Goal: Contribute content: Add original content to the website for others to see

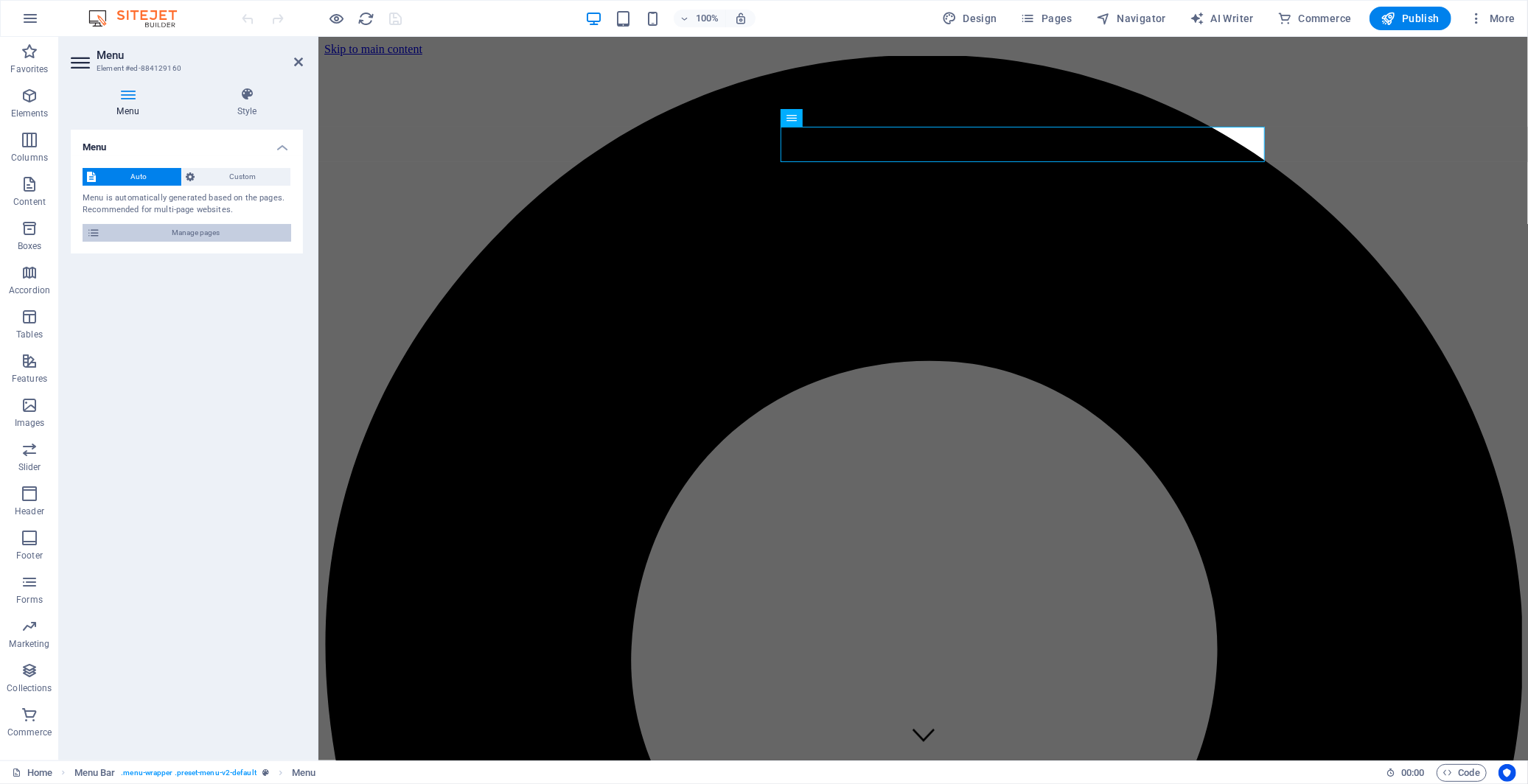
click at [214, 234] on span "Manage pages" at bounding box center [195, 233] width 182 height 18
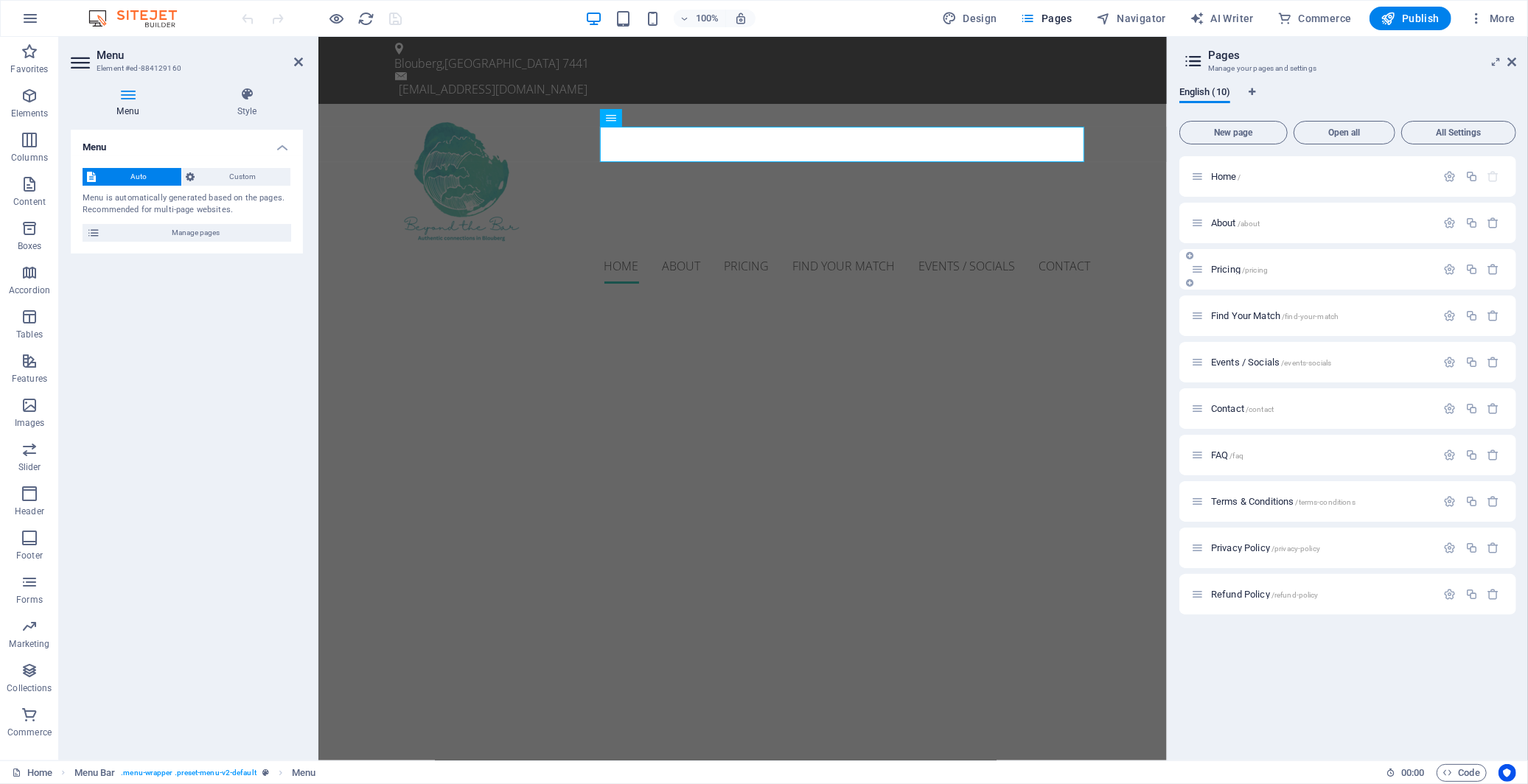
click at [1244, 266] on span "/pricing" at bounding box center [1255, 270] width 26 height 8
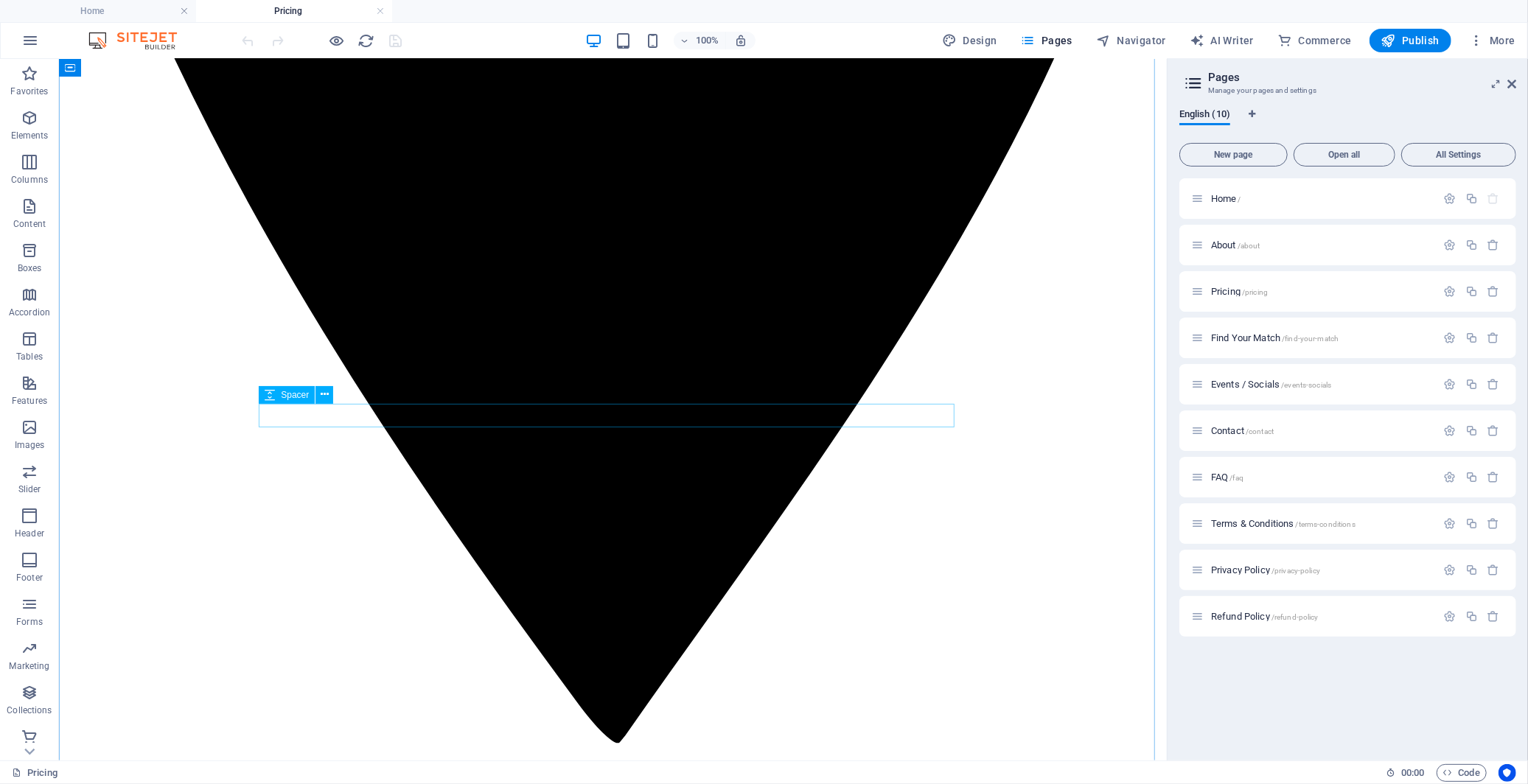
scroll to position [982, 0]
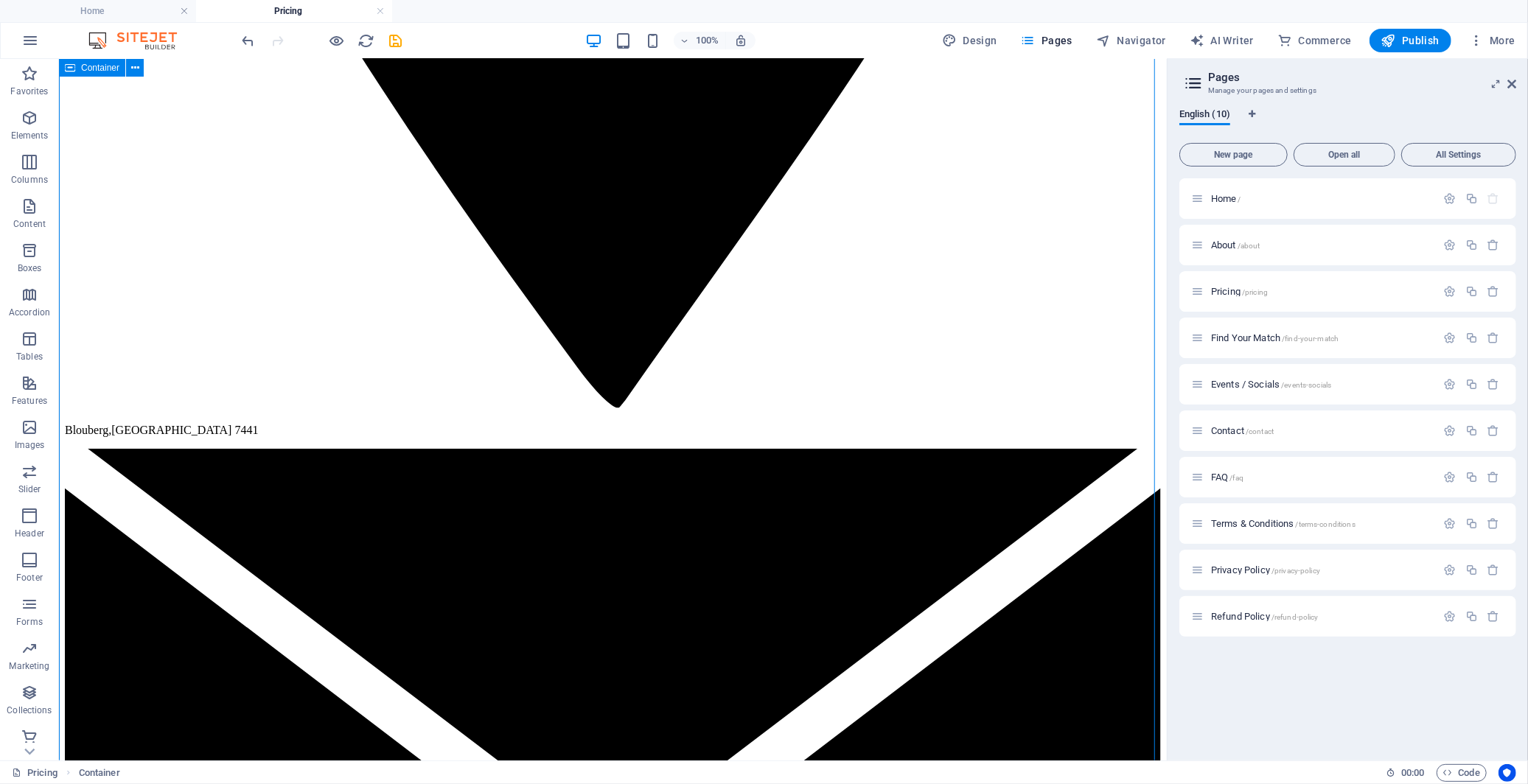
scroll to position [1310, 0]
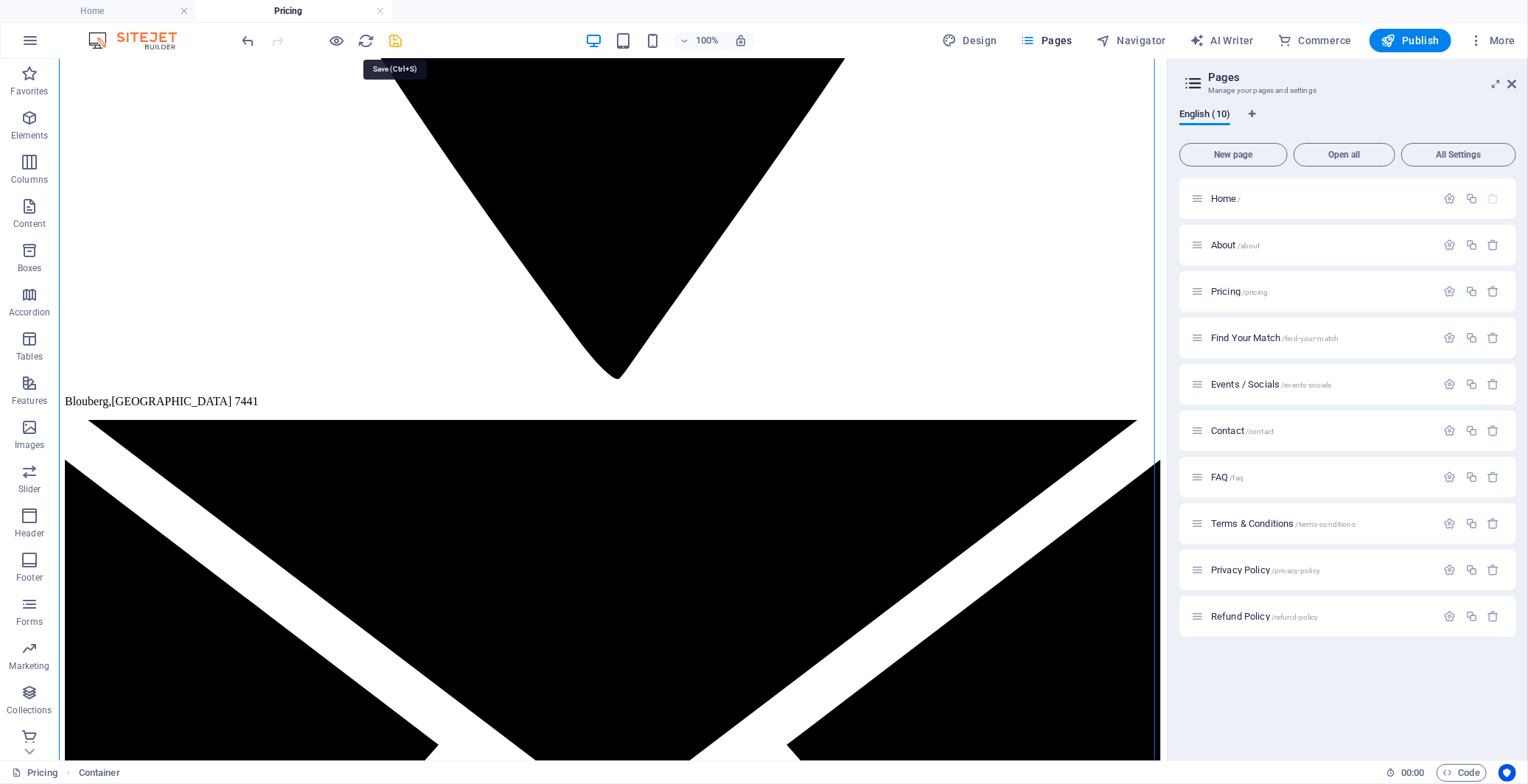
click at [399, 42] on icon "save" at bounding box center [396, 40] width 17 height 17
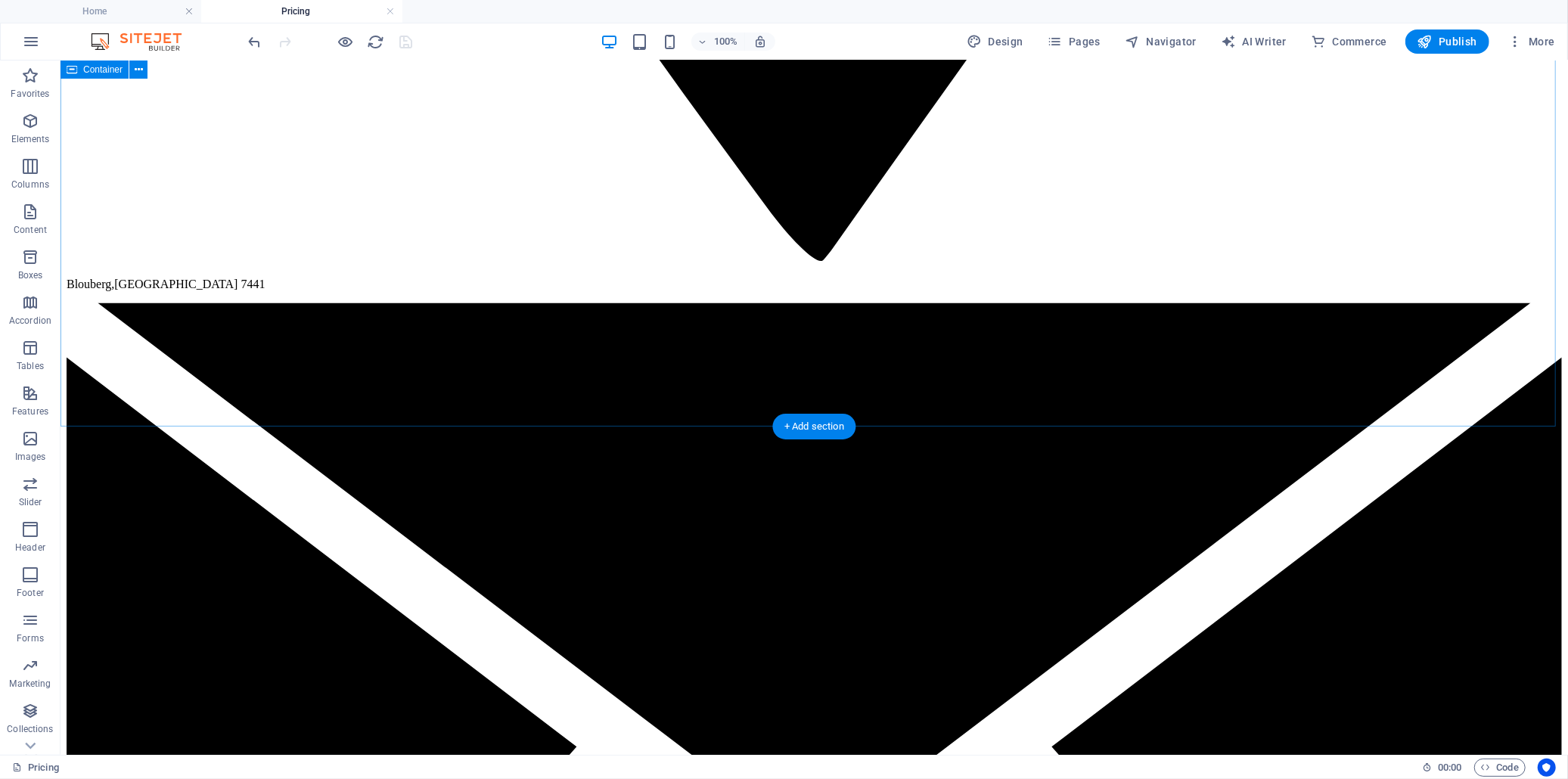
scroll to position [215, 0]
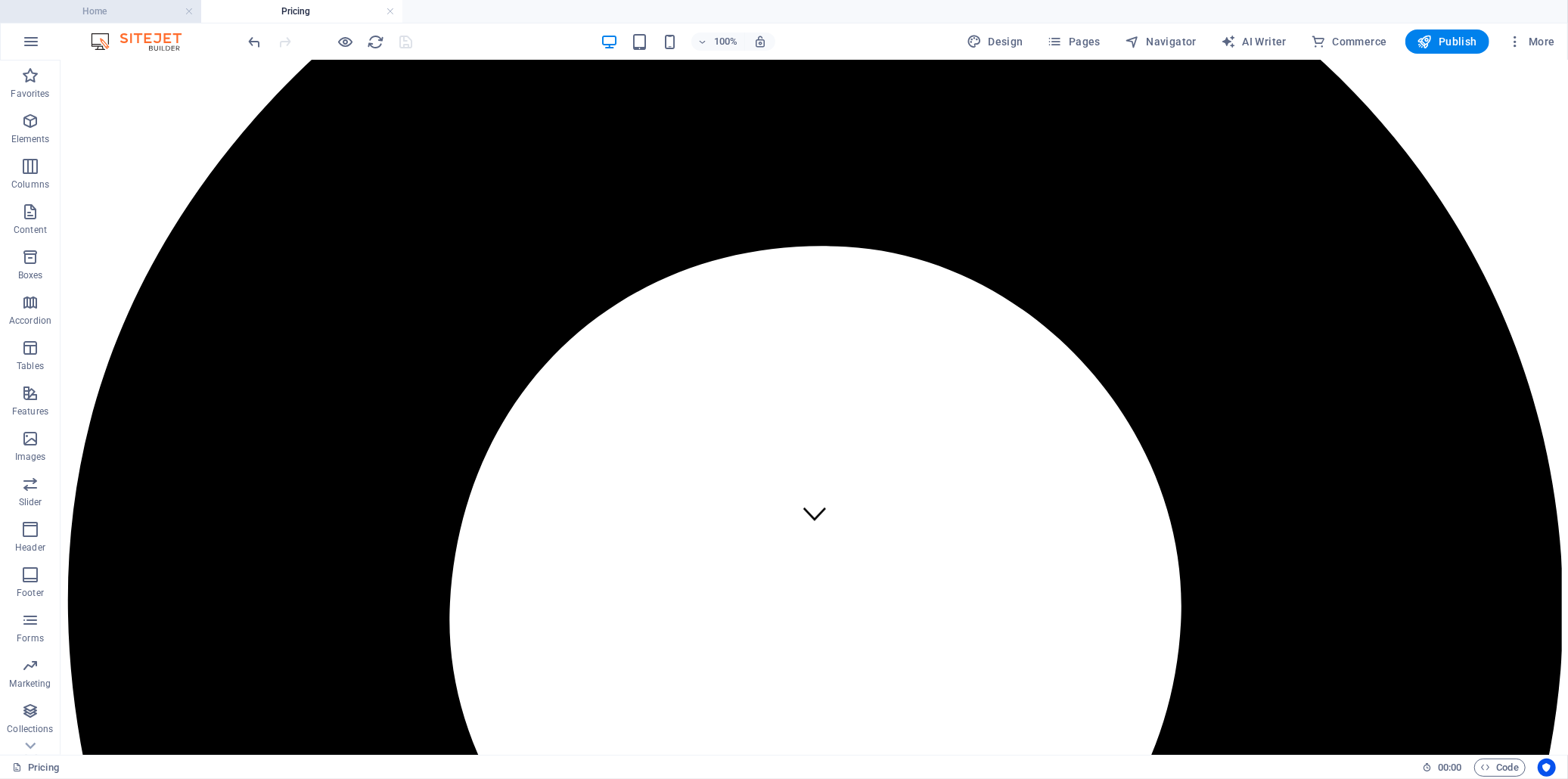
click at [136, 16] on h4 "Home" at bounding box center [101, 12] width 201 height 16
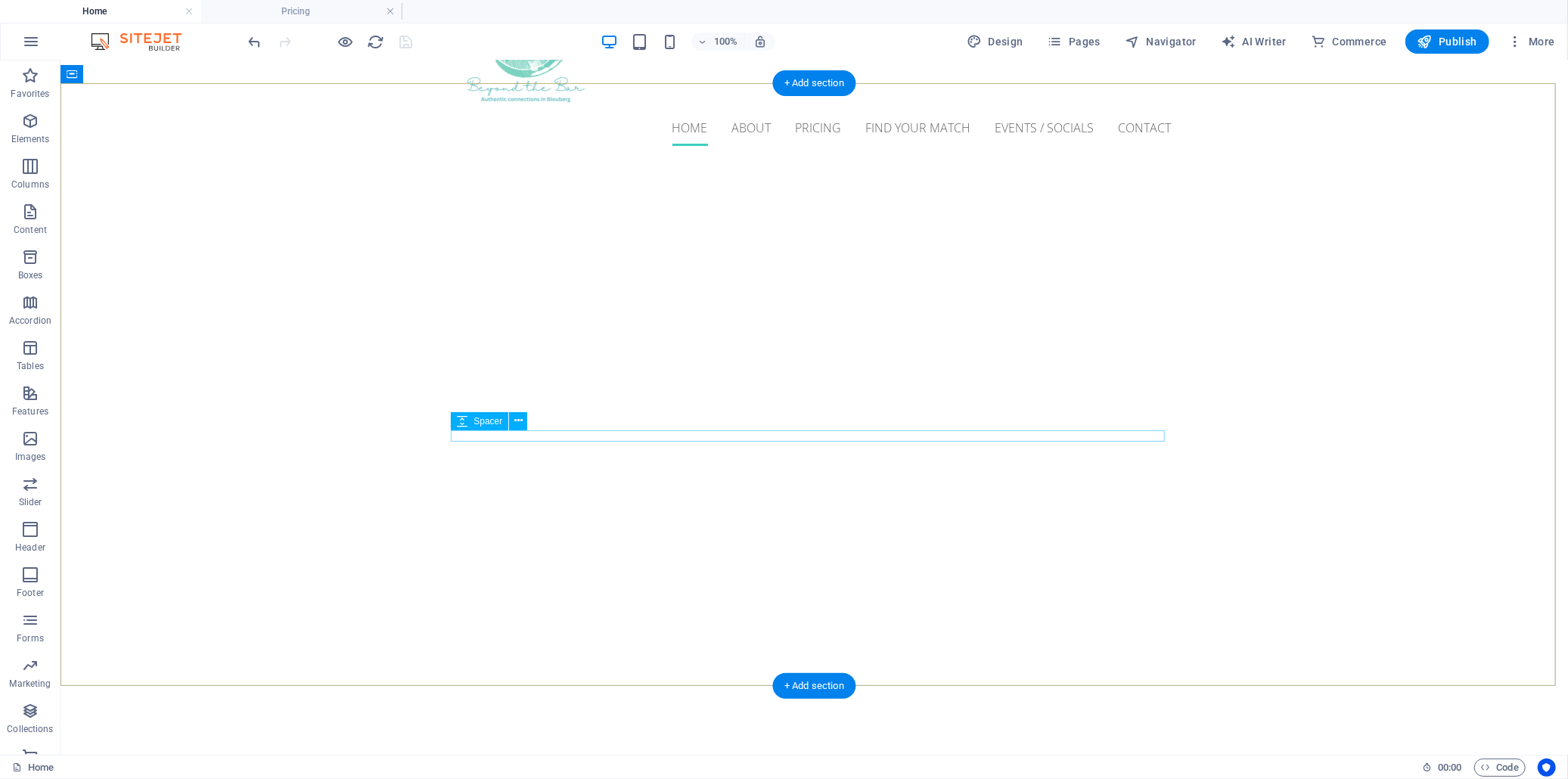
scroll to position [0, 0]
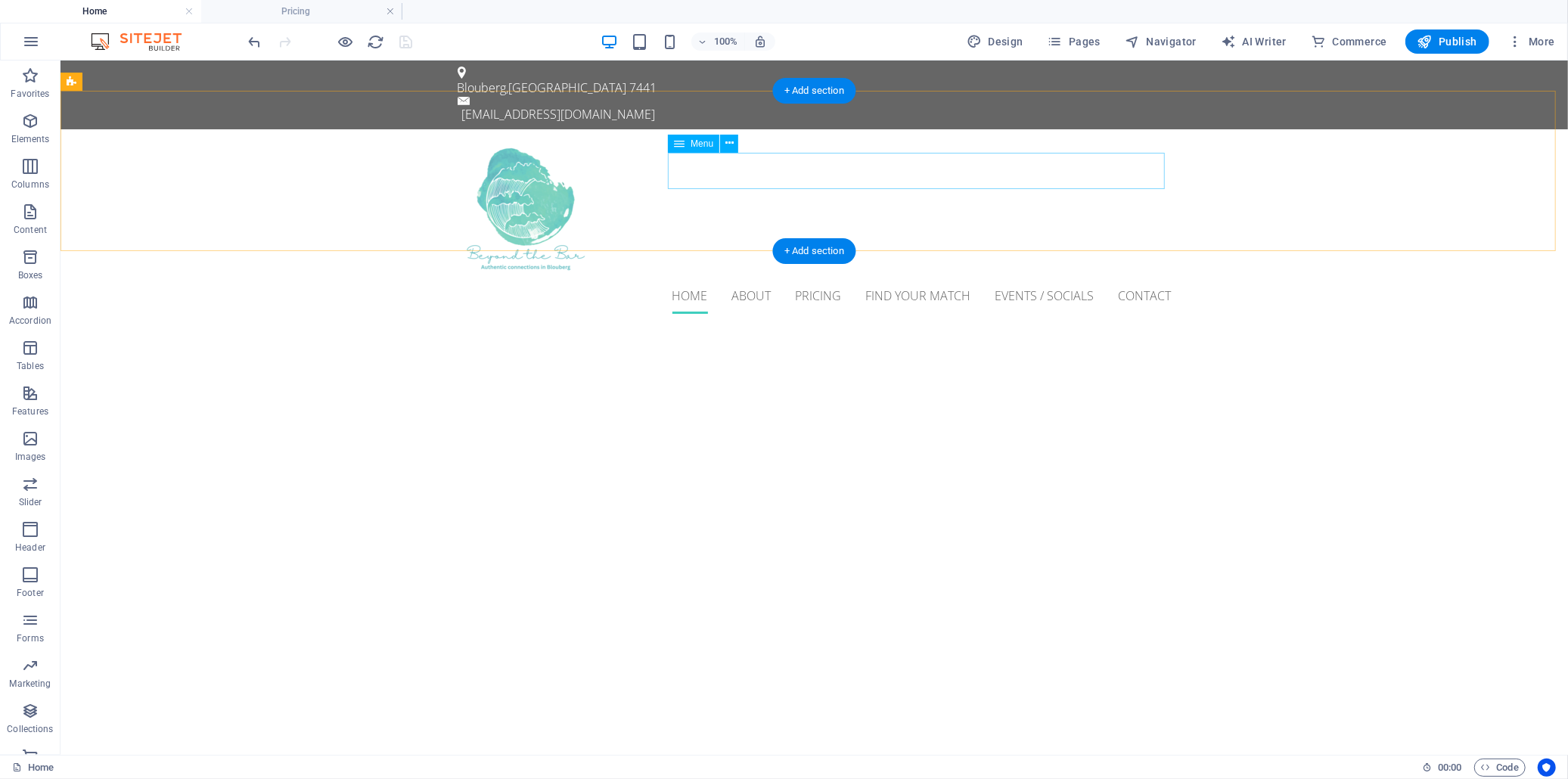
click at [786, 277] on nav "Home About Pricing Find Your Match Events / Socials Contact" at bounding box center [814, 295] width 714 height 36
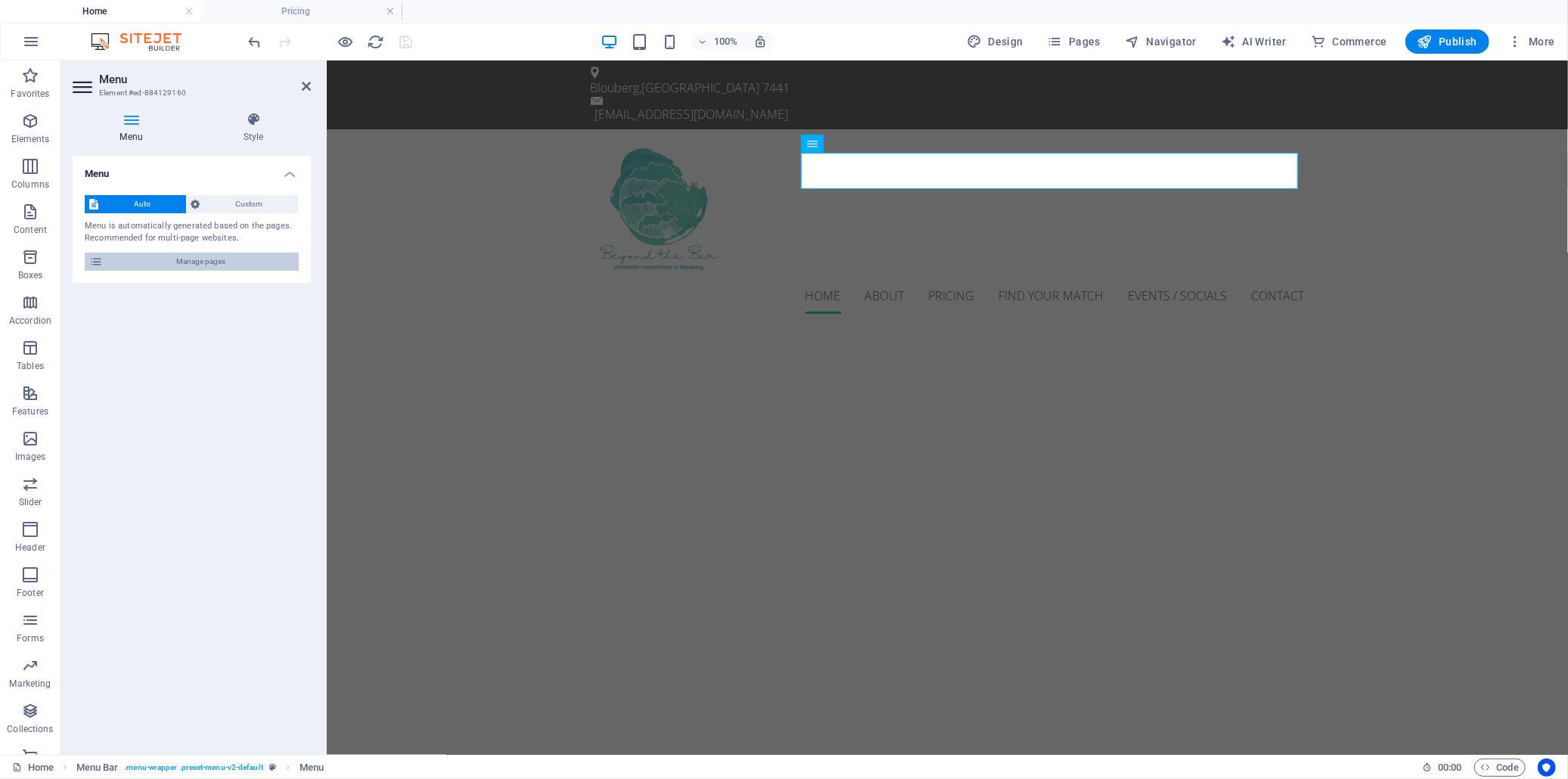
click at [269, 257] on span "Manage pages" at bounding box center [200, 261] width 187 height 18
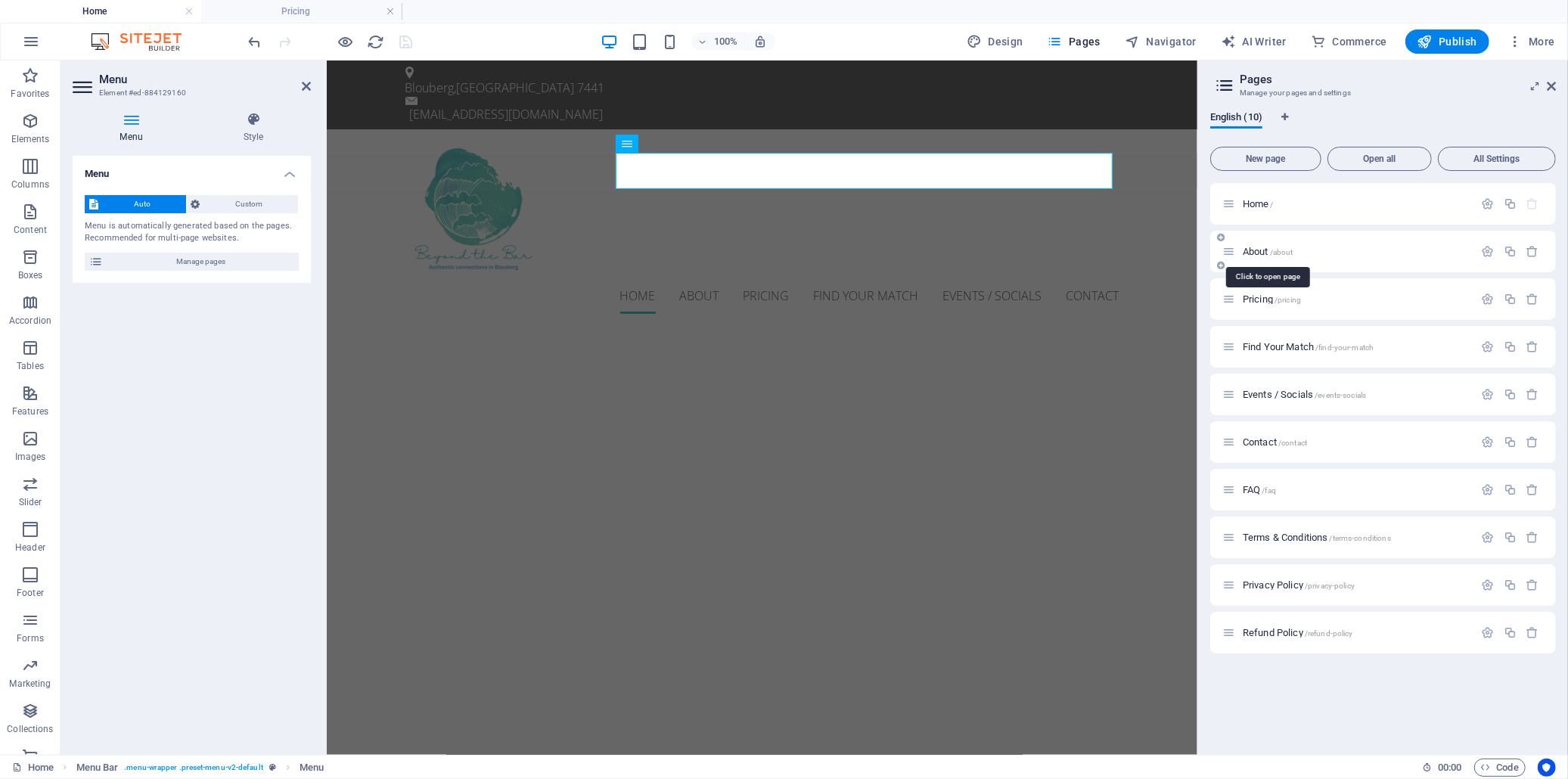
click at [1253, 255] on span "About /about" at bounding box center [1268, 251] width 50 height 12
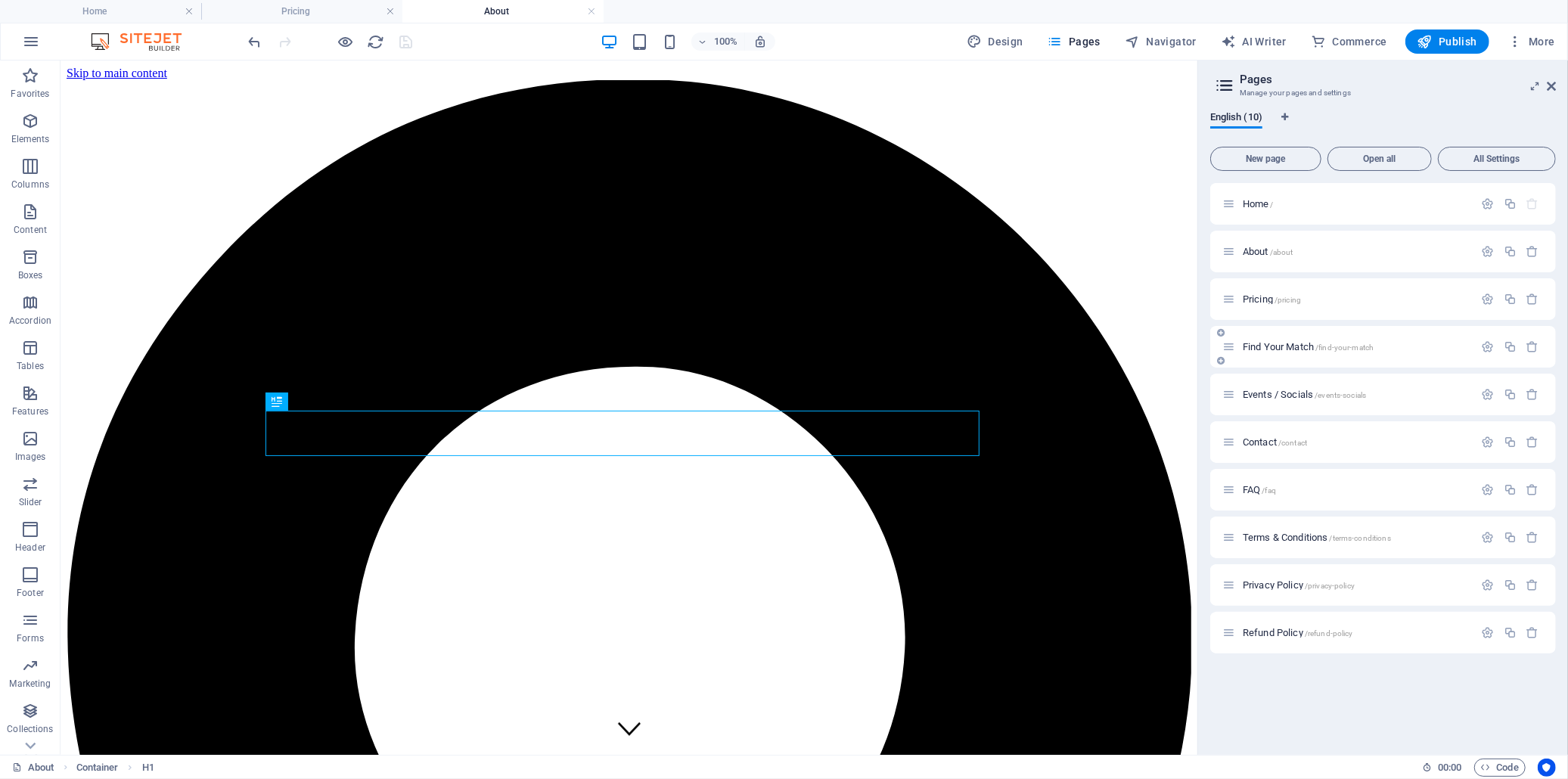
click at [1265, 344] on span "Find Your Match /find-your-match" at bounding box center [1308, 347] width 131 height 12
click at [1267, 396] on span "Events / Socials /events-socials" at bounding box center [1305, 395] width 124 height 12
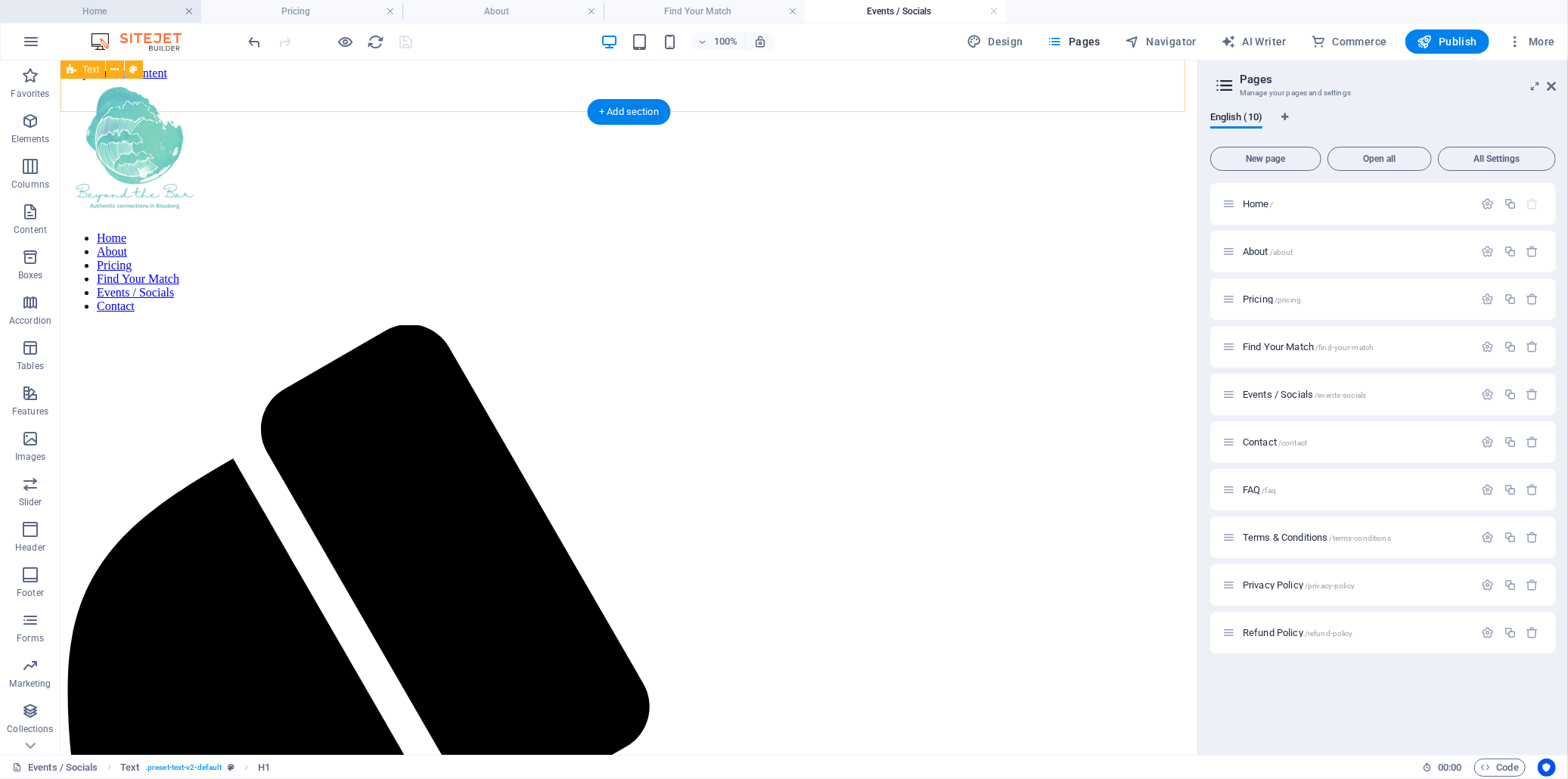
scroll to position [477, 0]
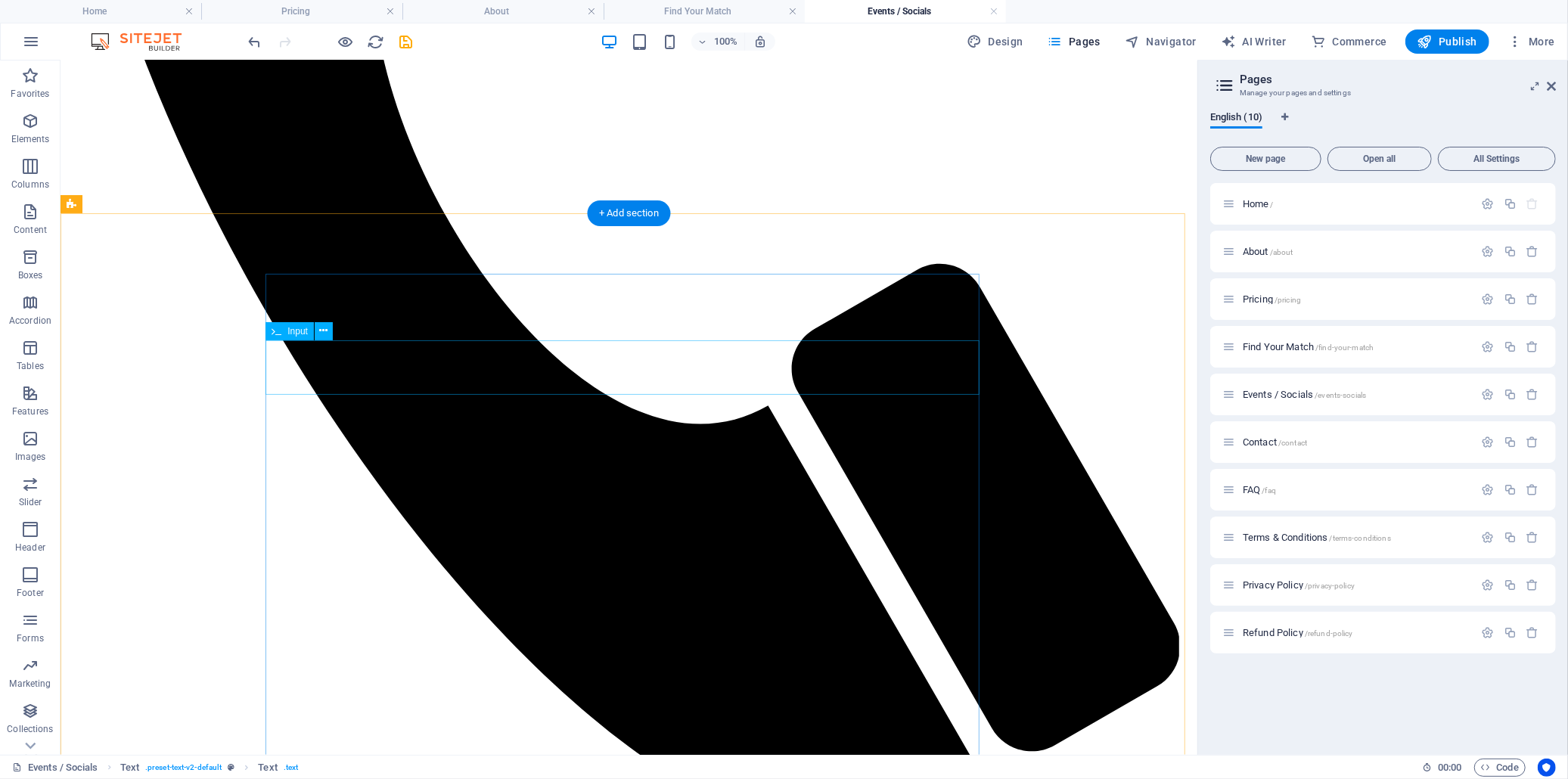
scroll to position [981, 0]
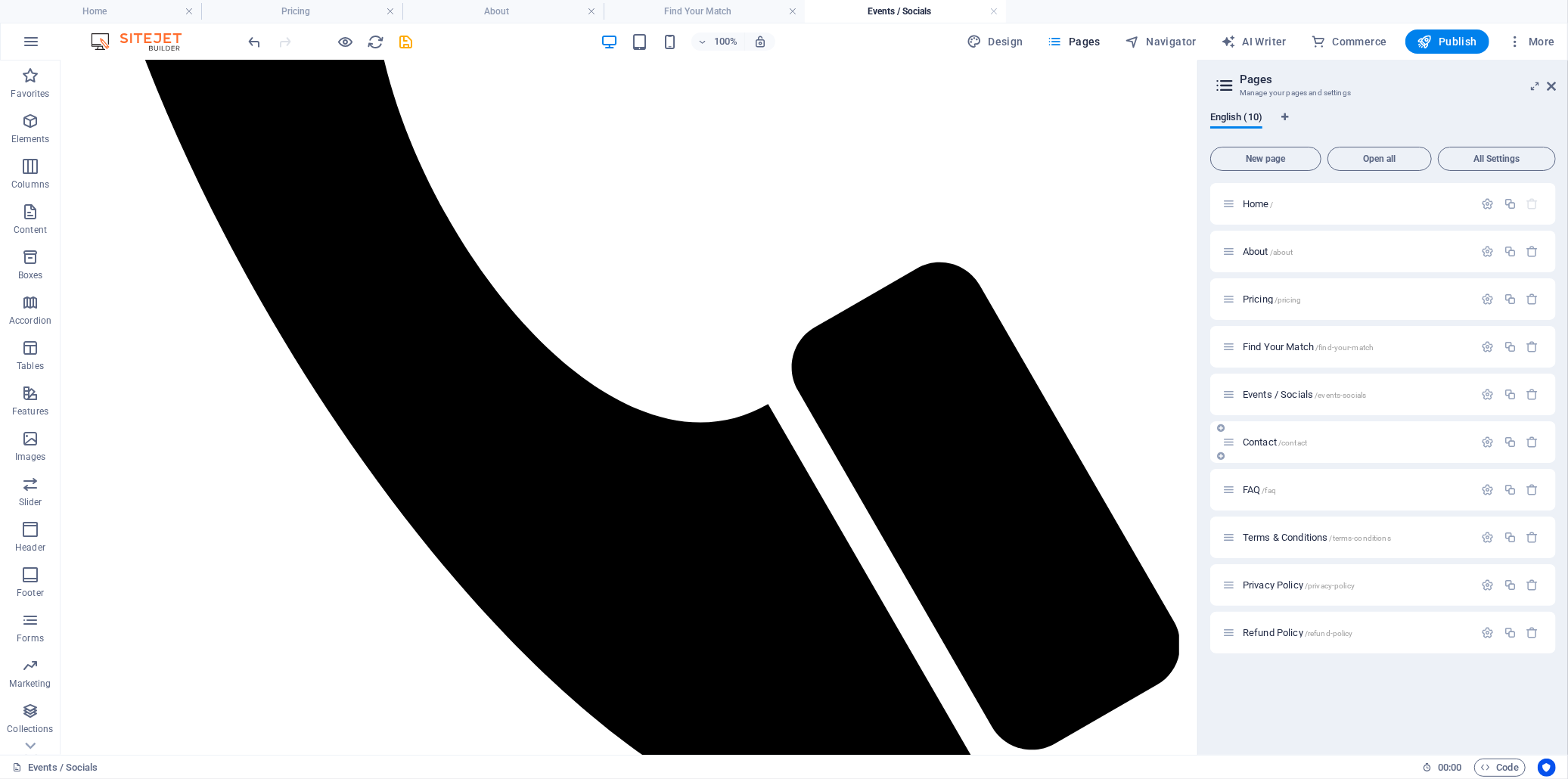
click at [1261, 440] on span "Contact /contact" at bounding box center [1275, 442] width 64 height 12
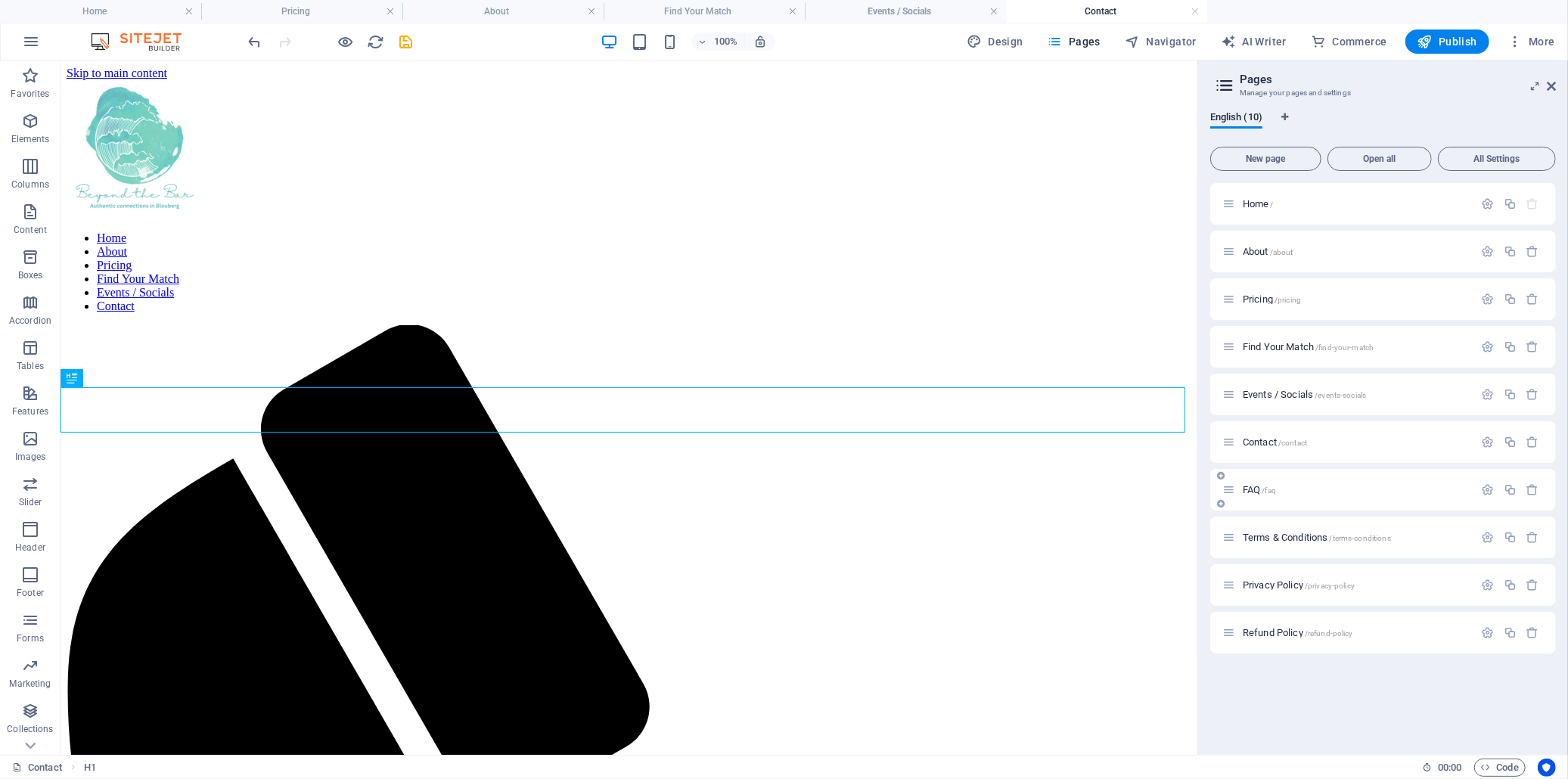
scroll to position [0, 0]
click at [1256, 487] on span "FAQ /faq" at bounding box center [1260, 490] width 33 height 12
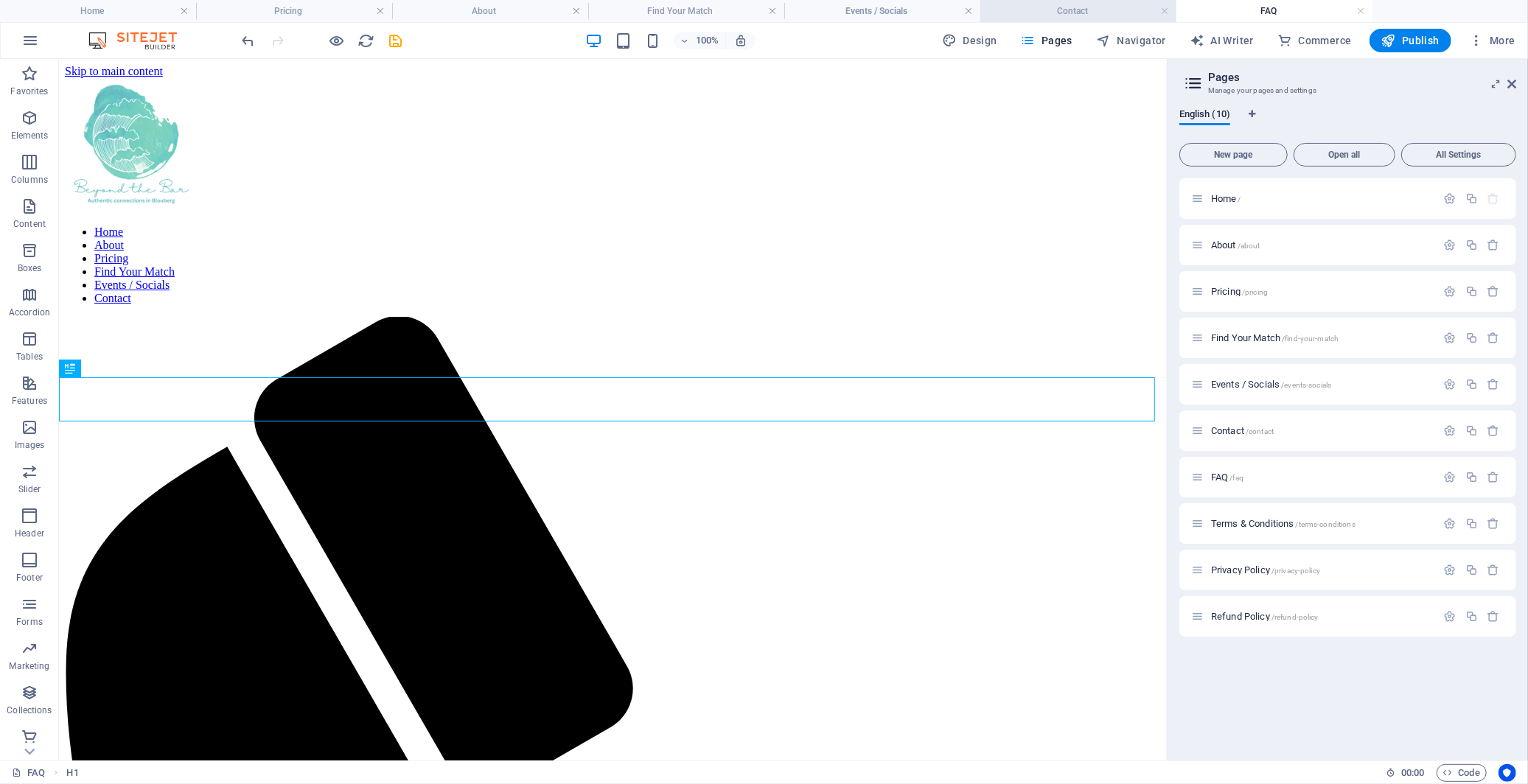
click at [1051, 8] on h4 "Contact" at bounding box center [1078, 11] width 196 height 16
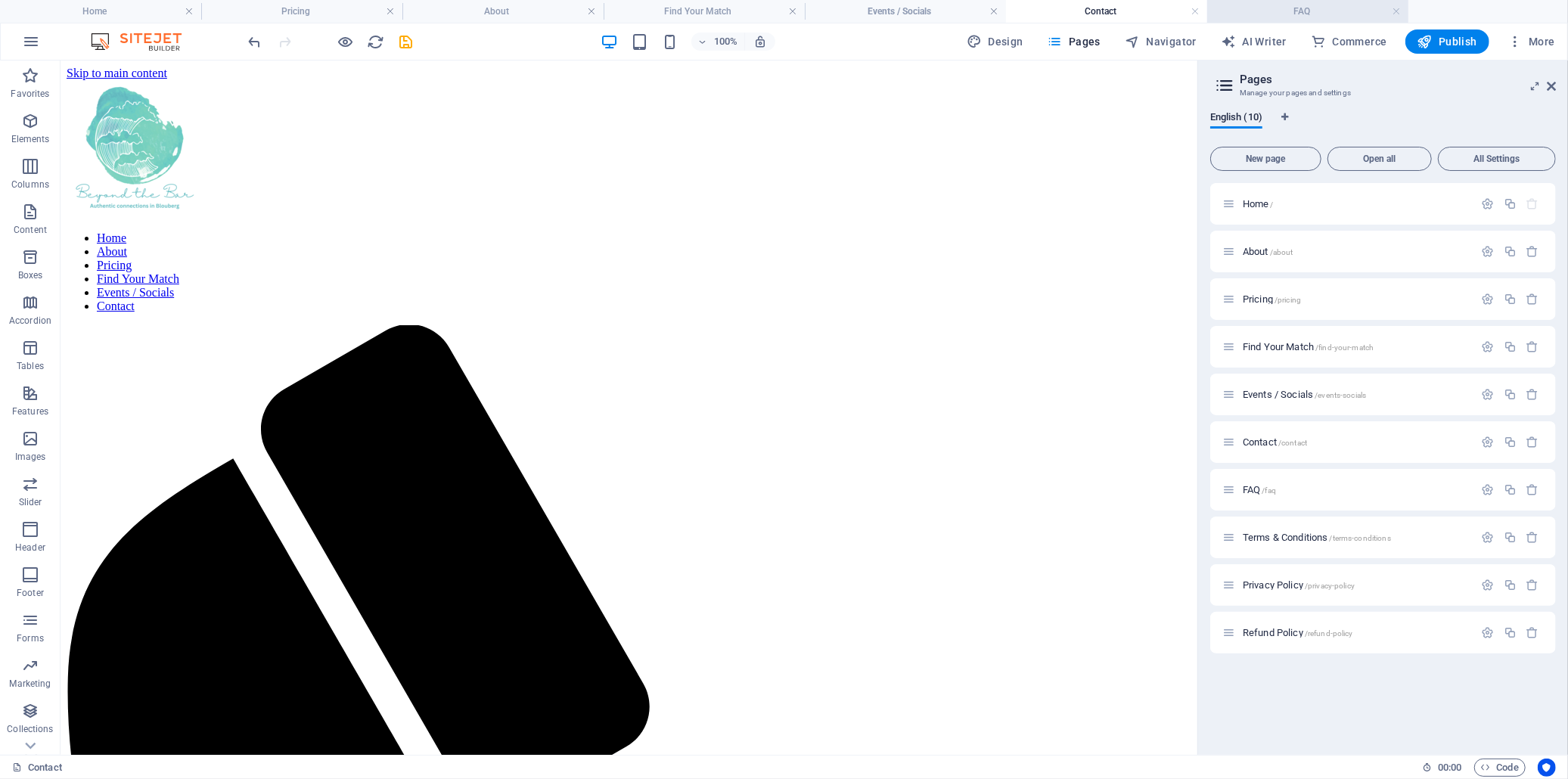
click at [1288, 6] on h4 "FAQ" at bounding box center [1308, 12] width 201 height 16
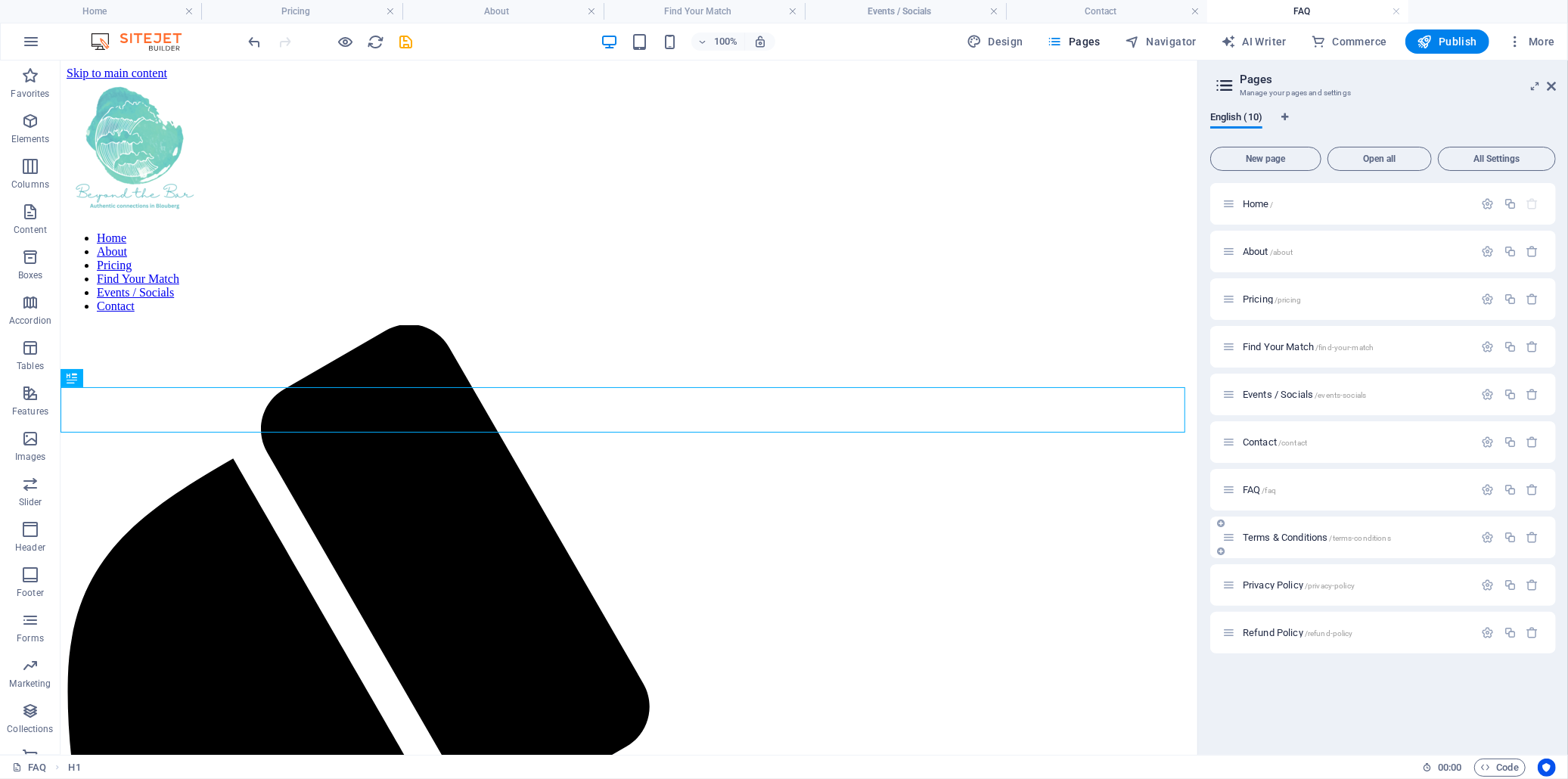
click at [1281, 539] on span "Terms & Conditions /terms-conditions" at bounding box center [1317, 537] width 148 height 12
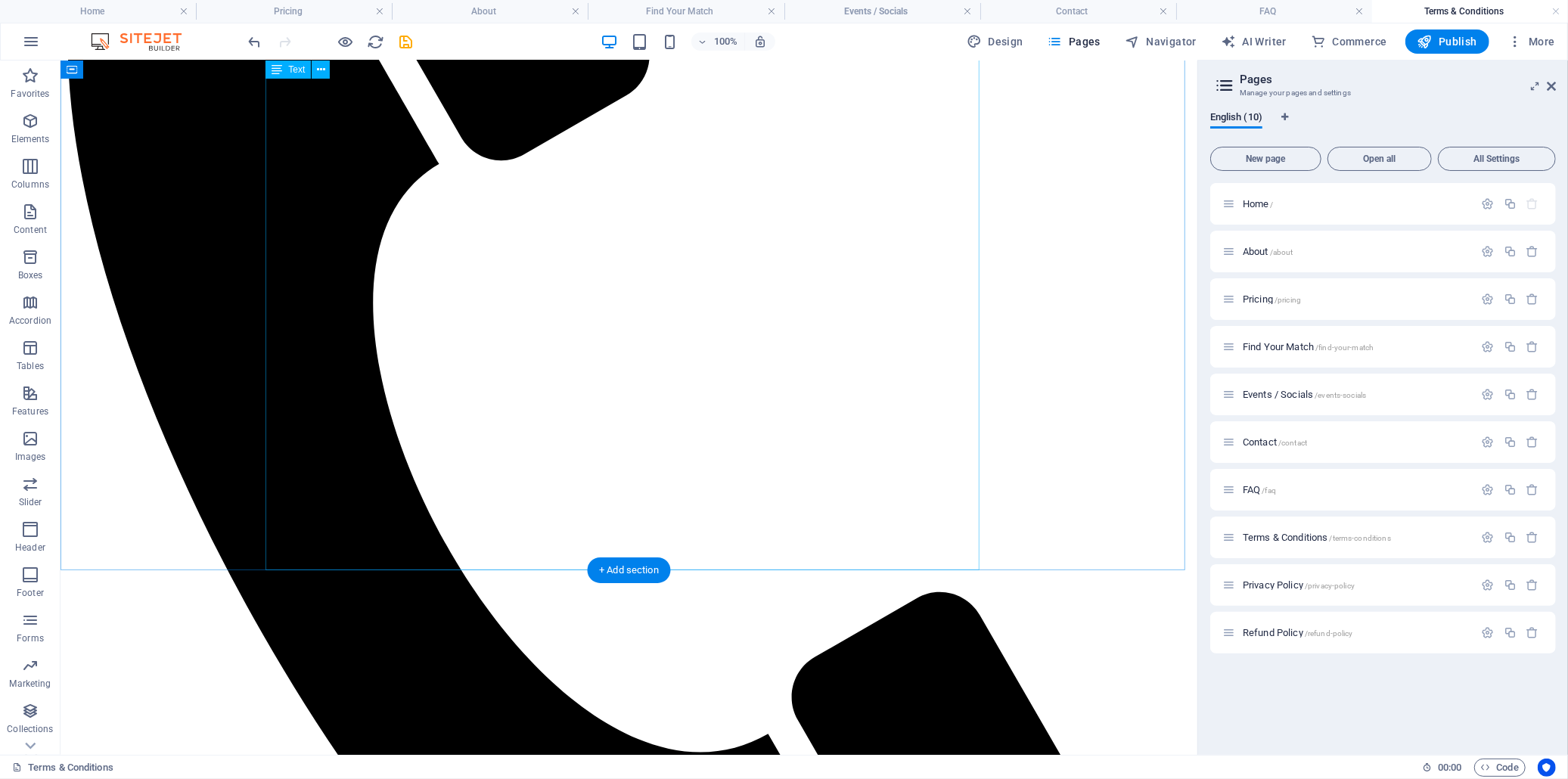
scroll to position [672, 0]
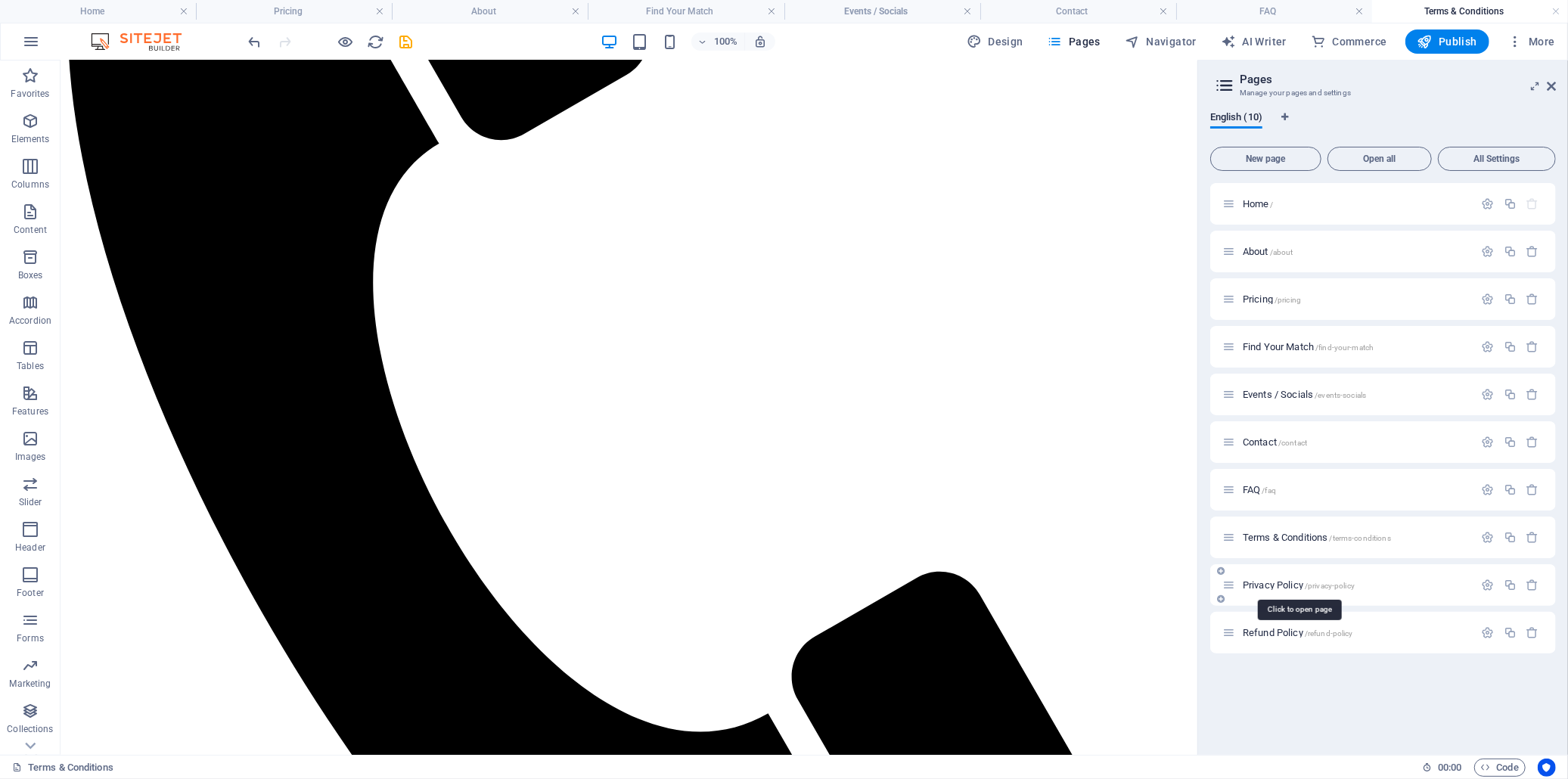
click at [1270, 580] on span "Privacy Policy /privacy-policy" at bounding box center [1299, 585] width 112 height 12
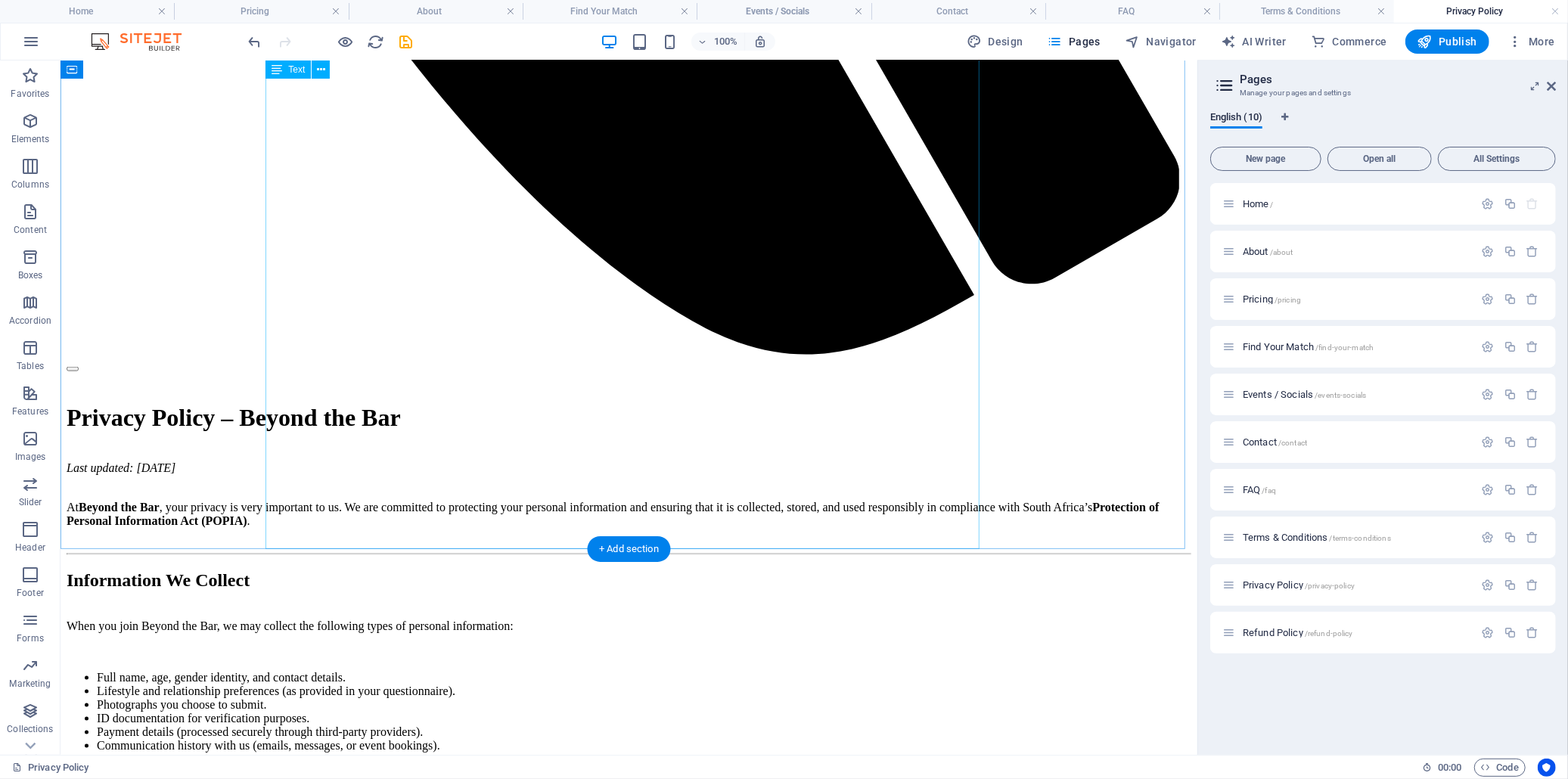
scroll to position [1472, 0]
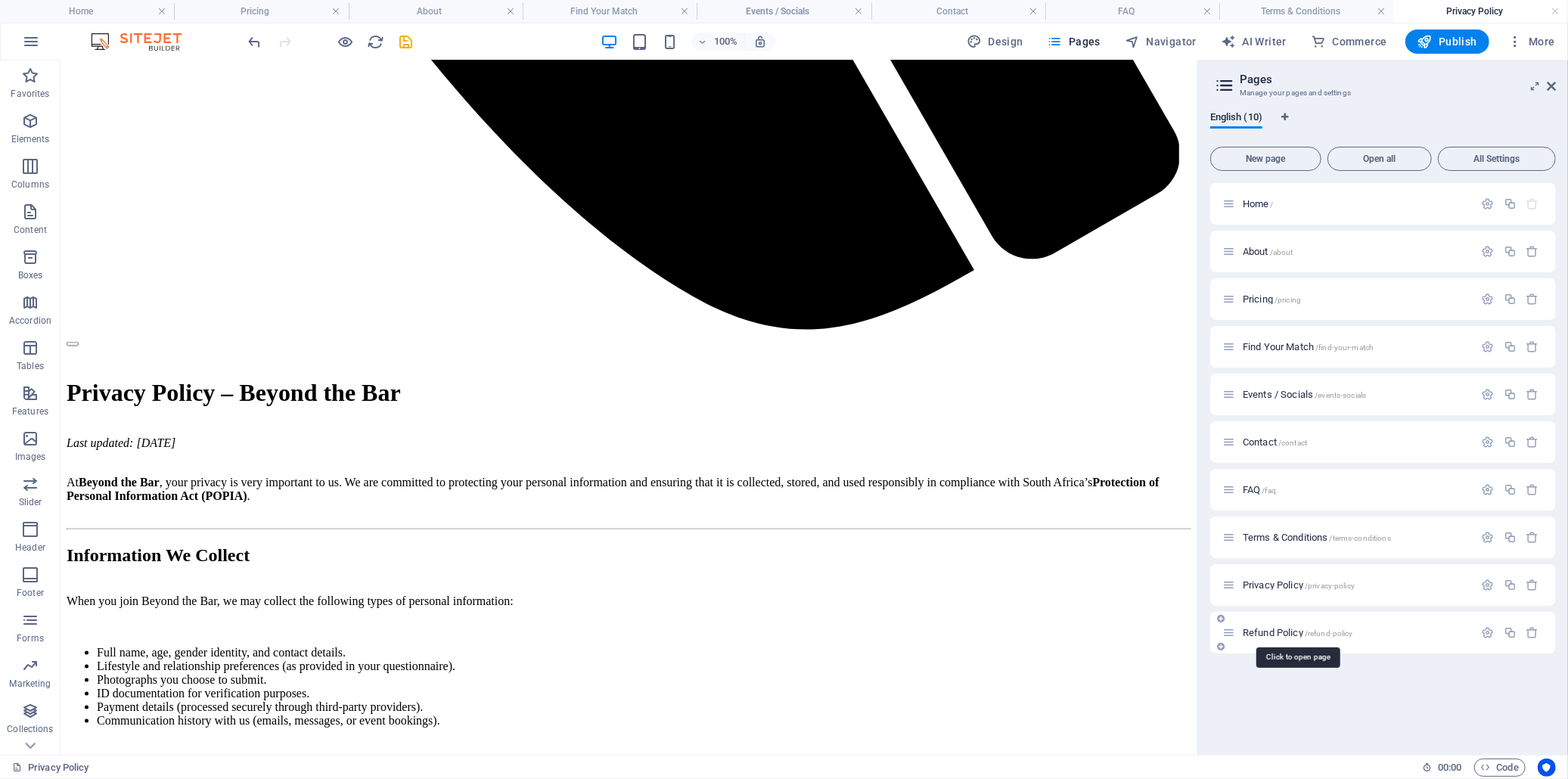
click at [1279, 636] on span "Refund Policy /refund-policy" at bounding box center [1298, 633] width 110 height 12
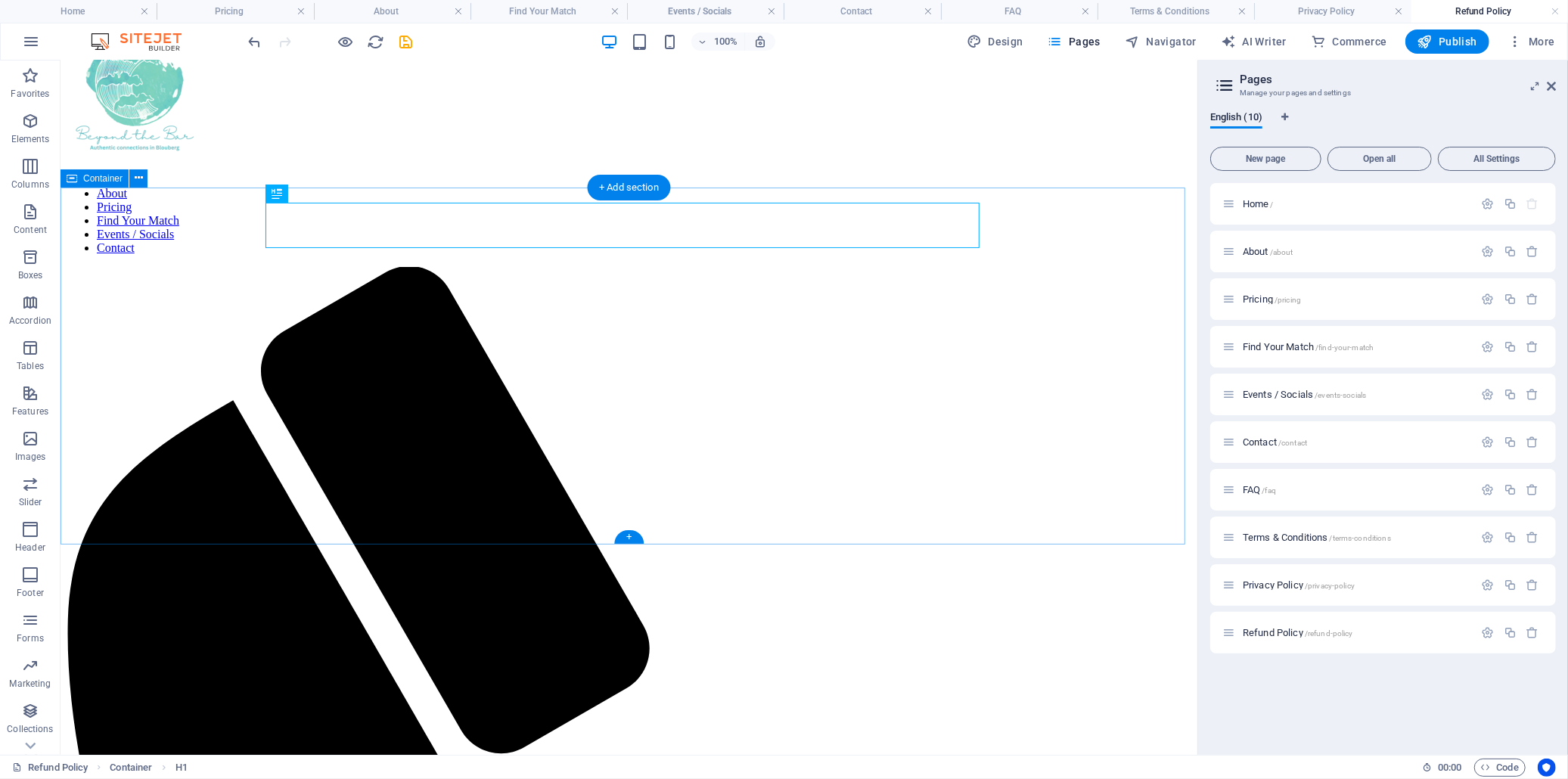
scroll to position [84, 0]
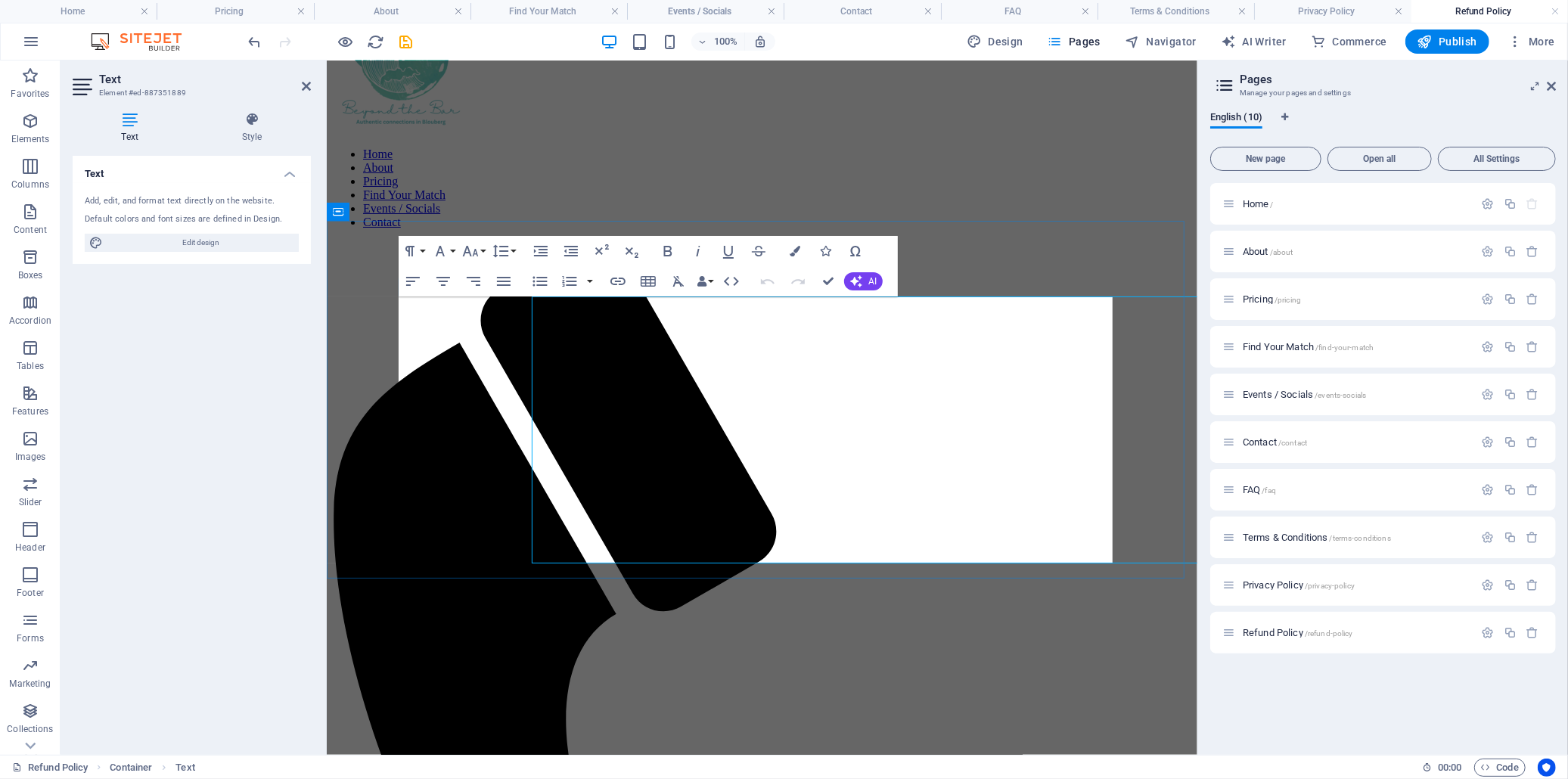
scroll to position [0, 0]
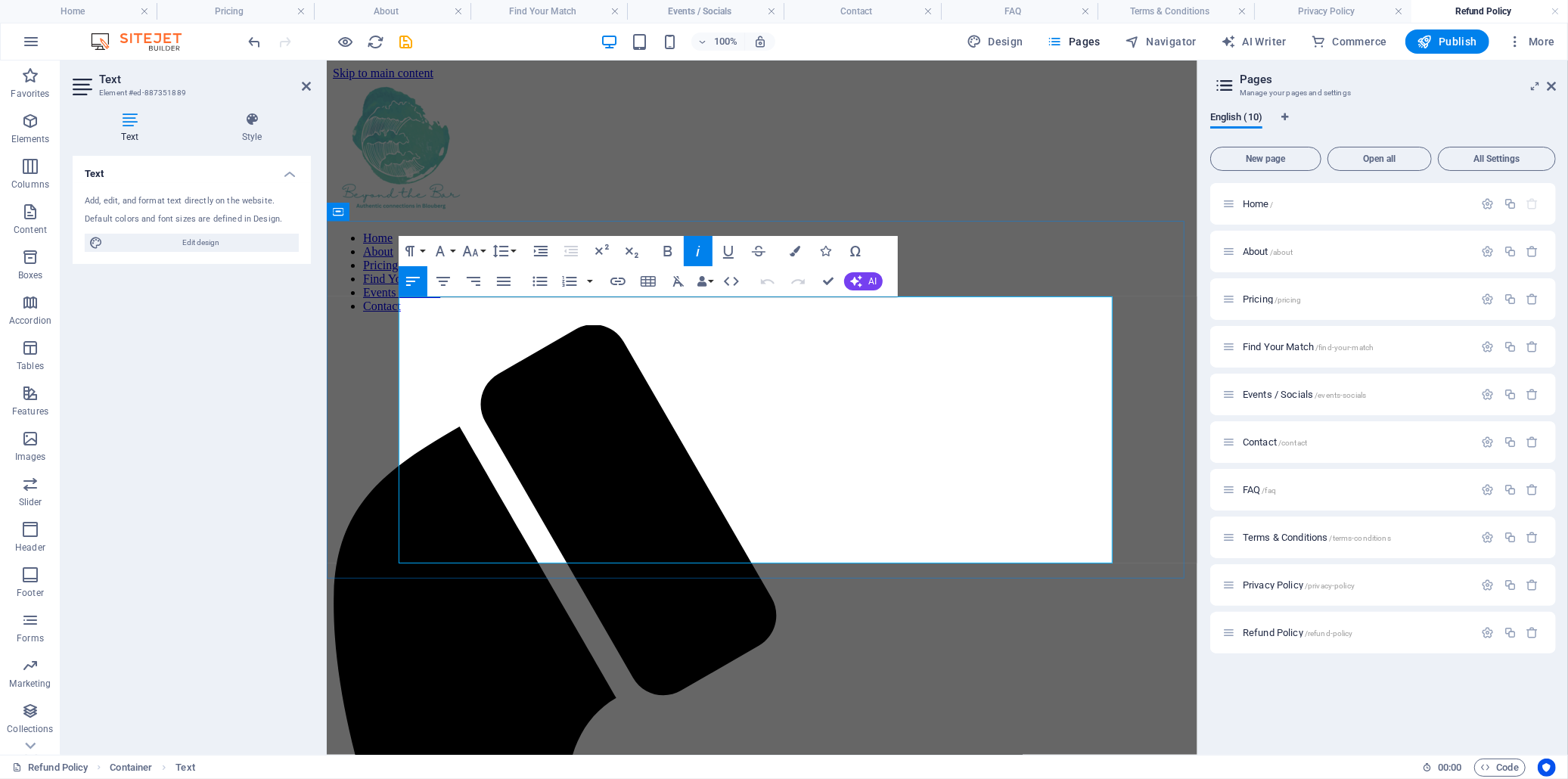
drag, startPoint x: 768, startPoint y: 420, endPoint x: 744, endPoint y: 420, distance: 24.0
drag, startPoint x: 827, startPoint y: 419, endPoint x: 736, endPoint y: 415, distance: 91.1
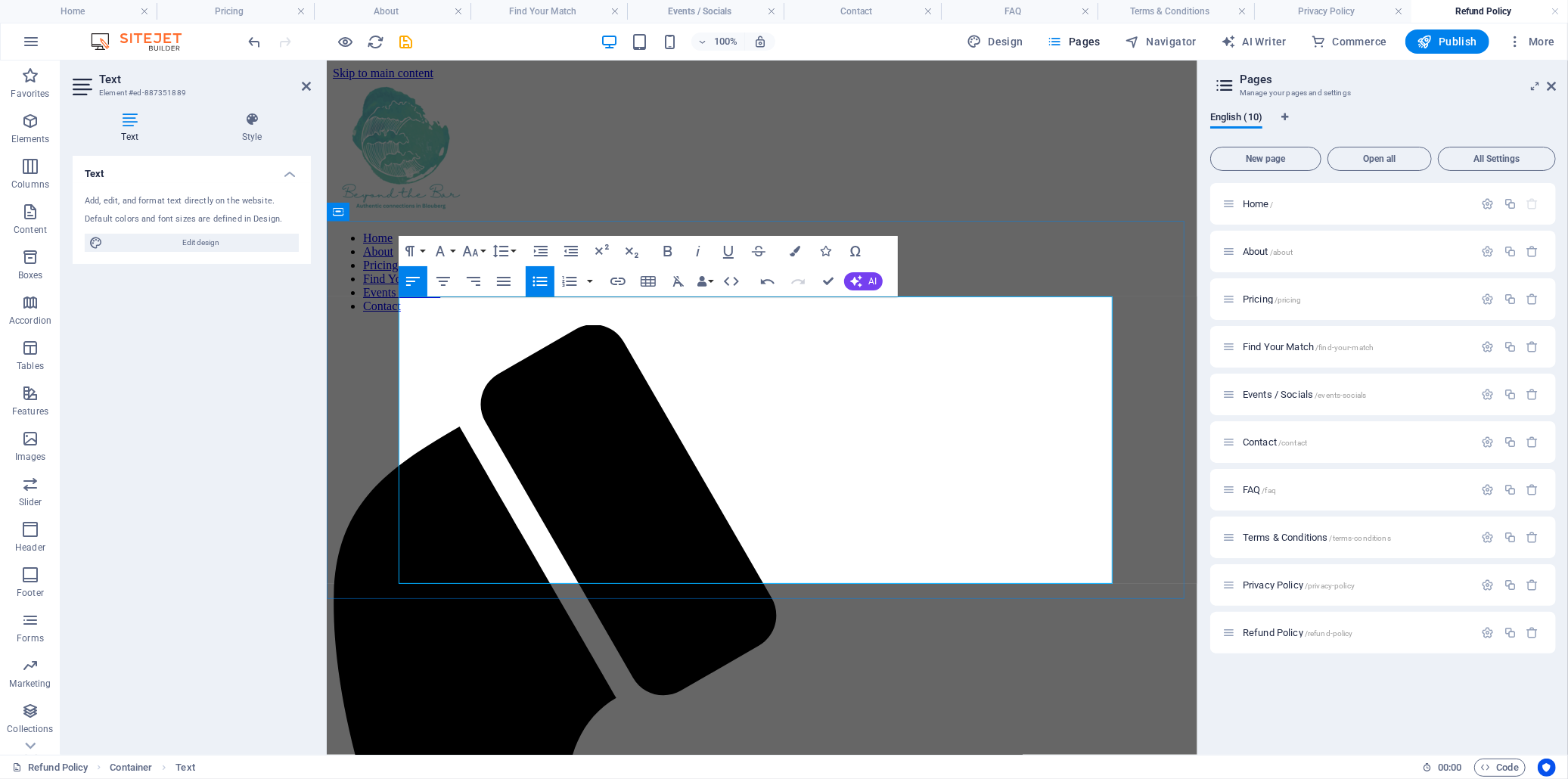
drag, startPoint x: 976, startPoint y: 418, endPoint x: 965, endPoint y: 417, distance: 11.0
click at [674, 252] on icon "button" at bounding box center [668, 251] width 18 height 18
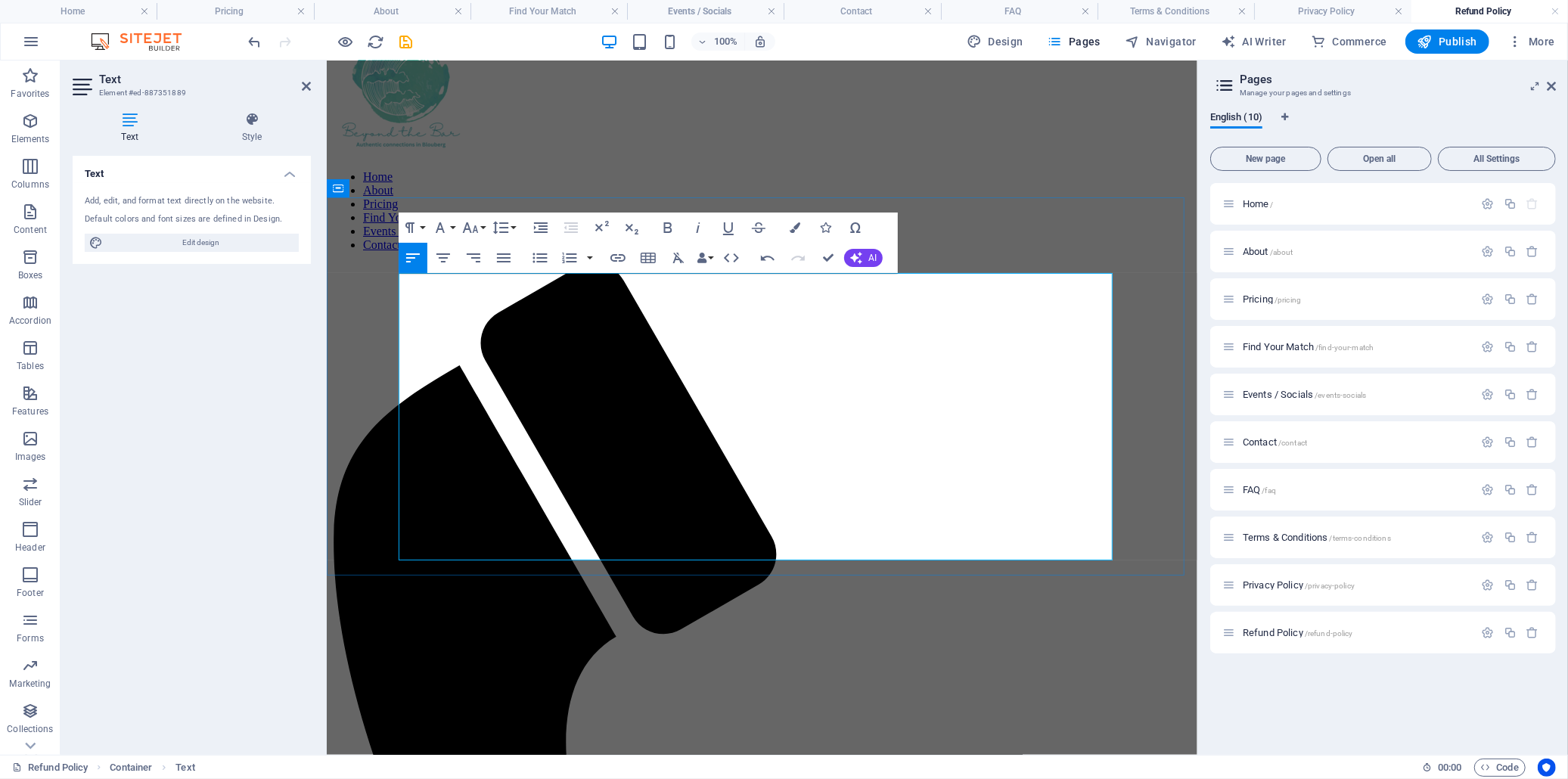
scroll to position [84, 0]
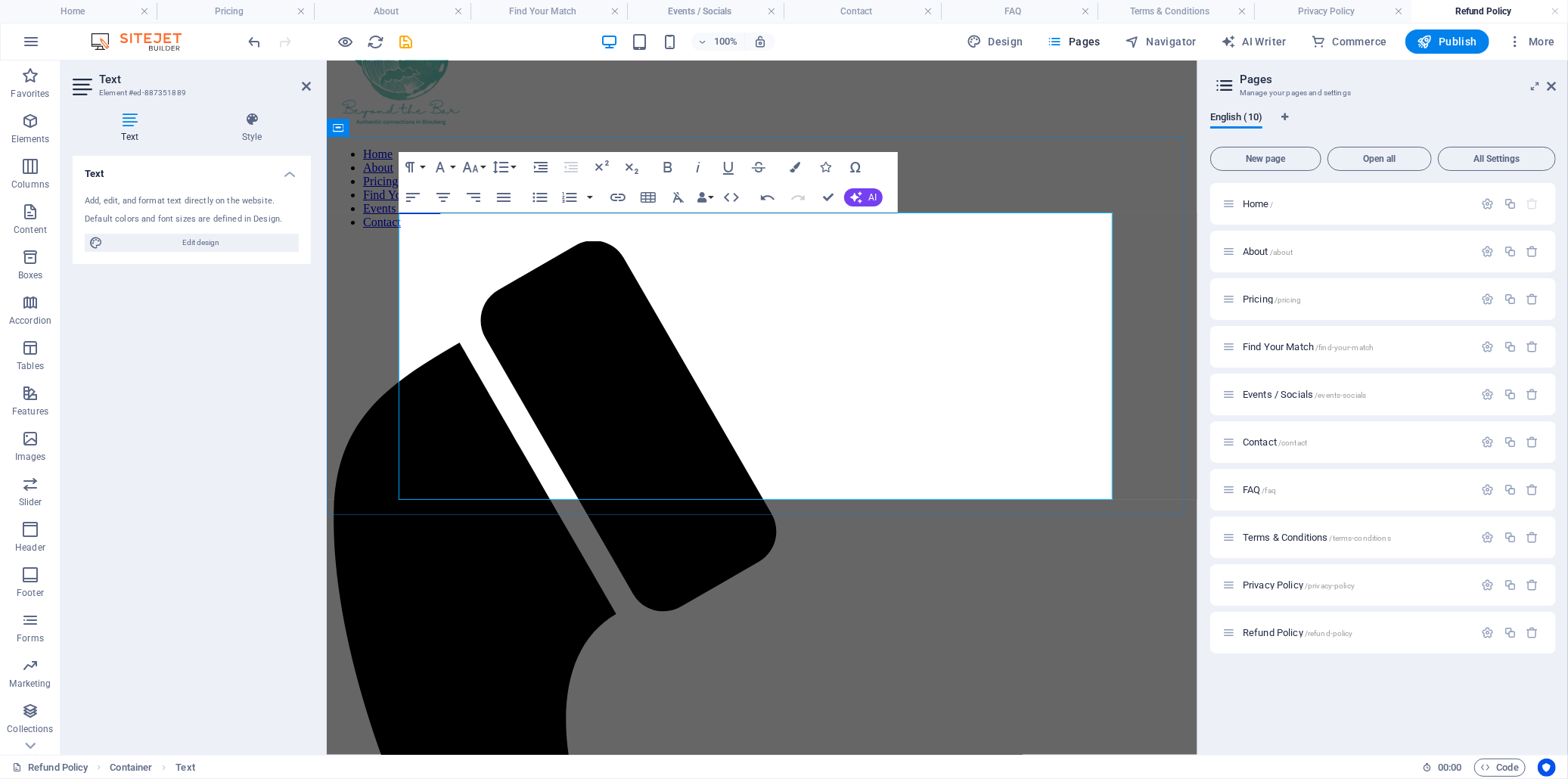
drag, startPoint x: 668, startPoint y: 469, endPoint x: 413, endPoint y: 469, distance: 255.0
drag, startPoint x: 786, startPoint y: 466, endPoint x: 390, endPoint y: 461, distance: 396.0
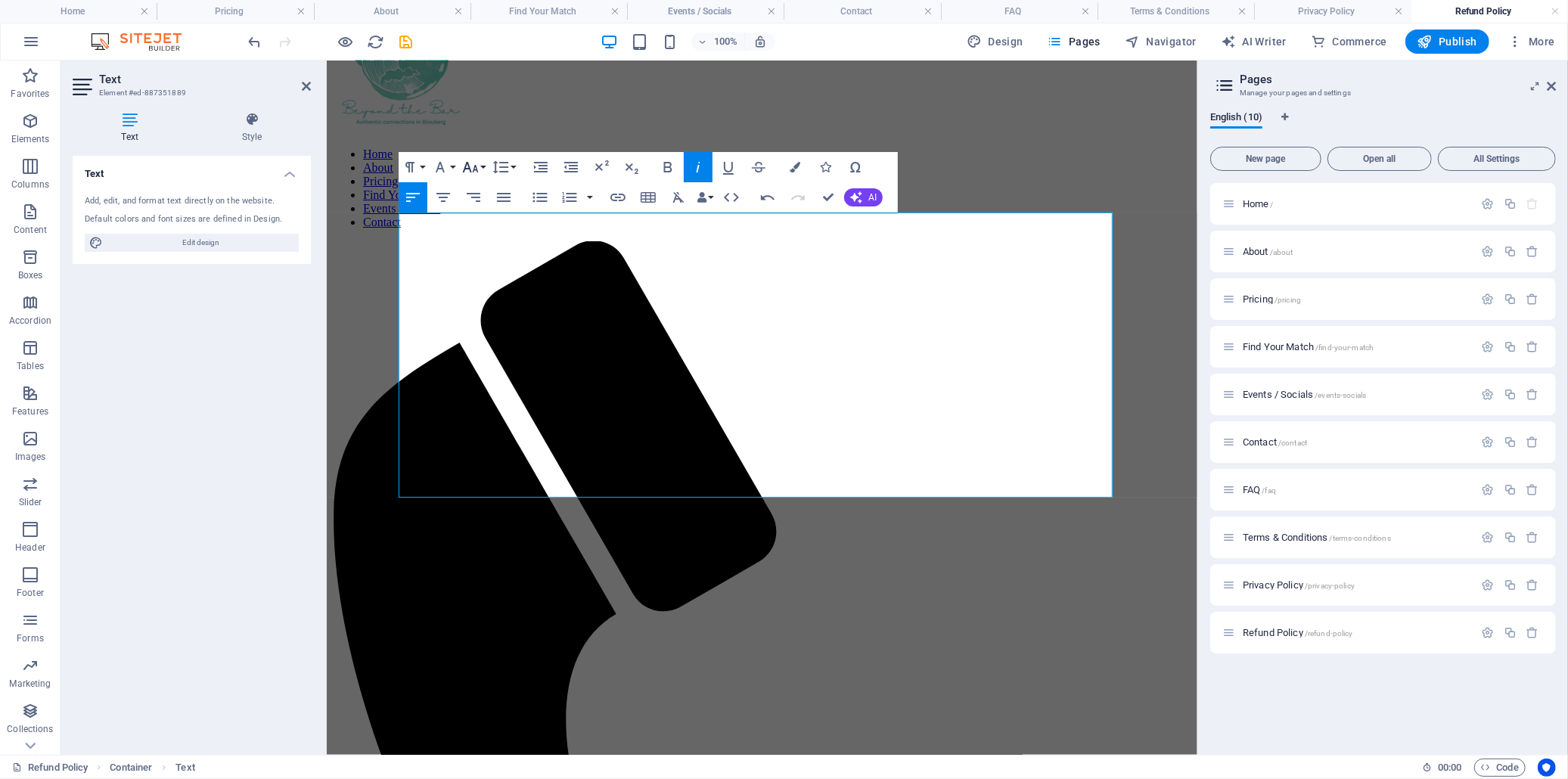
click at [471, 163] on icon "button" at bounding box center [471, 167] width 18 height 18
click at [486, 289] on link "12" at bounding box center [486, 288] width 54 height 23
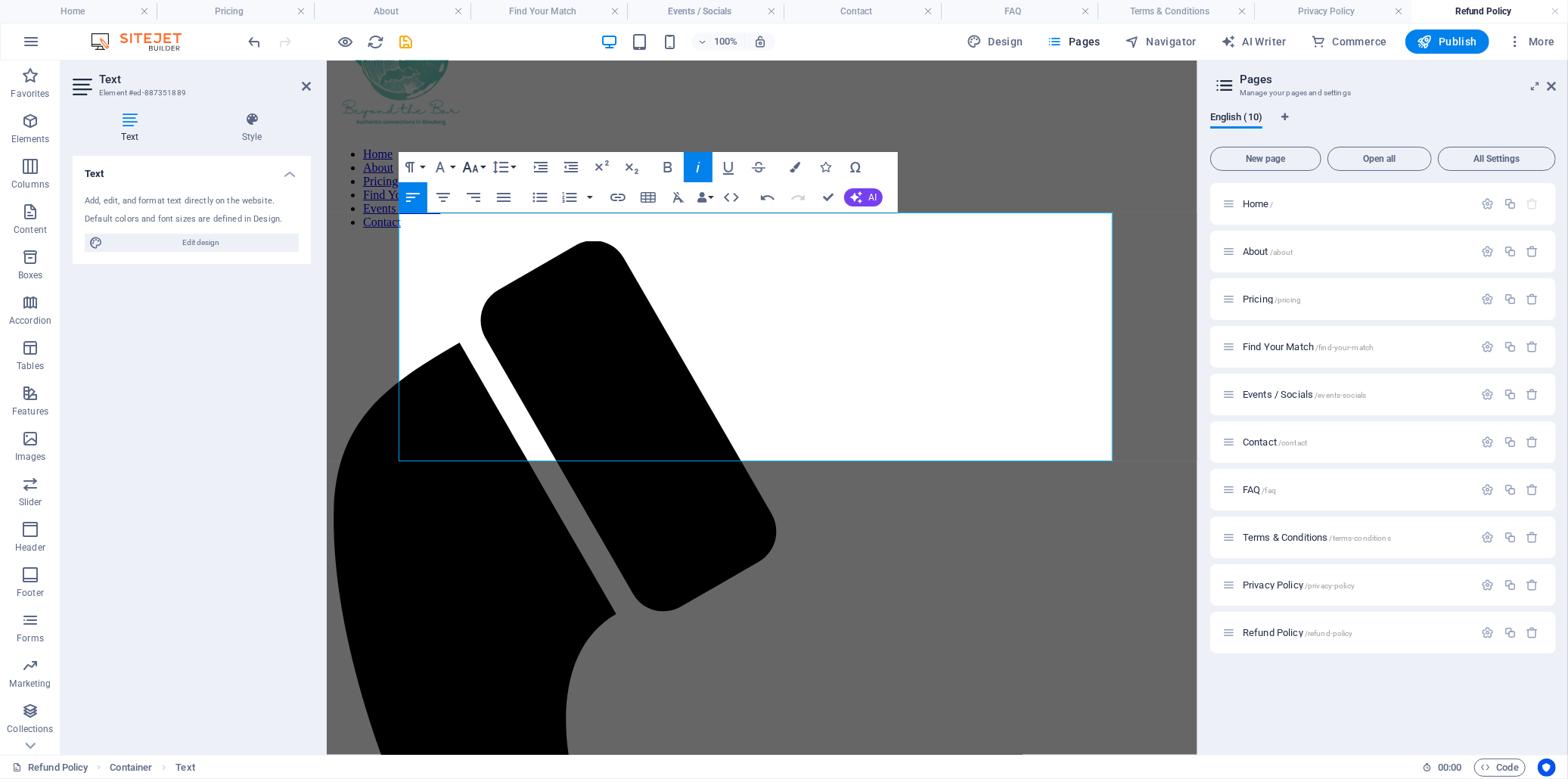
click at [473, 169] on icon "button" at bounding box center [471, 167] width 18 height 18
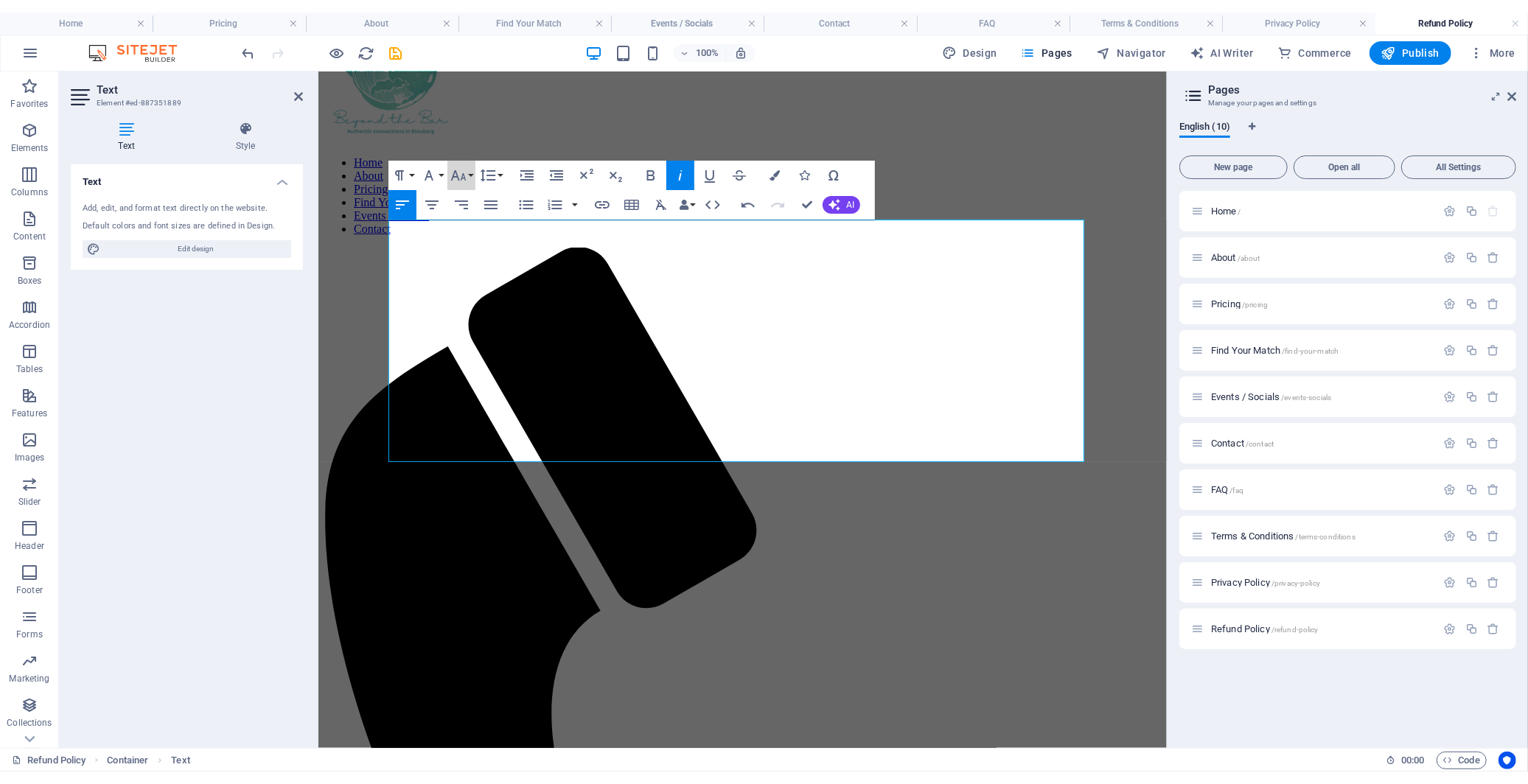
scroll to position [105, 0]
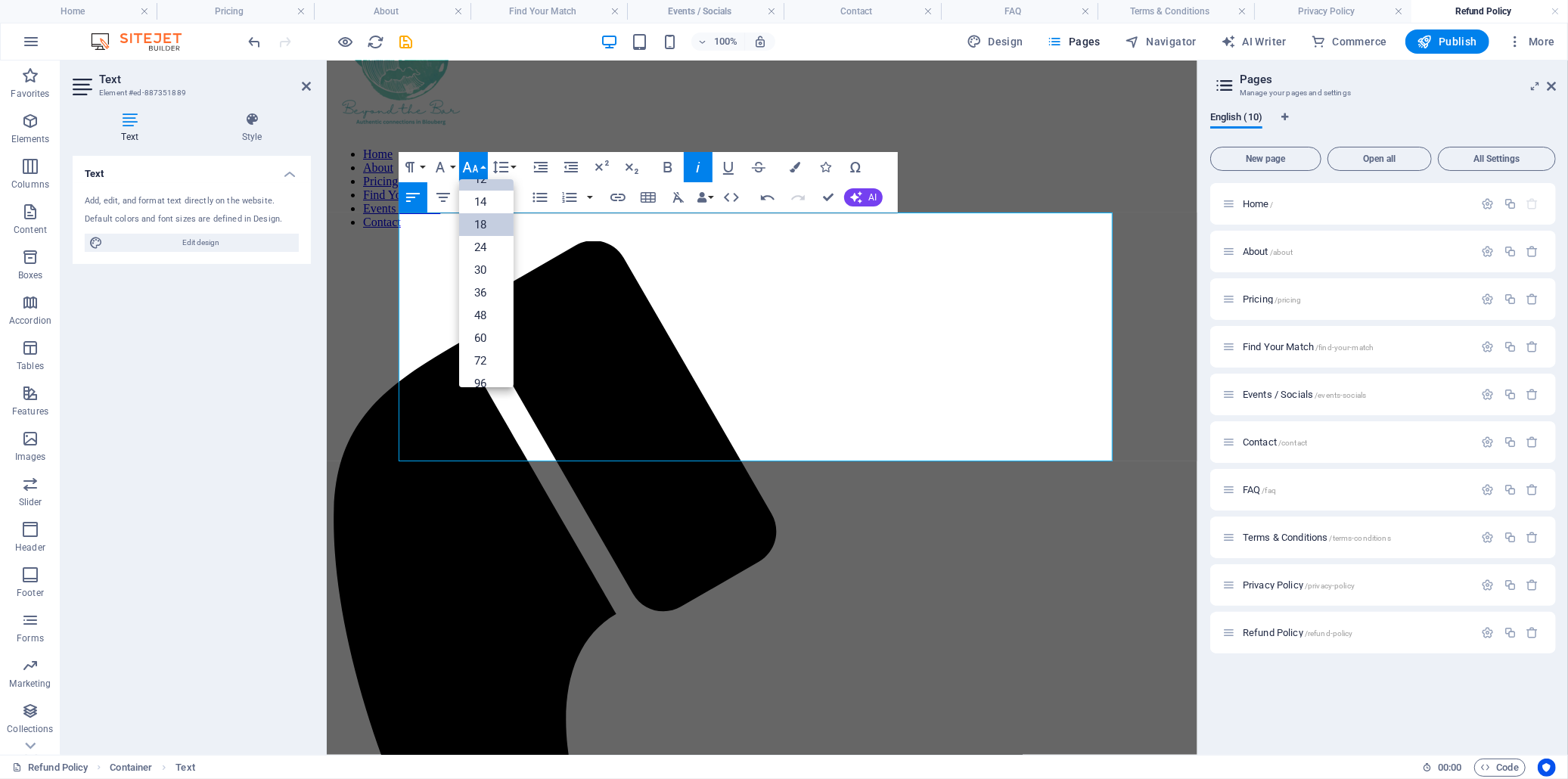
click at [481, 225] on link "18" at bounding box center [486, 225] width 54 height 23
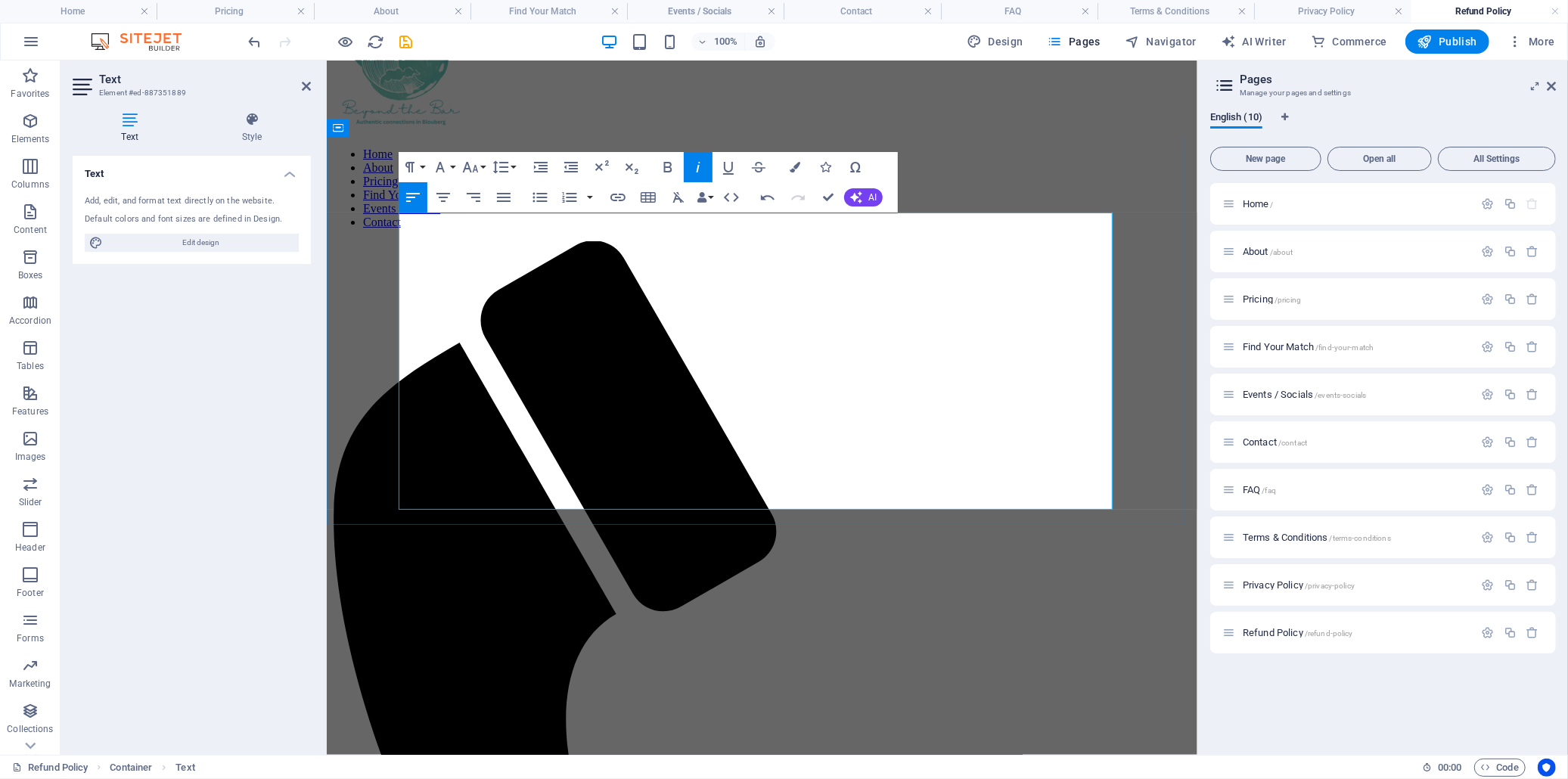
drag, startPoint x: 819, startPoint y: 479, endPoint x: 654, endPoint y: 479, distance: 165.0
click at [666, 159] on icon "button" at bounding box center [668, 167] width 18 height 18
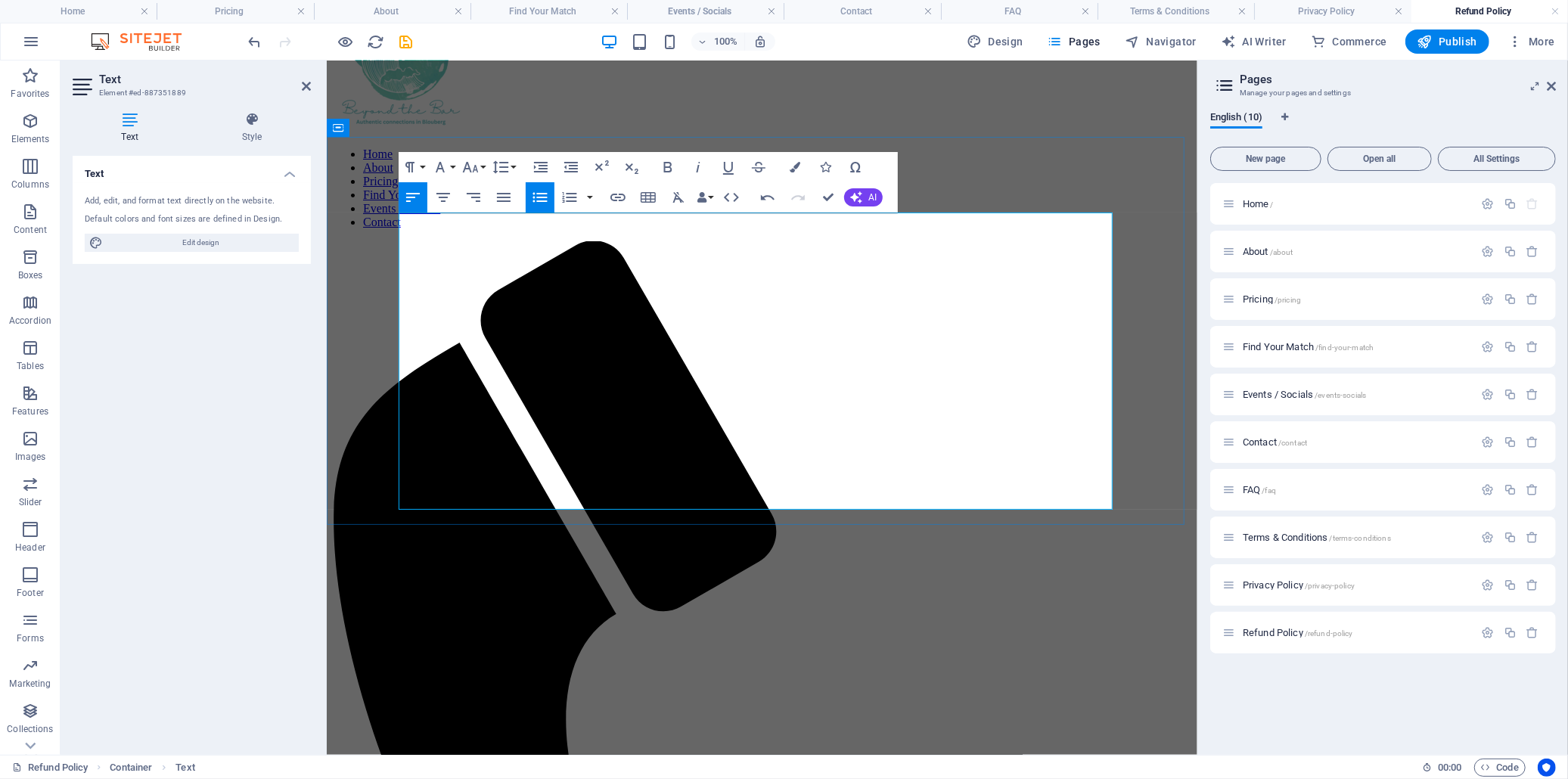
drag, startPoint x: 1068, startPoint y: 344, endPoint x: 949, endPoint y: 343, distance: 119.0
click at [669, 176] on icon "button" at bounding box center [668, 167] width 18 height 18
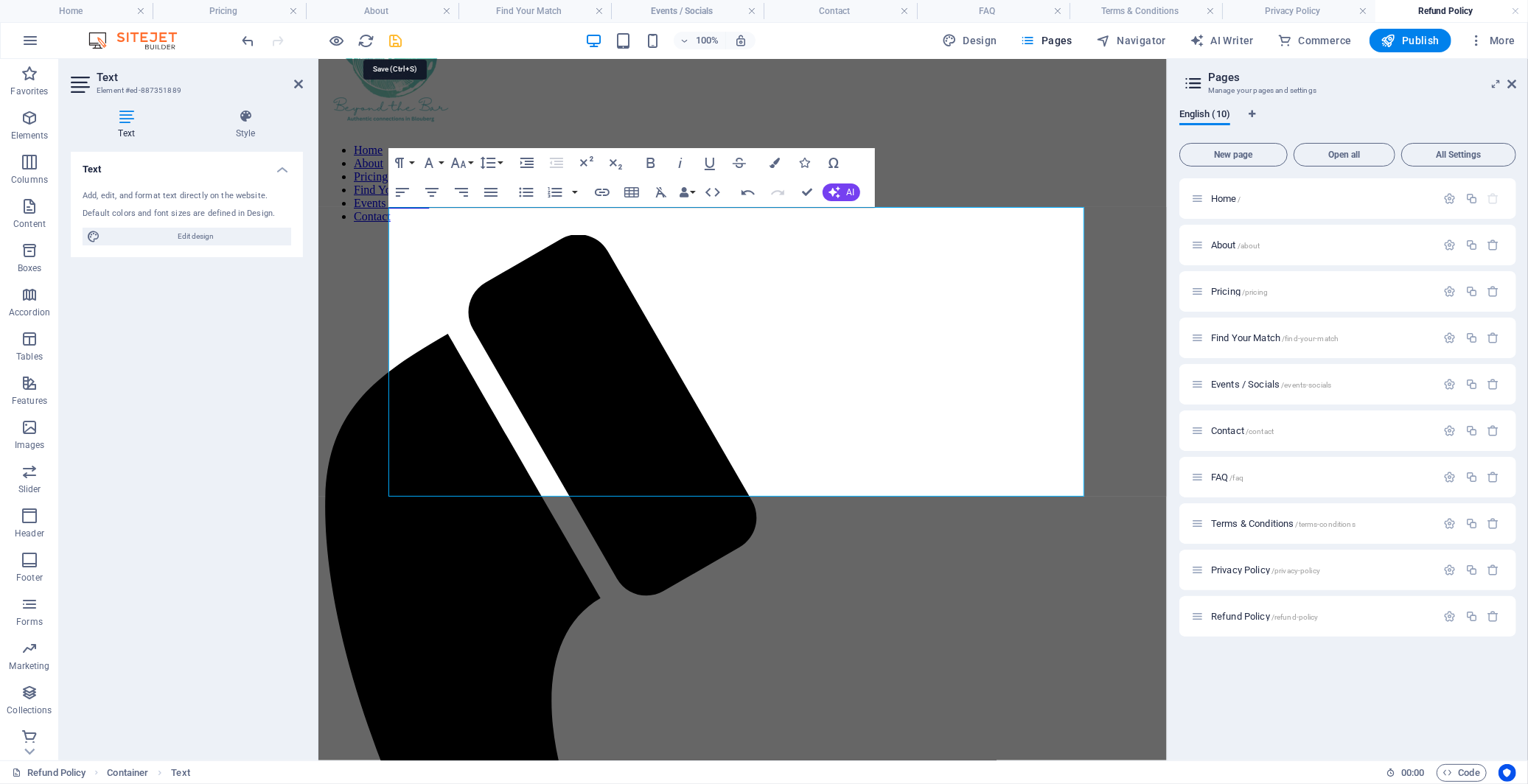
click at [394, 44] on icon "save" at bounding box center [396, 40] width 17 height 17
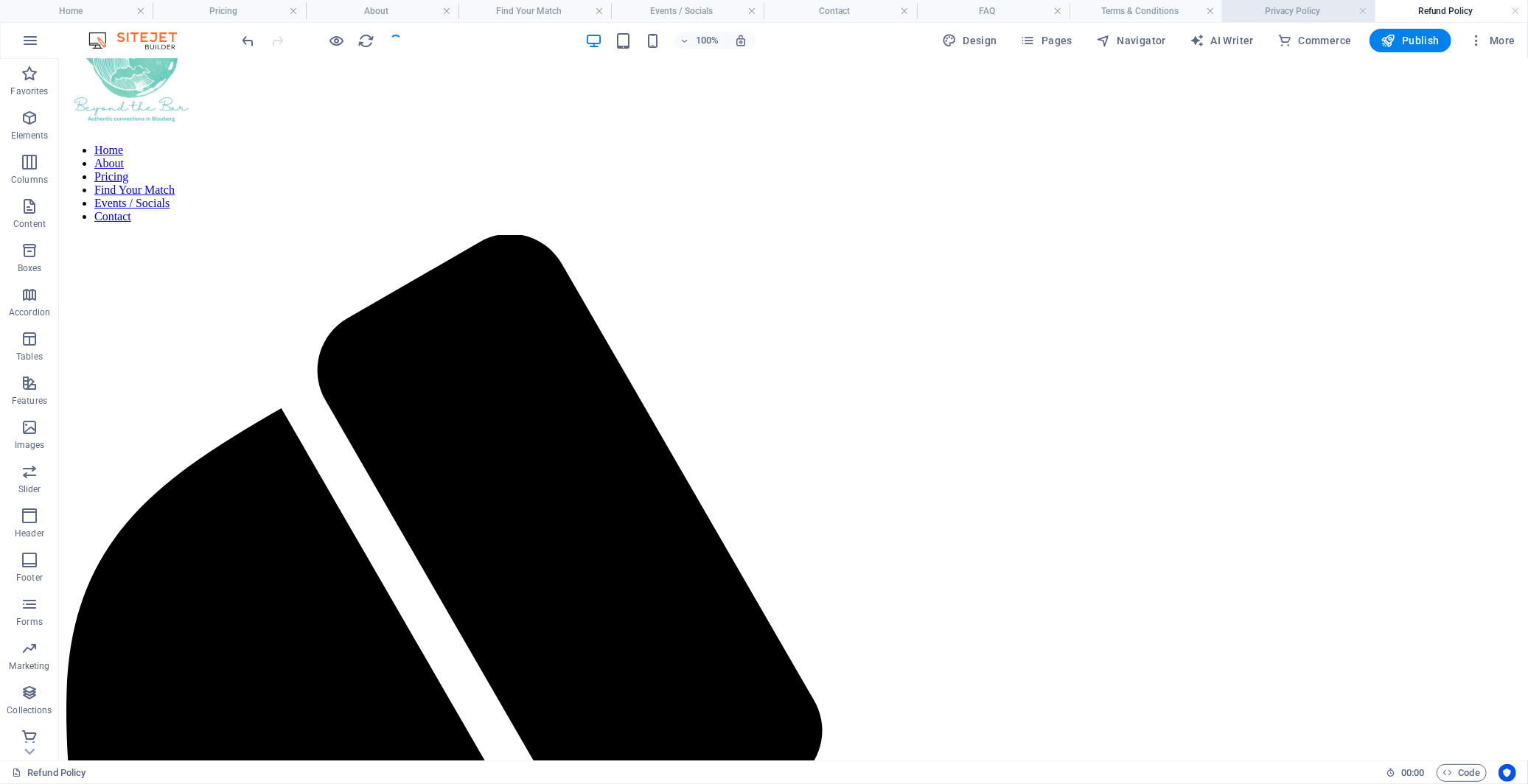
click at [1305, 7] on h4 "Privacy Policy" at bounding box center [1298, 11] width 153 height 16
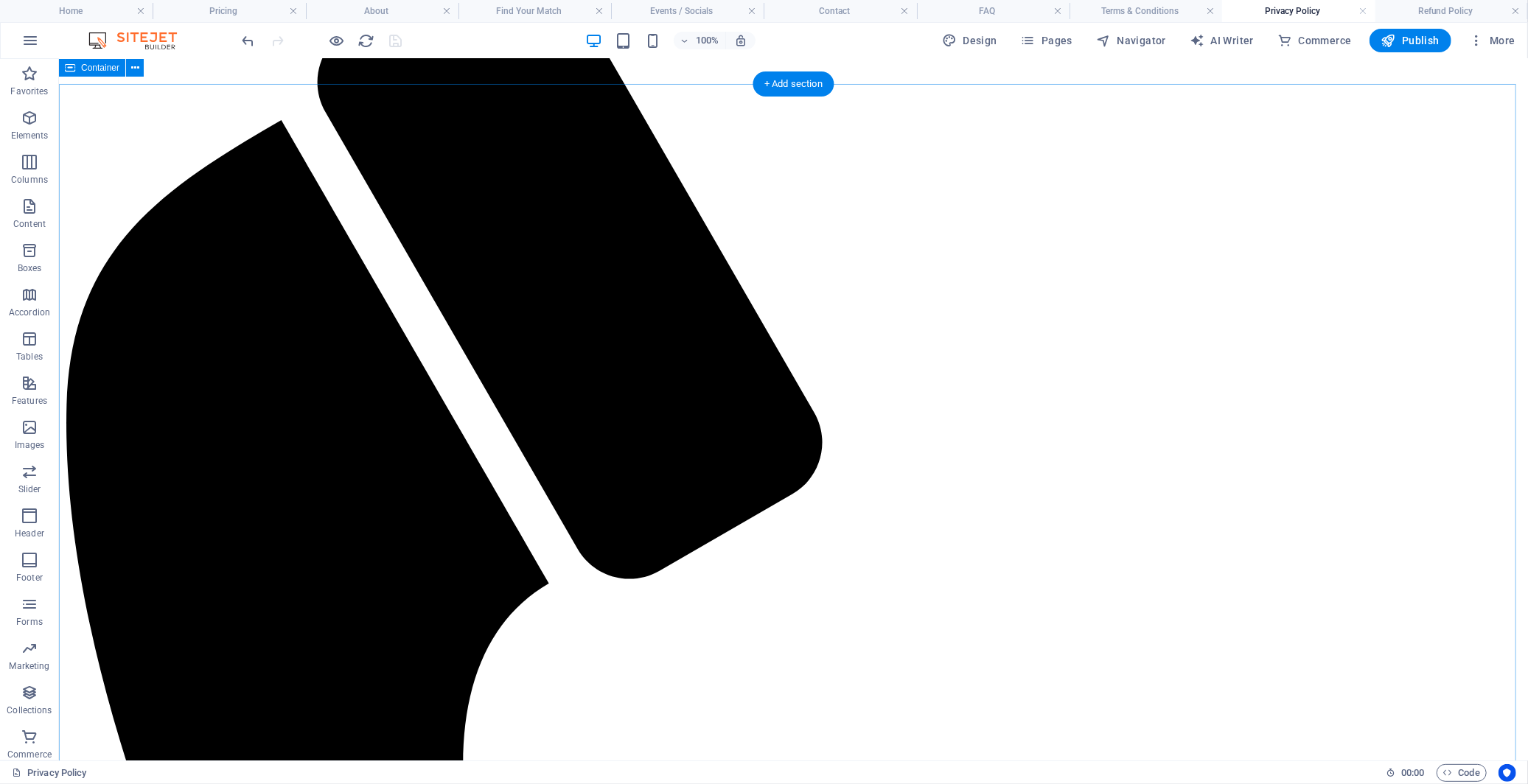
scroll to position [0, 0]
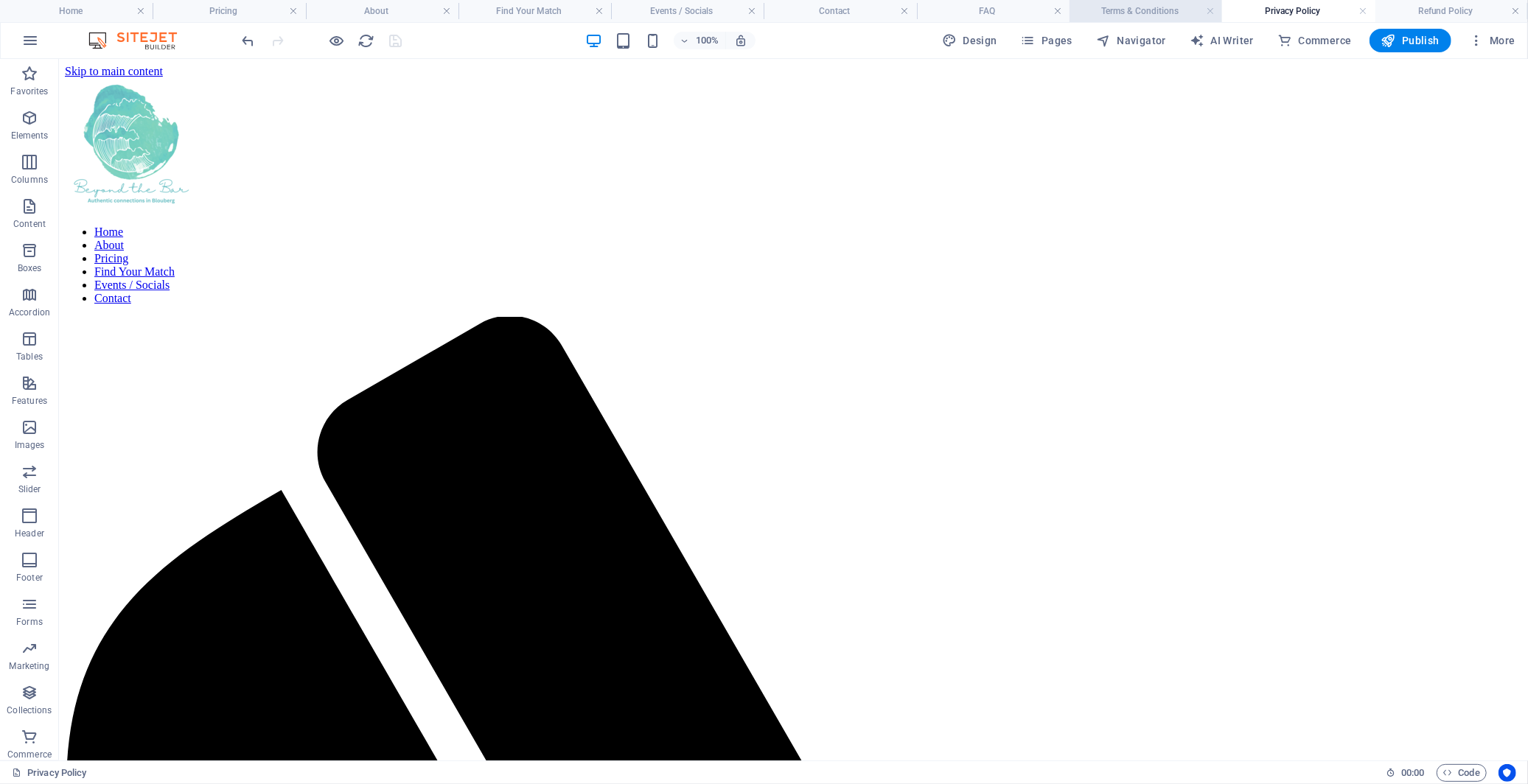
click at [1153, 8] on h4 "Terms & Conditions" at bounding box center [1146, 11] width 153 height 16
click at [991, 5] on h4 "FAQ" at bounding box center [994, 11] width 153 height 16
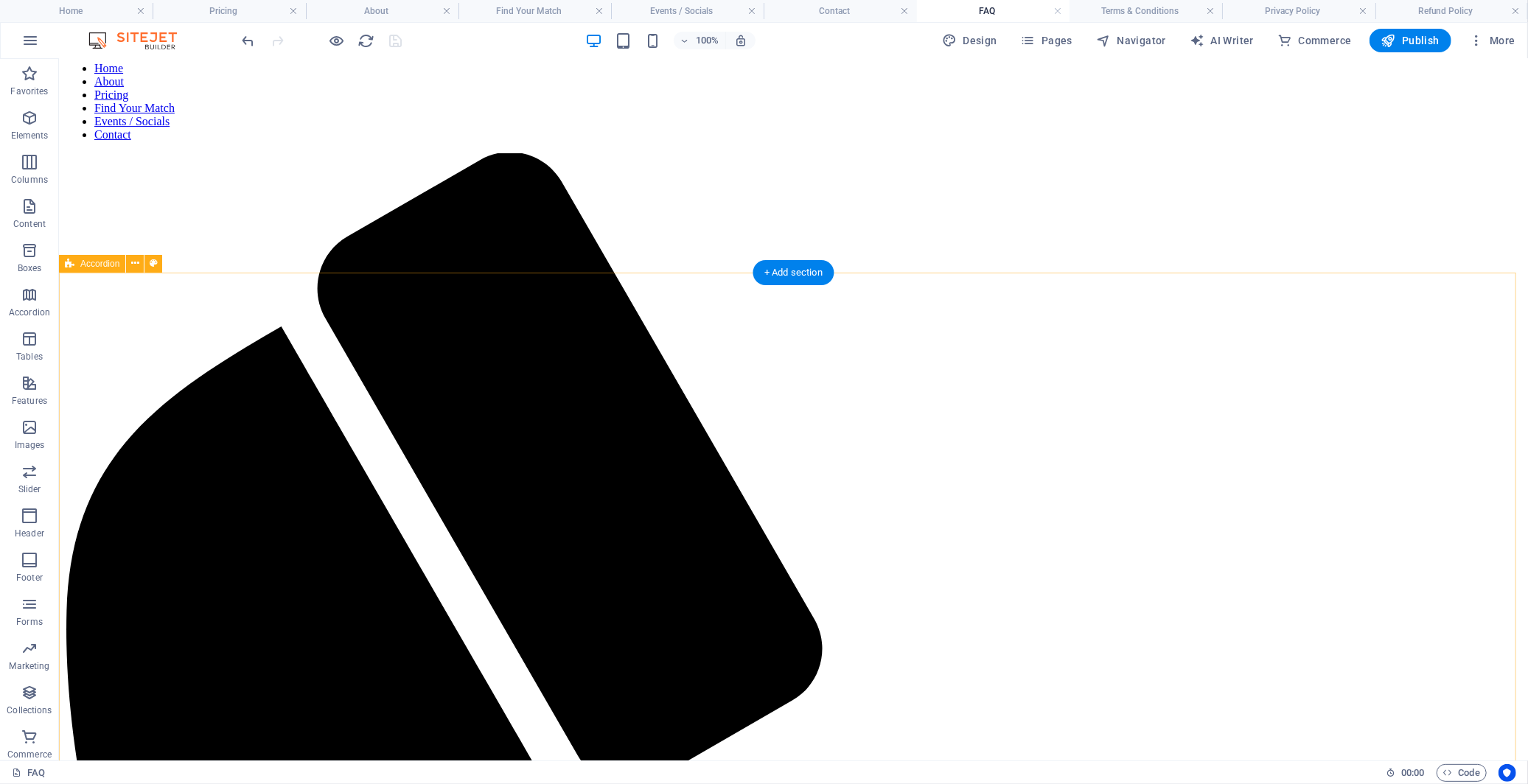
scroll to position [246, 0]
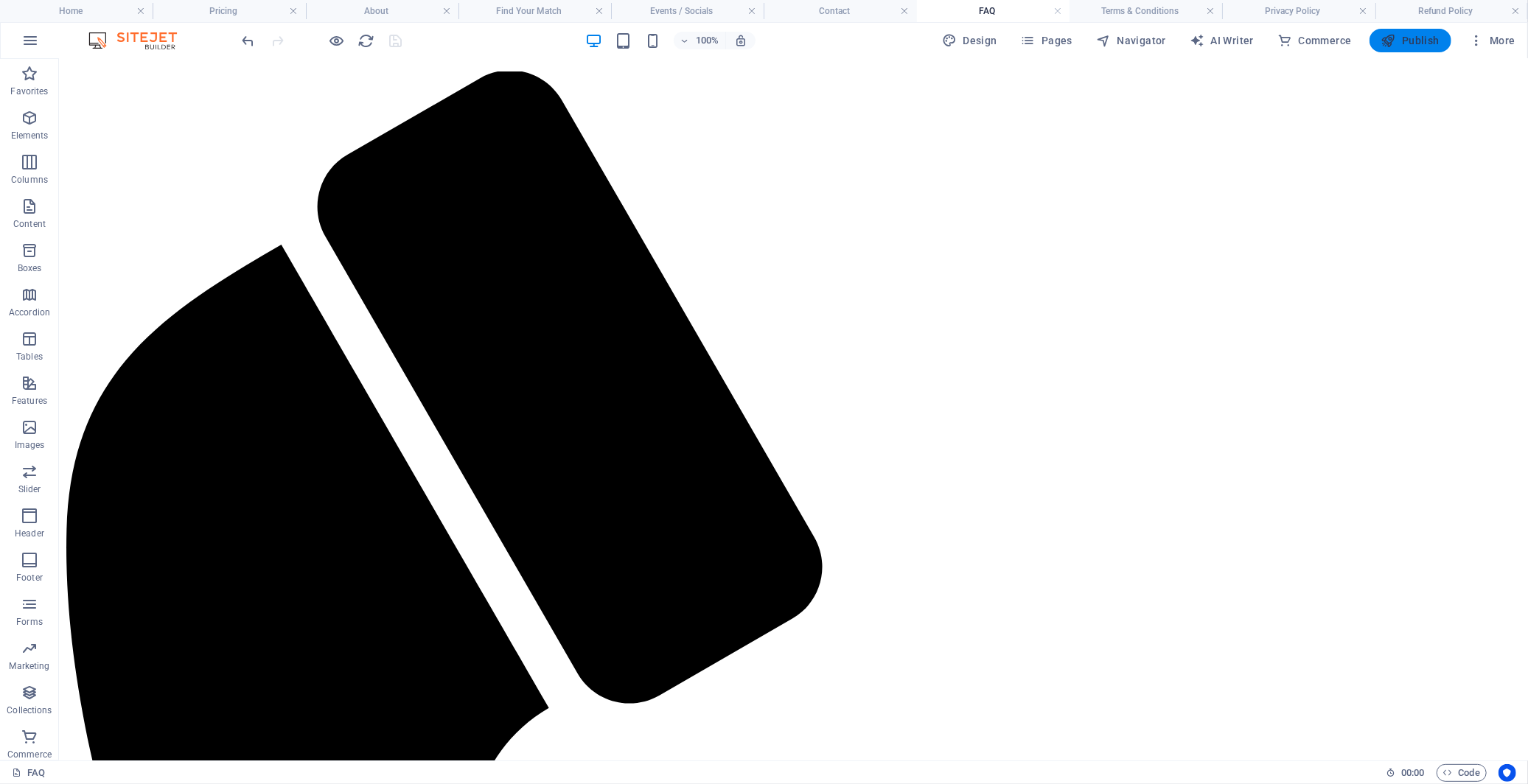
click at [1375, 45] on span "Publish" at bounding box center [1411, 40] width 58 height 14
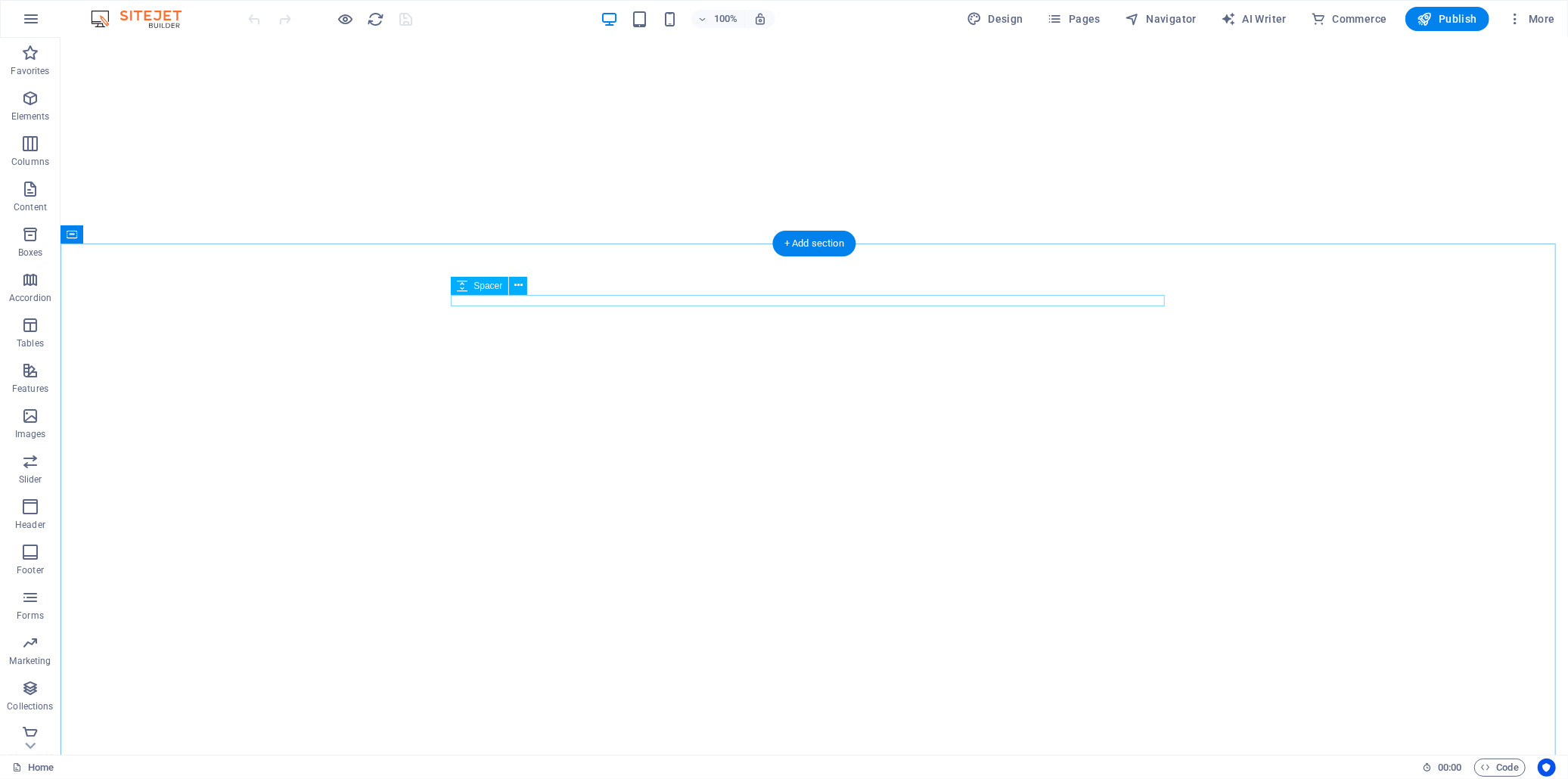
scroll to position [84, 0]
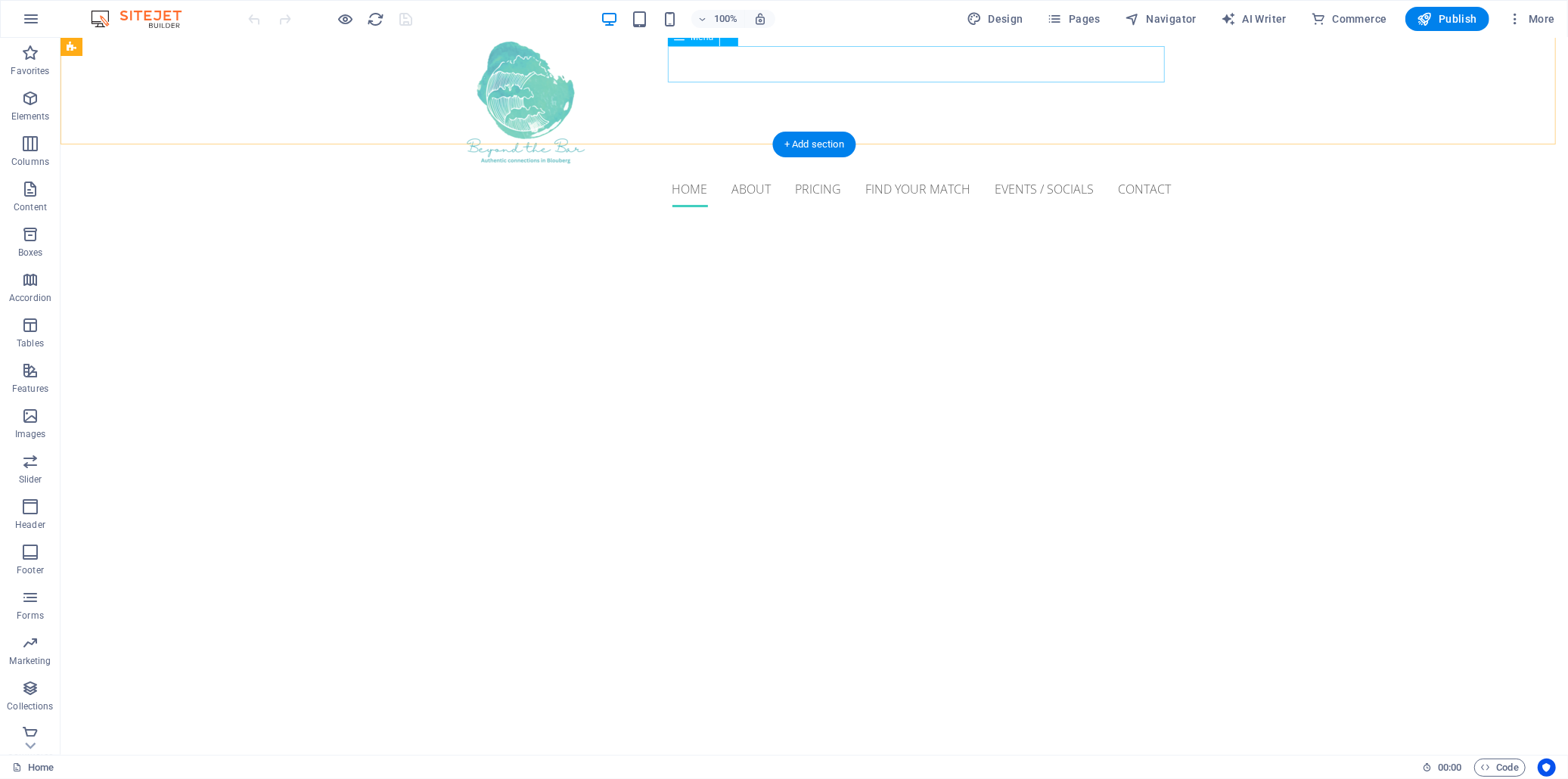
click at [790, 170] on nav "Home About Pricing Find Your Match Events / Socials Contact" at bounding box center [814, 188] width 714 height 36
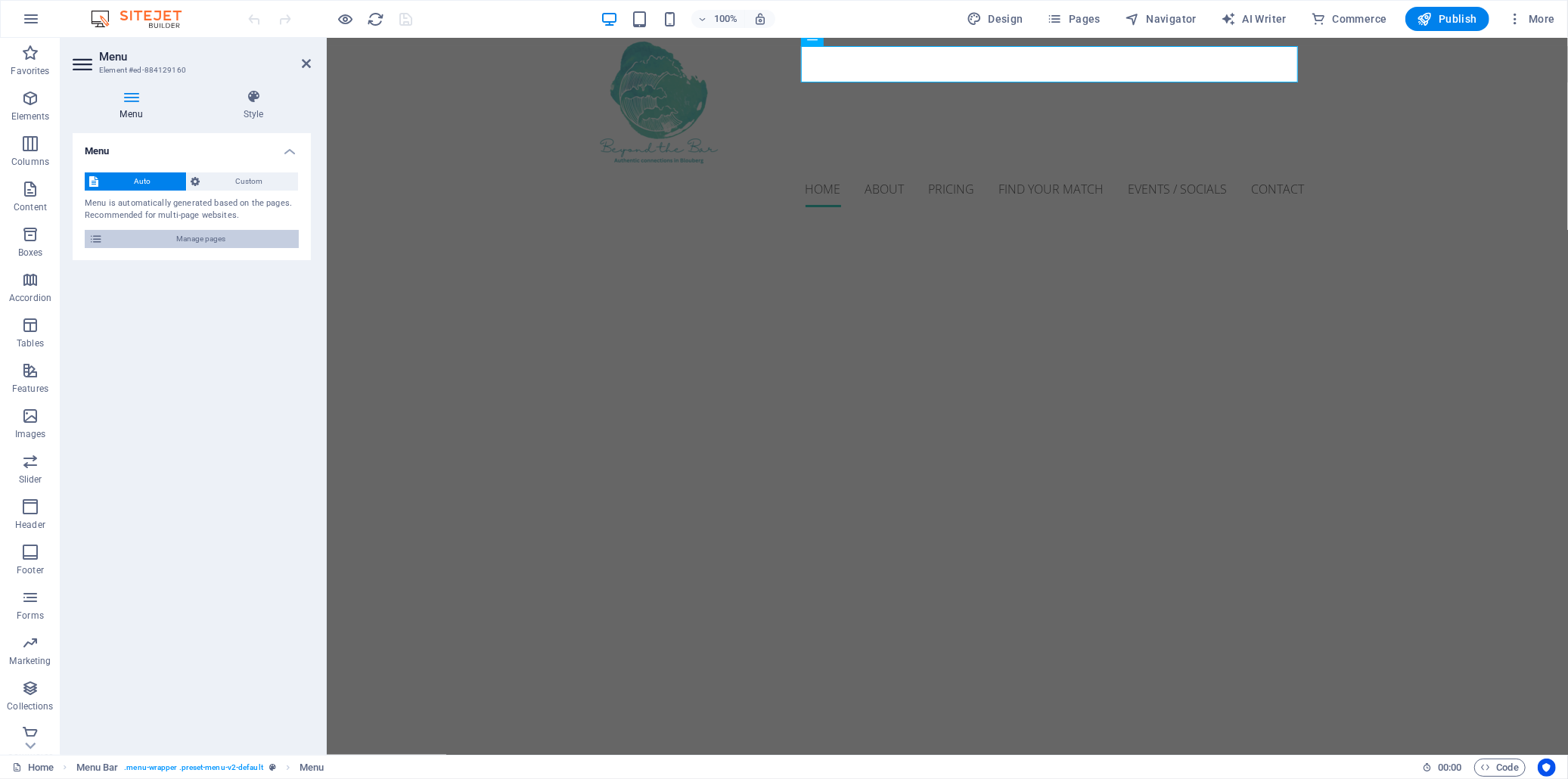
click at [265, 235] on span "Manage pages" at bounding box center [200, 239] width 187 height 18
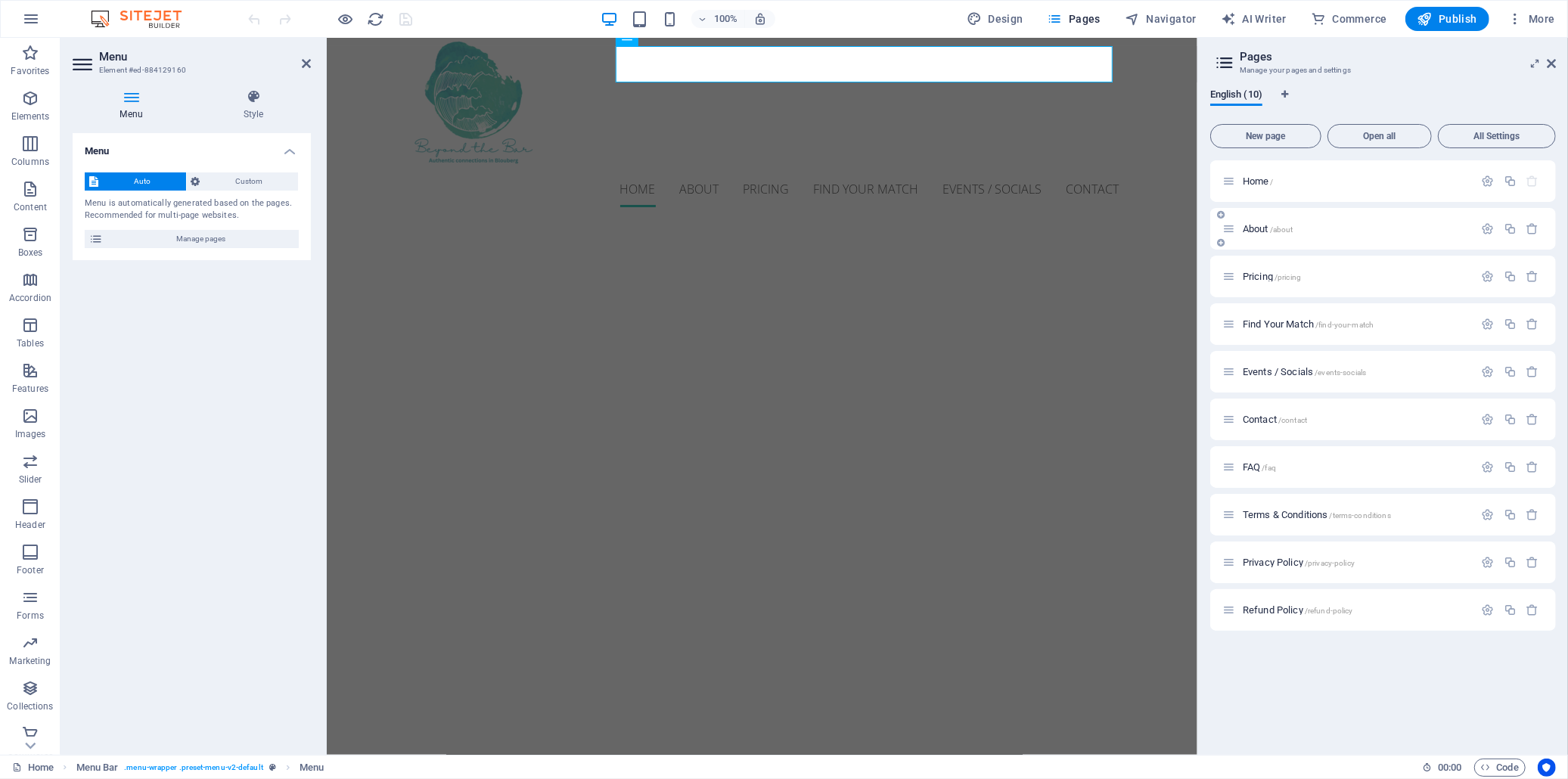
click at [1265, 228] on span "About /about" at bounding box center [1268, 229] width 50 height 12
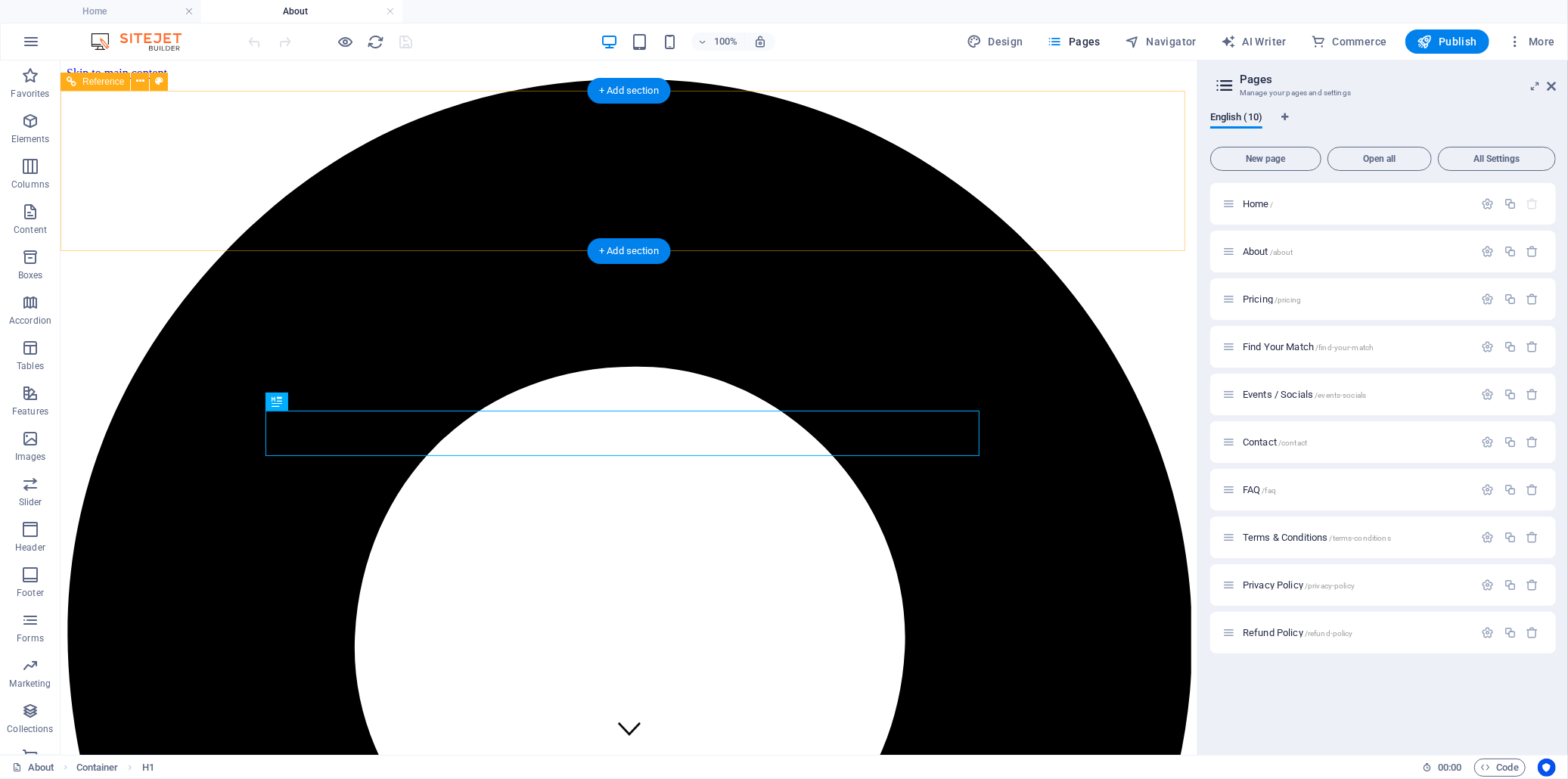
scroll to position [0, 0]
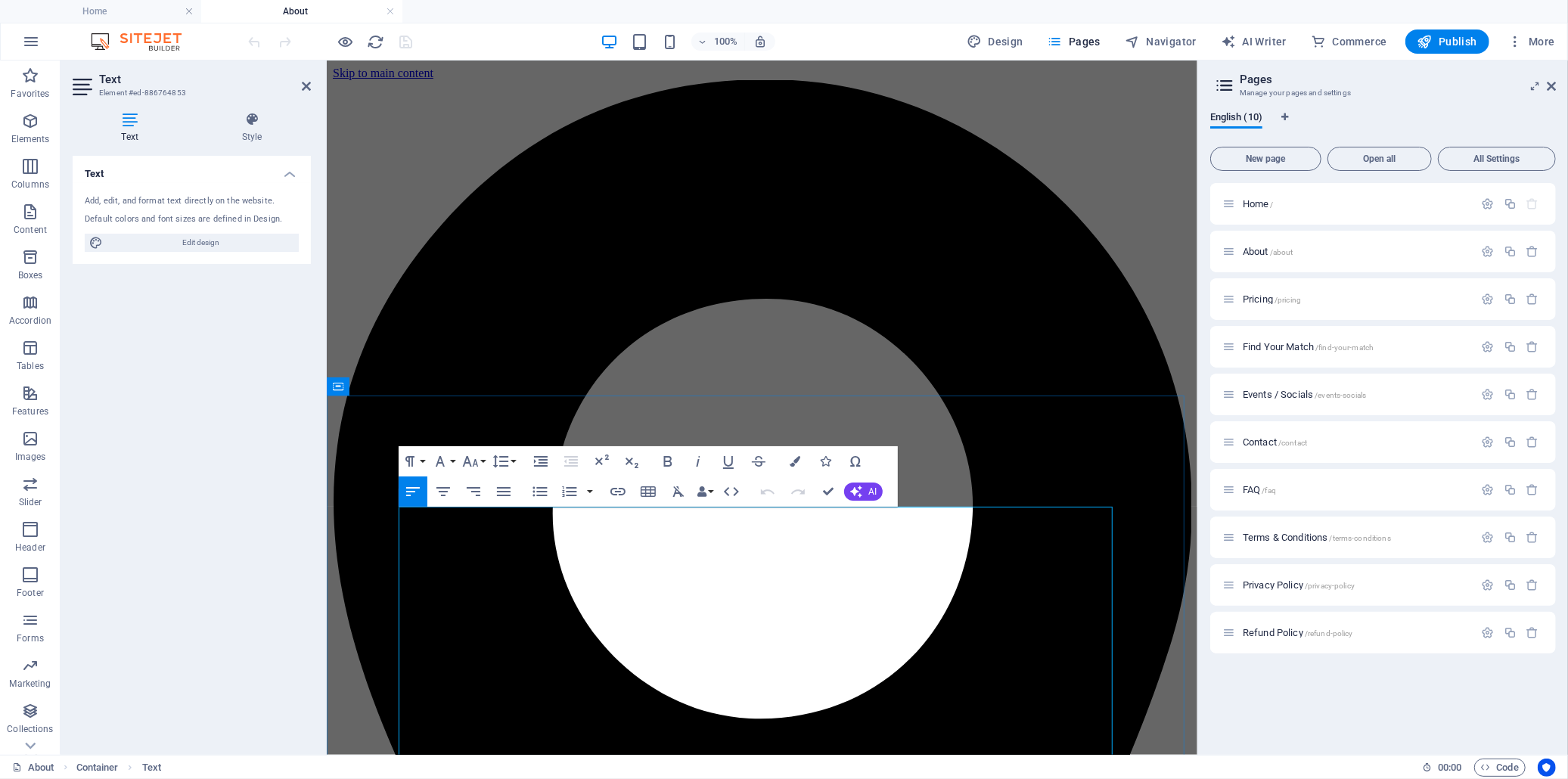
drag, startPoint x: 450, startPoint y: 597, endPoint x: 497, endPoint y: 598, distance: 47.0
drag, startPoint x: 757, startPoint y: 704, endPoint x: 798, endPoint y: 704, distance: 41.0
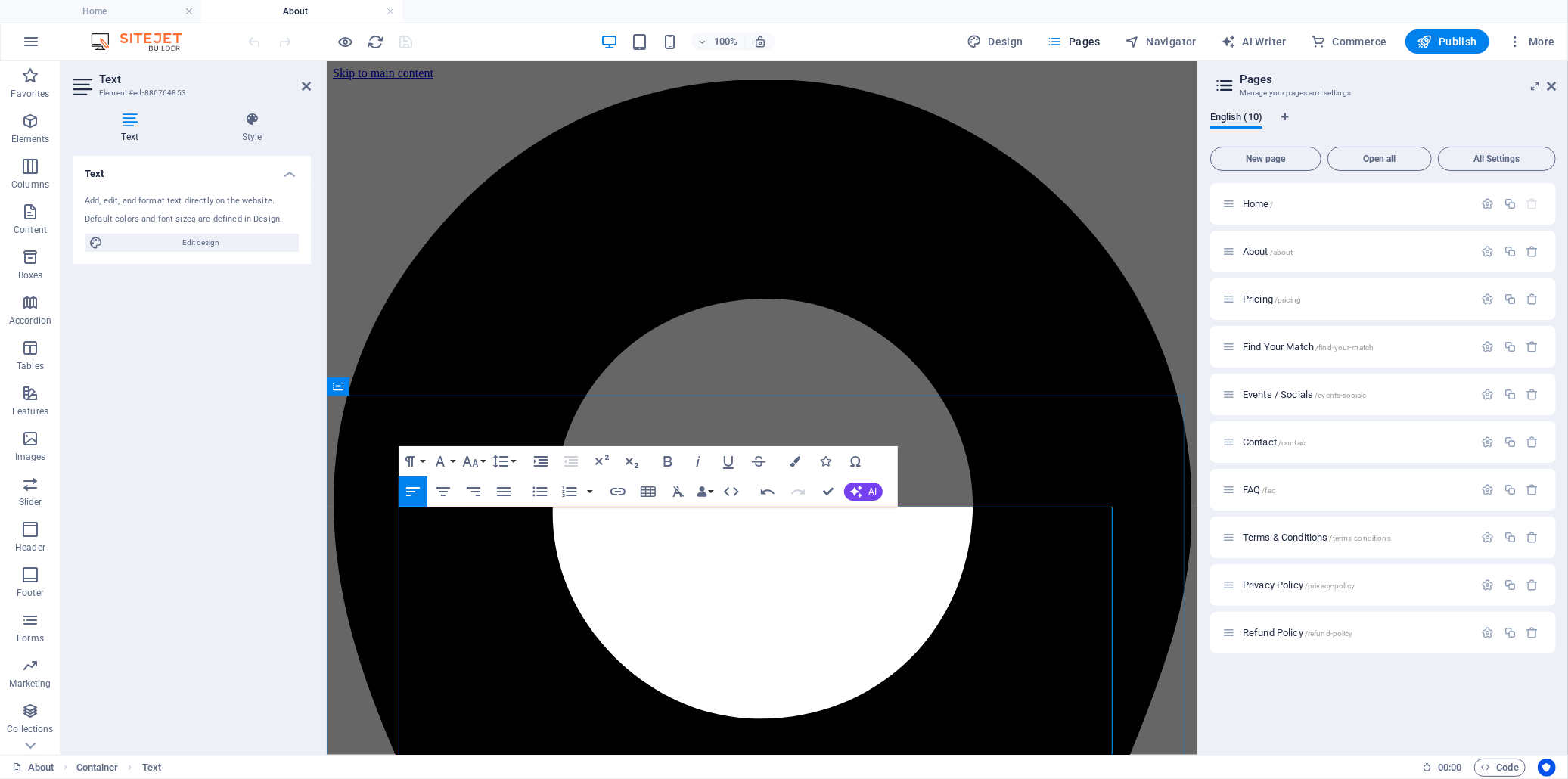
click at [467, 460] on icon "button" at bounding box center [471, 462] width 18 height 18
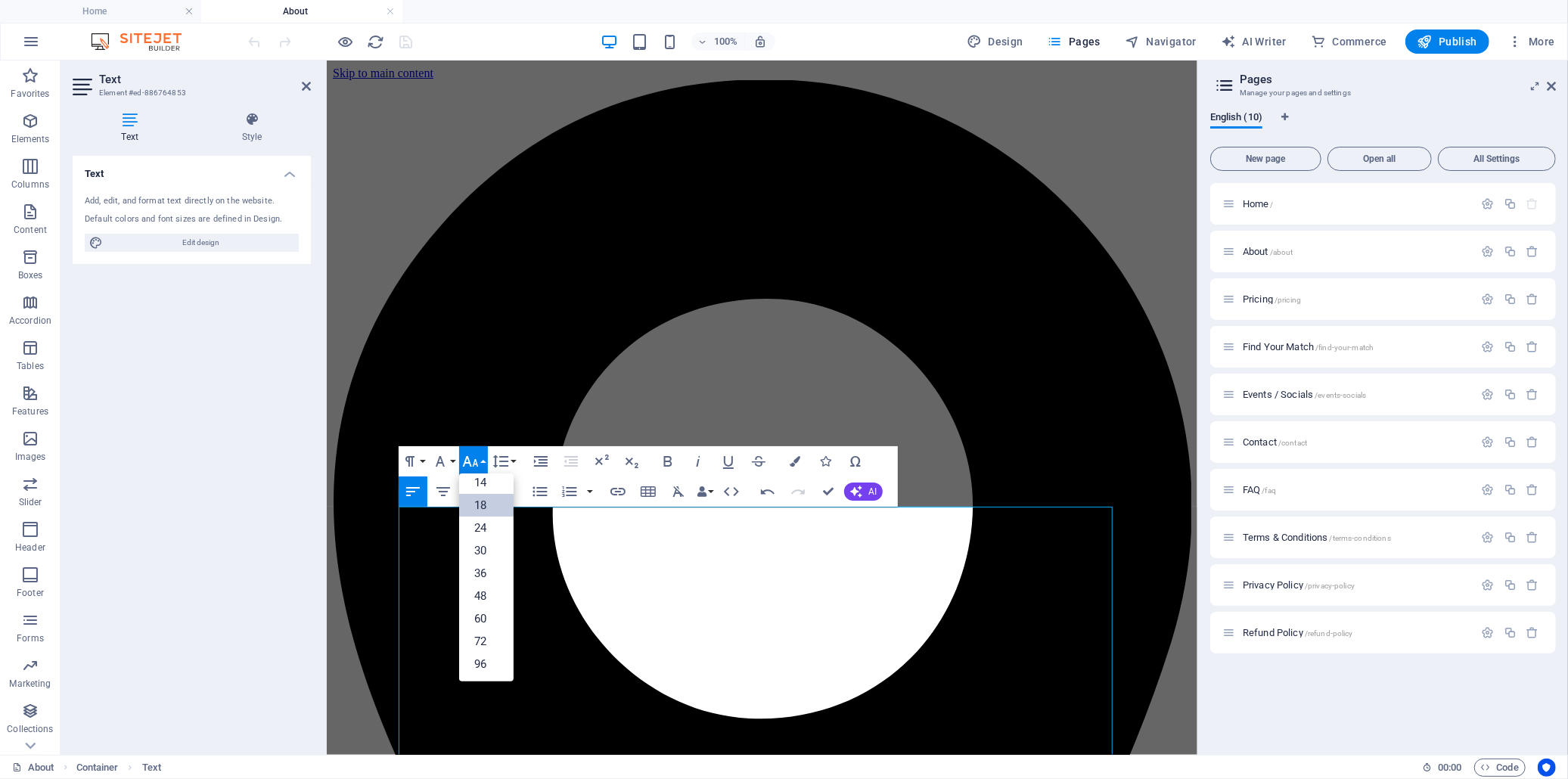
scroll to position [121, 0]
click at [477, 495] on link "18" at bounding box center [486, 506] width 54 height 23
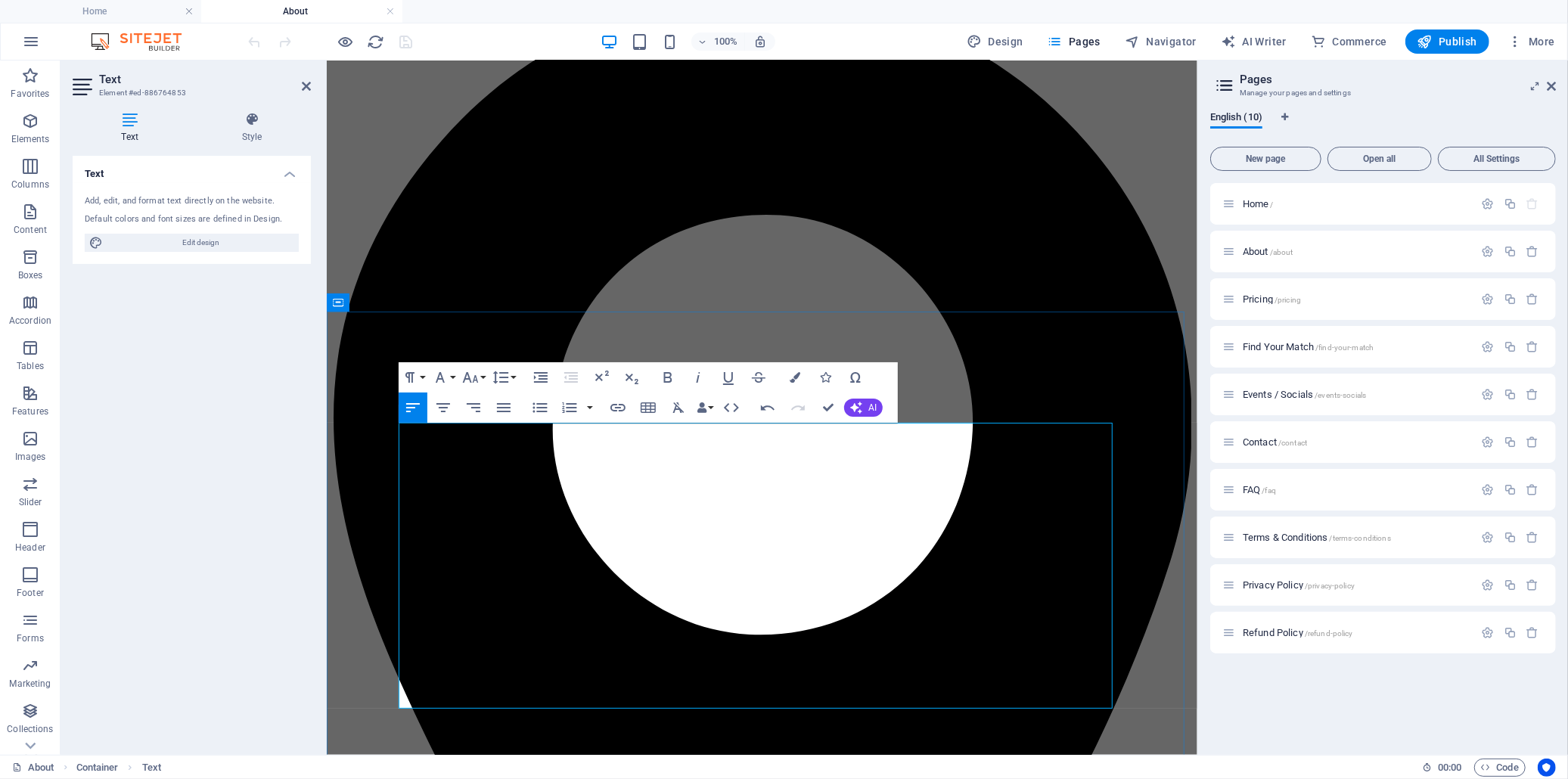
copy div "At Beyond the Bar, we believe real connections happen when people feel comforta…"
click at [1256, 296] on span "Pricing /pricing" at bounding box center [1272, 299] width 59 height 12
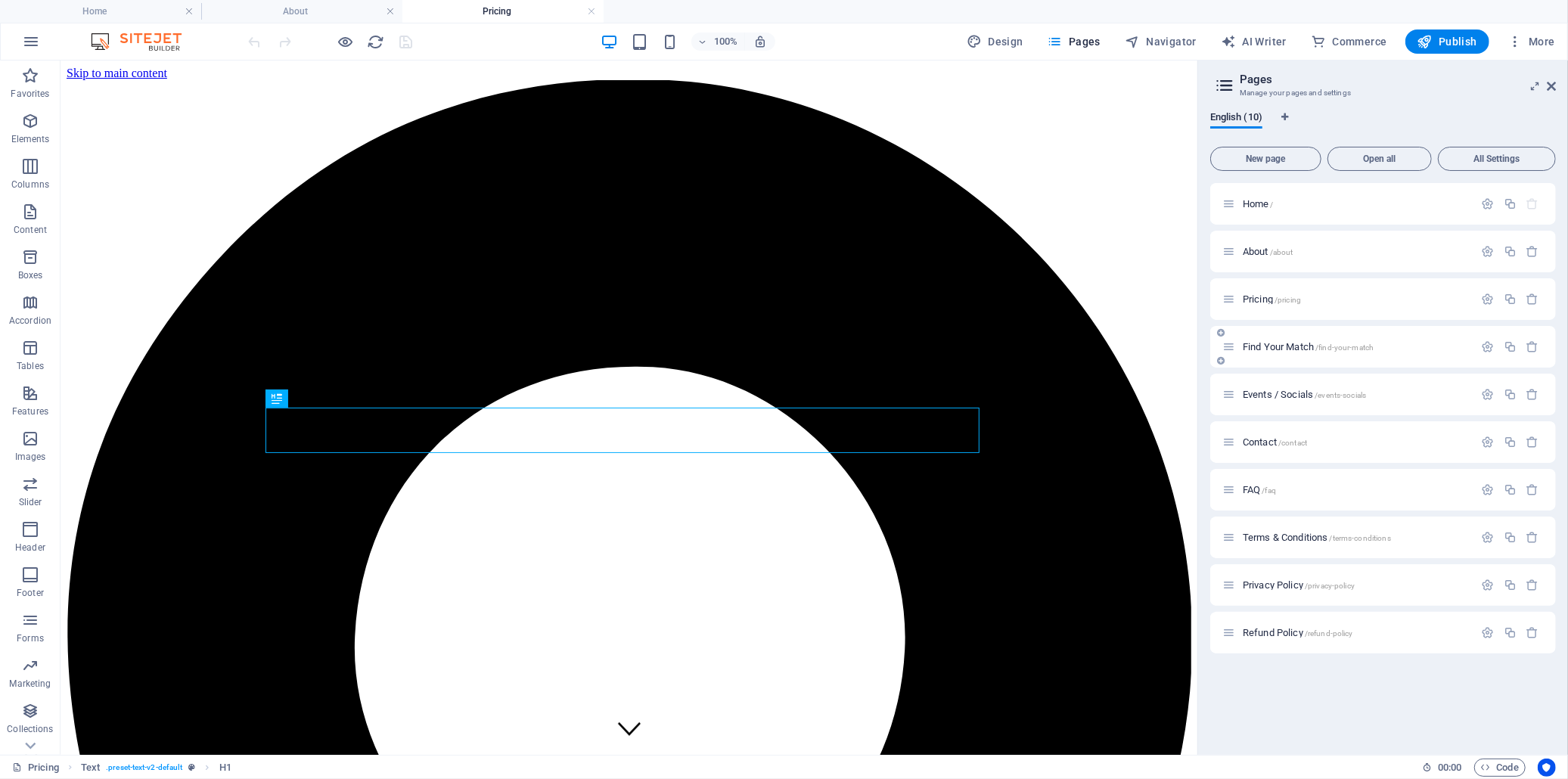
scroll to position [0, 0]
click at [1260, 350] on span "Find Your Match /find-your-match" at bounding box center [1308, 347] width 131 height 12
click at [1273, 395] on span "Events / Socials /events-socials" at bounding box center [1305, 395] width 124 height 12
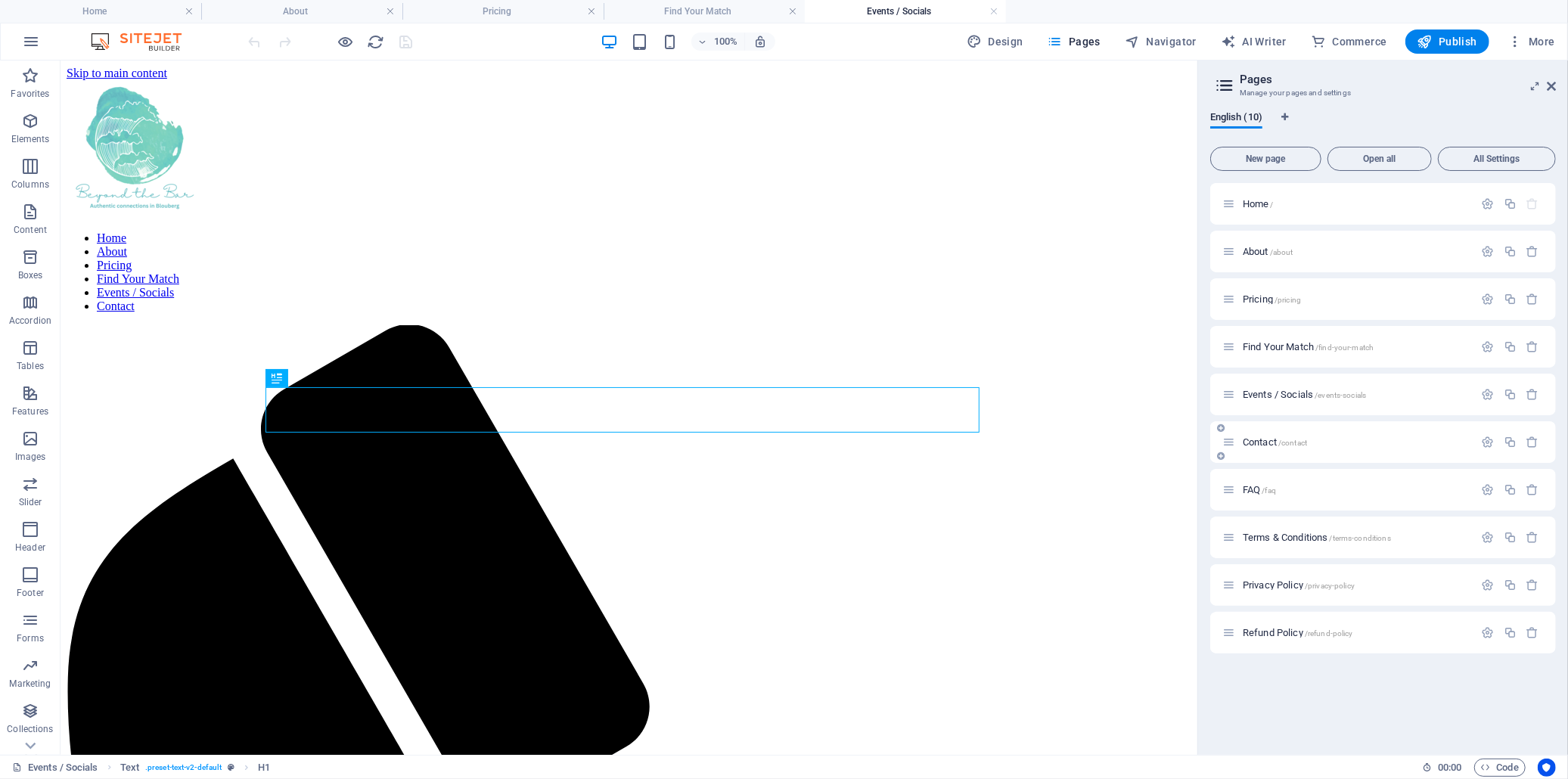
click at [1269, 443] on span "Contact /contact" at bounding box center [1275, 442] width 64 height 12
click at [1257, 489] on span "FAQ /faq" at bounding box center [1260, 490] width 33 height 12
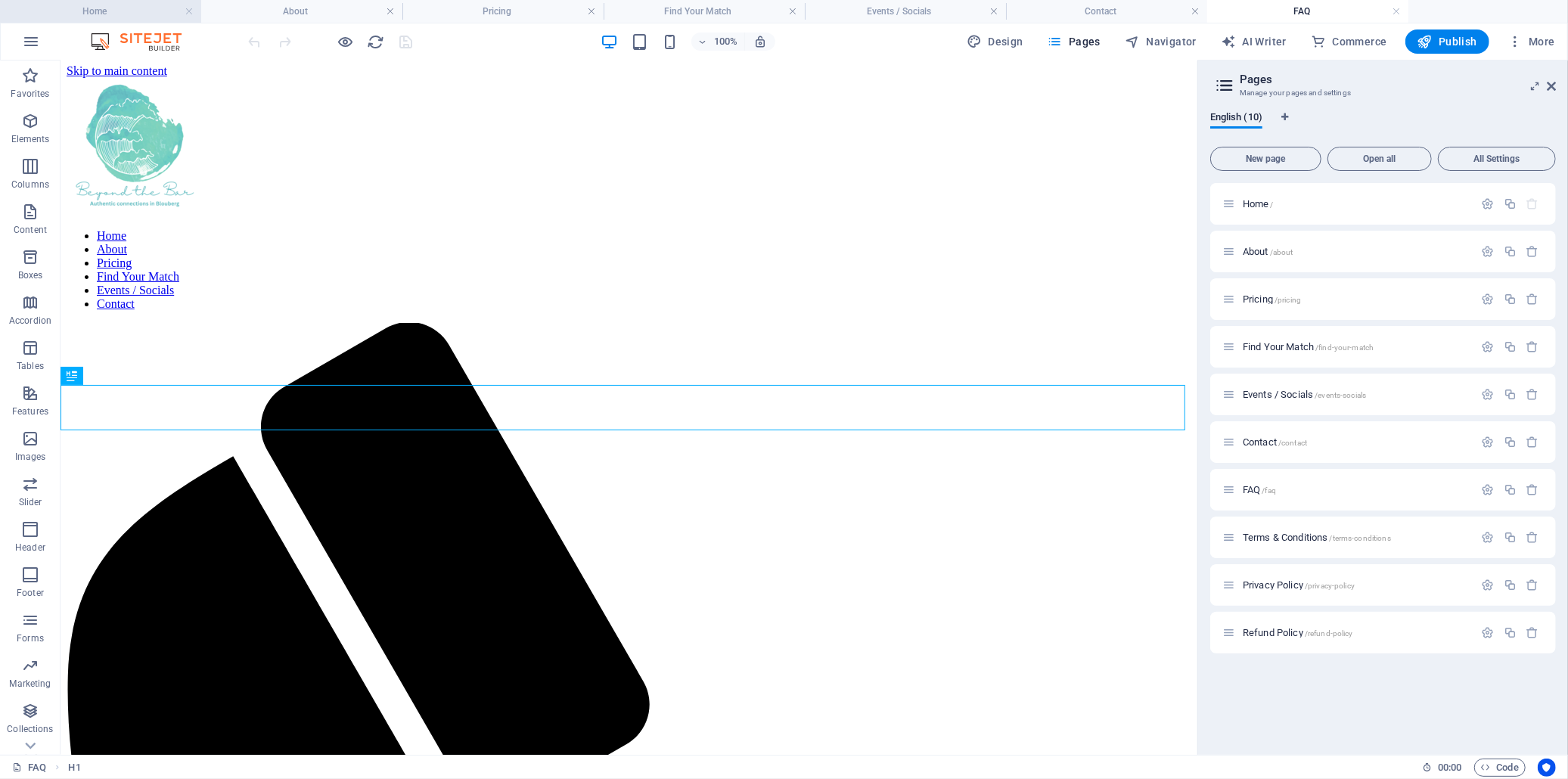
scroll to position [1077, 0]
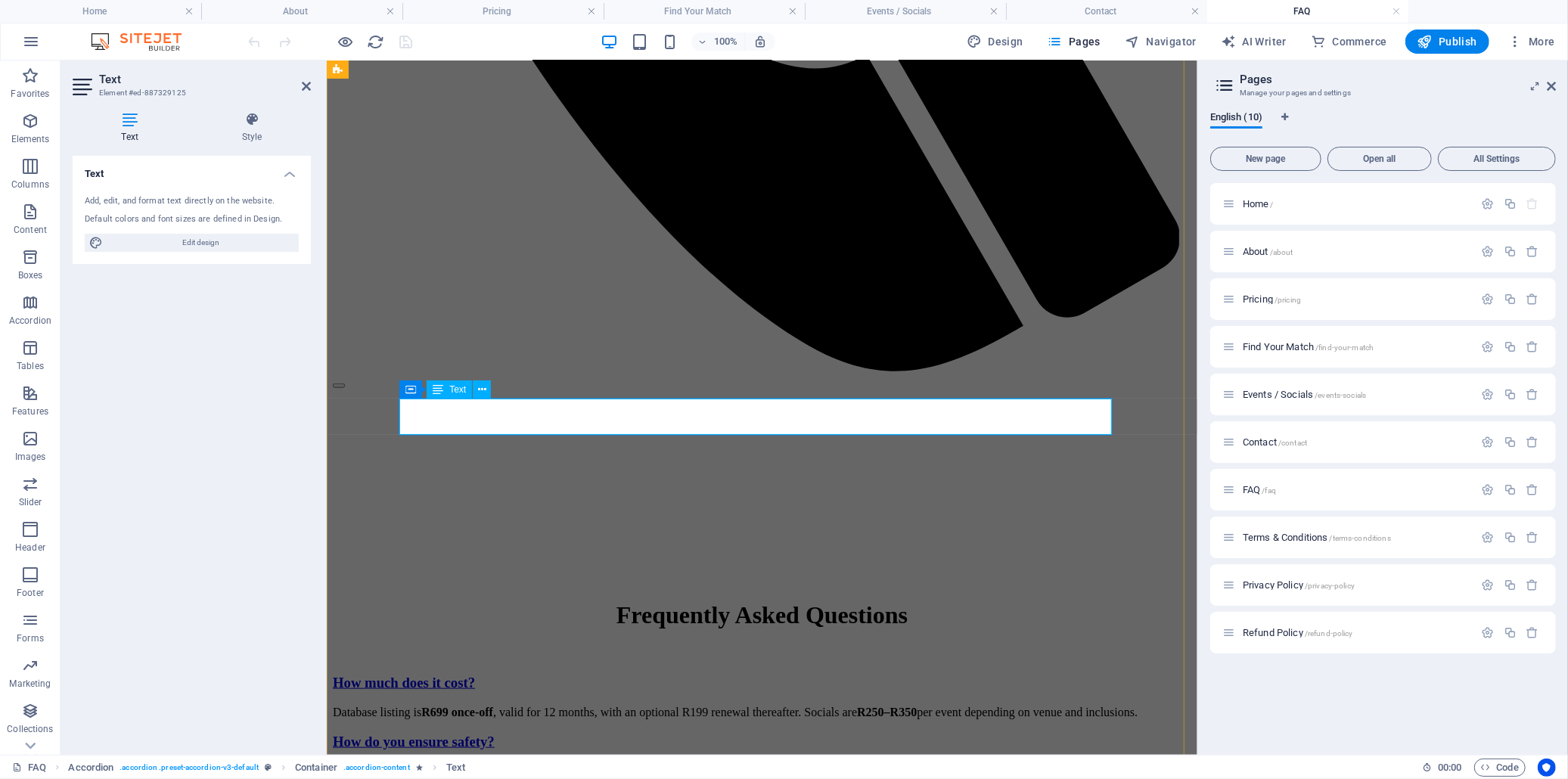
drag, startPoint x: 824, startPoint y: 411, endPoint x: 864, endPoint y: 409, distance: 40.0
click at [116, 12] on h4 "Home" at bounding box center [101, 12] width 201 height 16
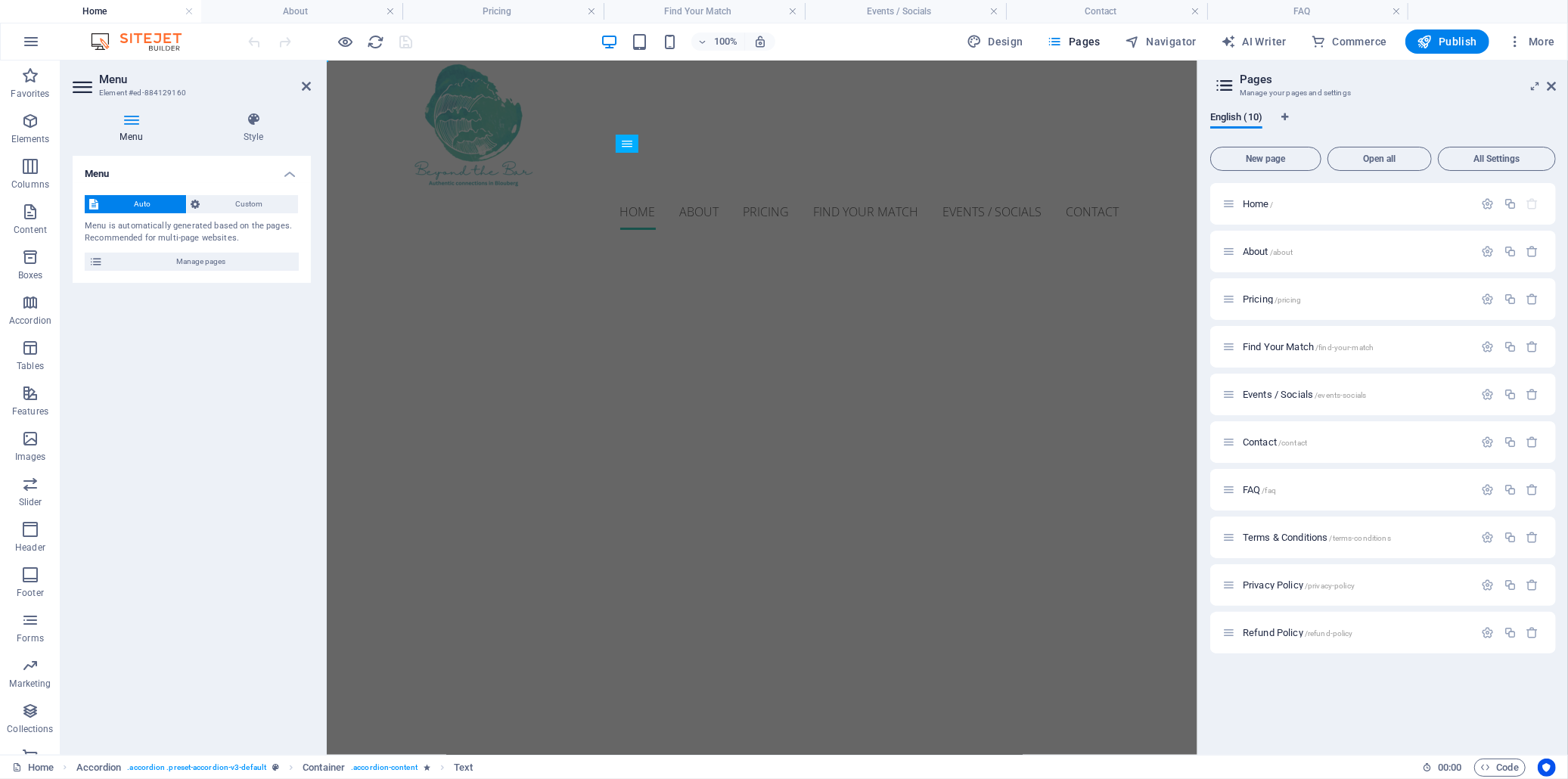
scroll to position [0, 0]
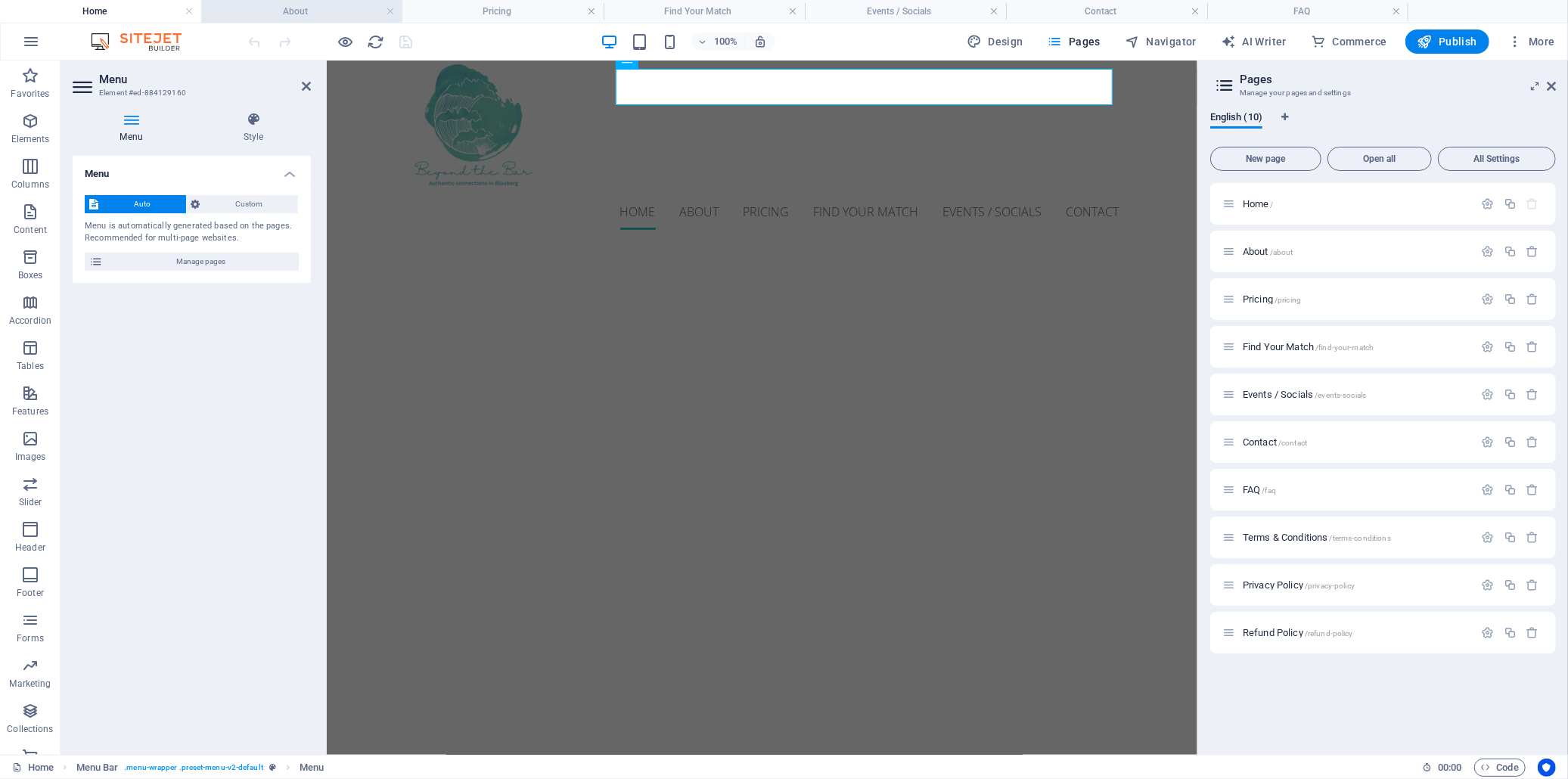
click at [283, 7] on h4 "About" at bounding box center [302, 12] width 201 height 16
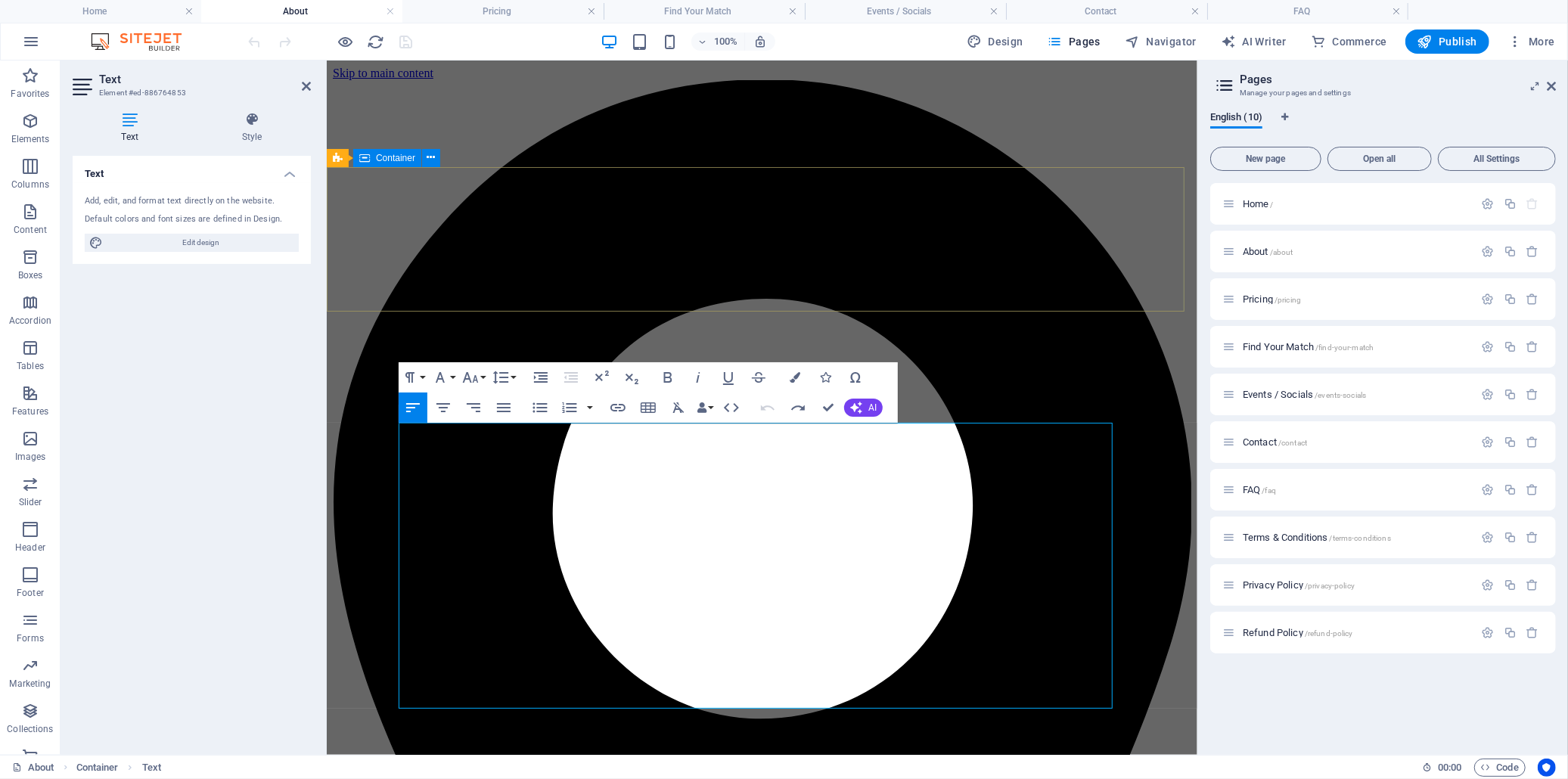
scroll to position [84, 0]
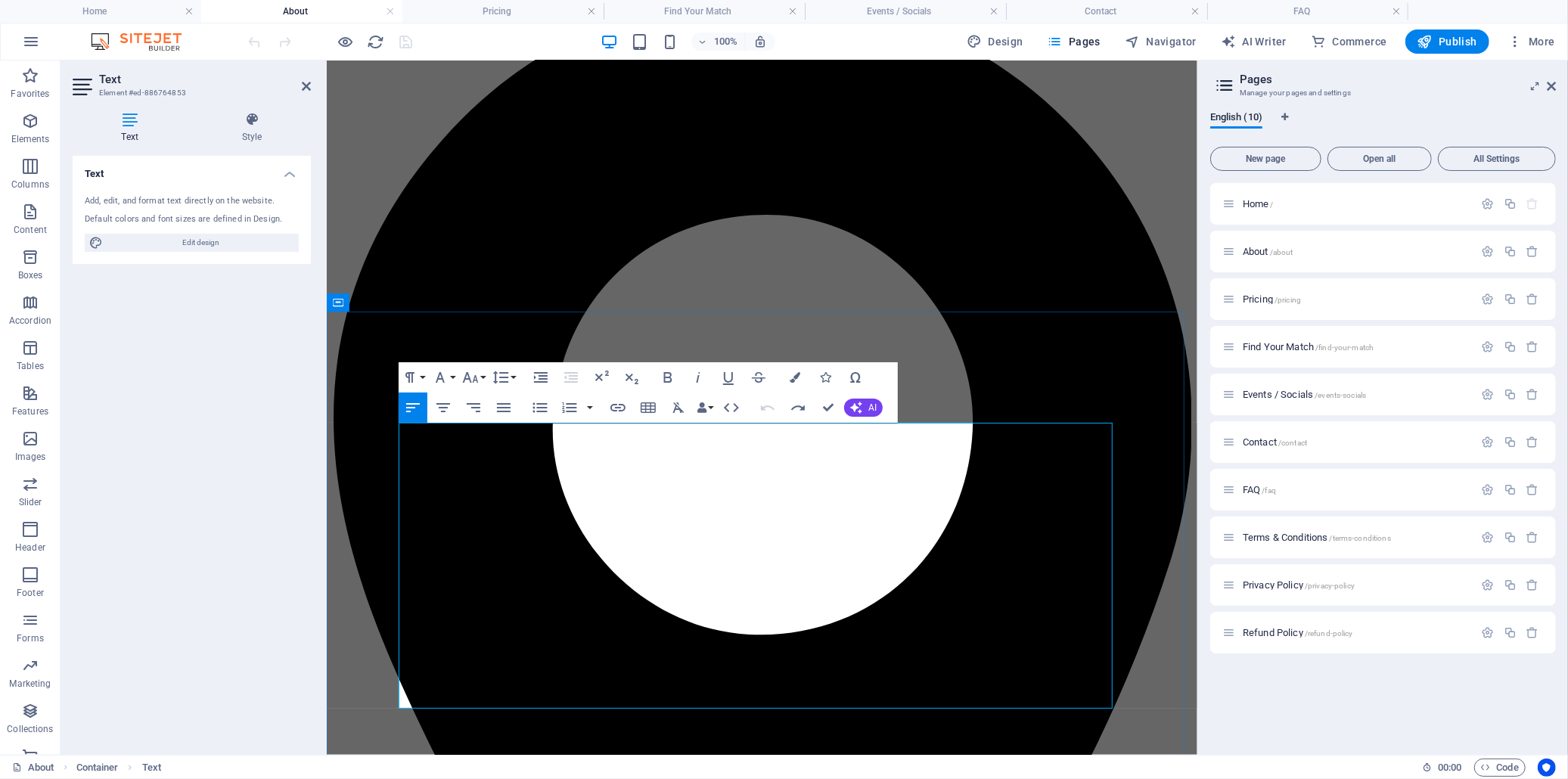
drag, startPoint x: 451, startPoint y: 515, endPoint x: 496, endPoint y: 518, distance: 45.1
copy span "tailored"
click at [474, 15] on h4 "Pricing" at bounding box center [503, 12] width 201 height 16
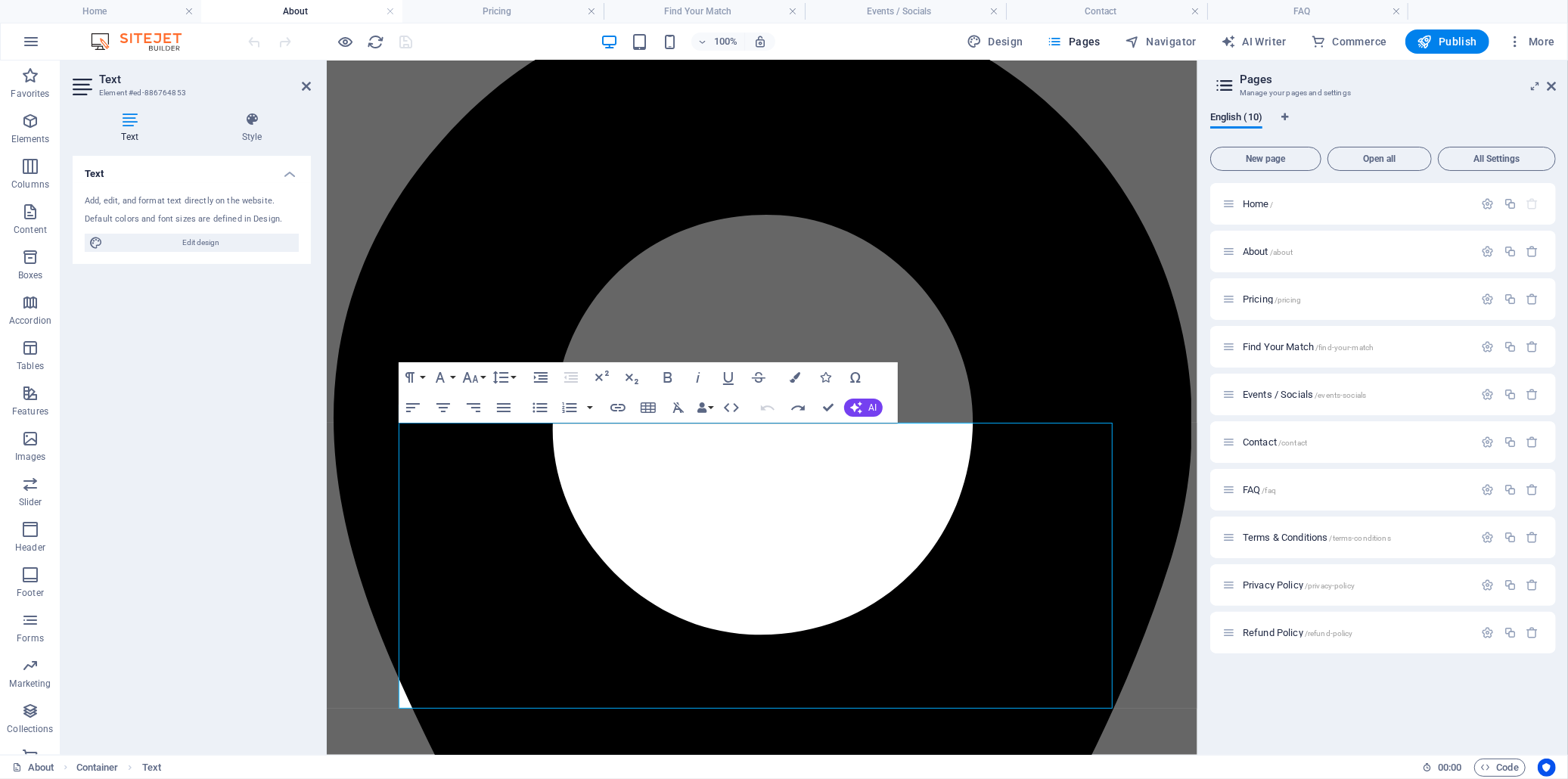
scroll to position [0, 0]
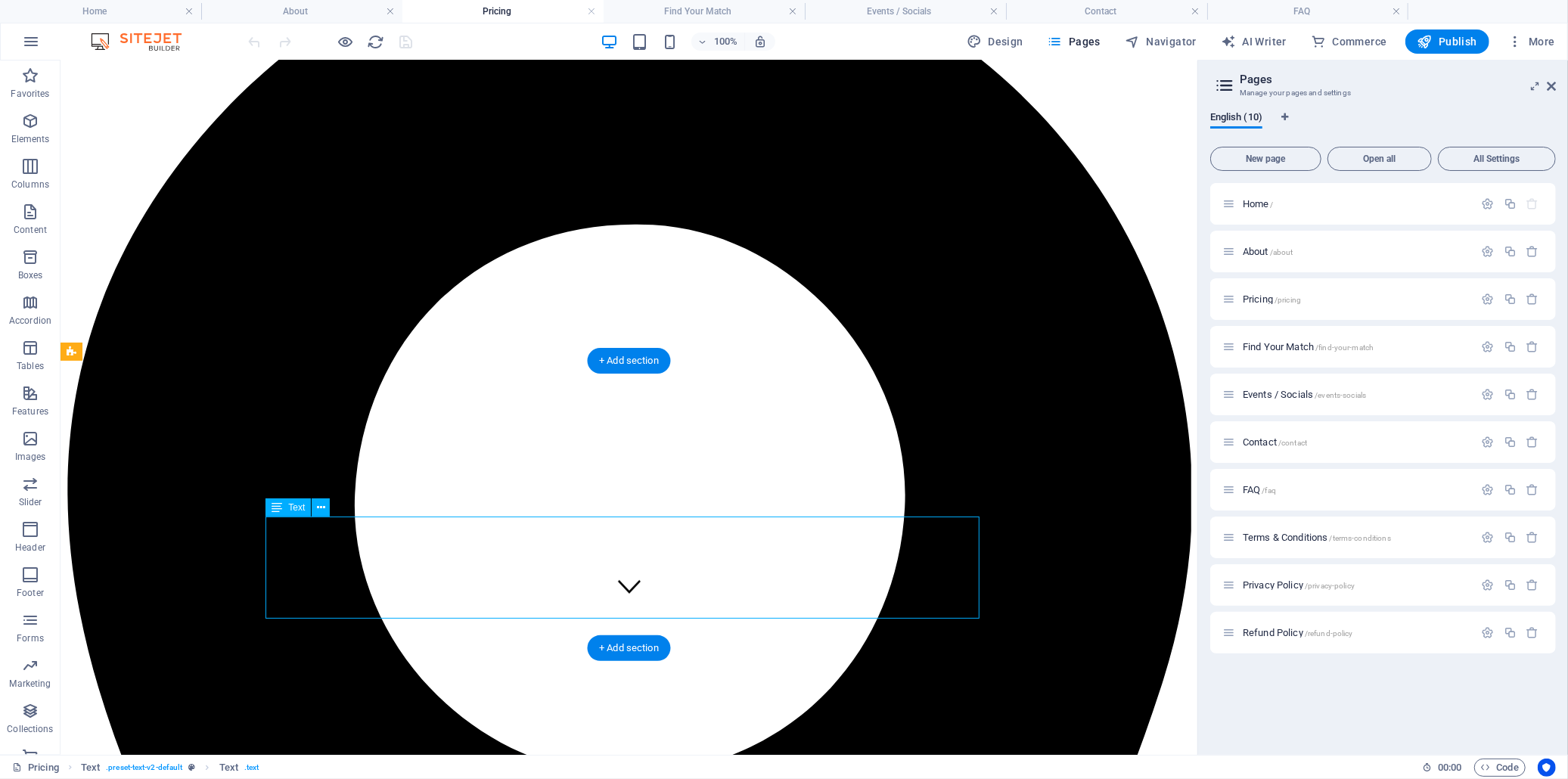
scroll to position [168, 0]
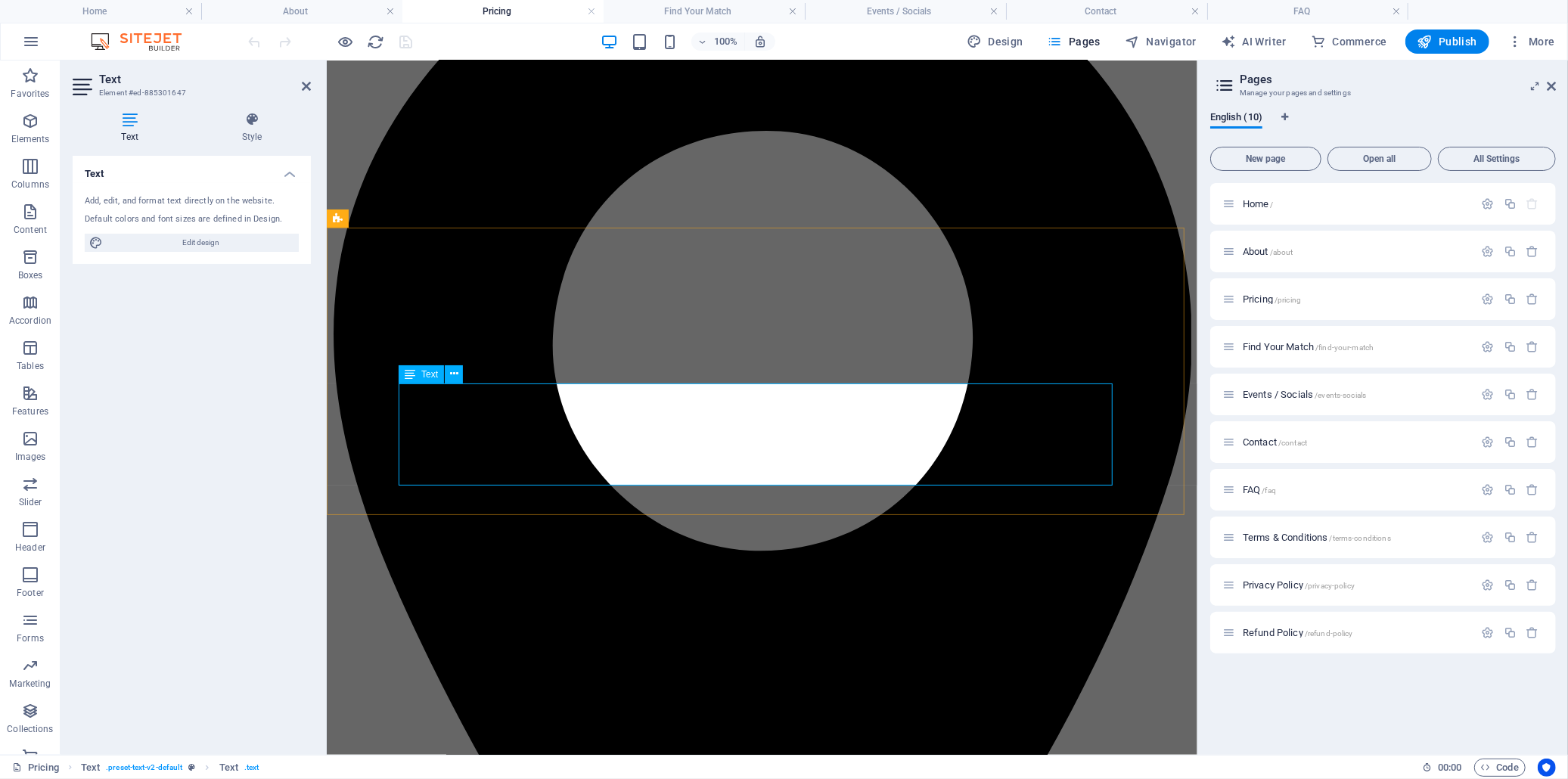
drag, startPoint x: 969, startPoint y: 459, endPoint x: 1013, endPoint y: 456, distance: 44.1
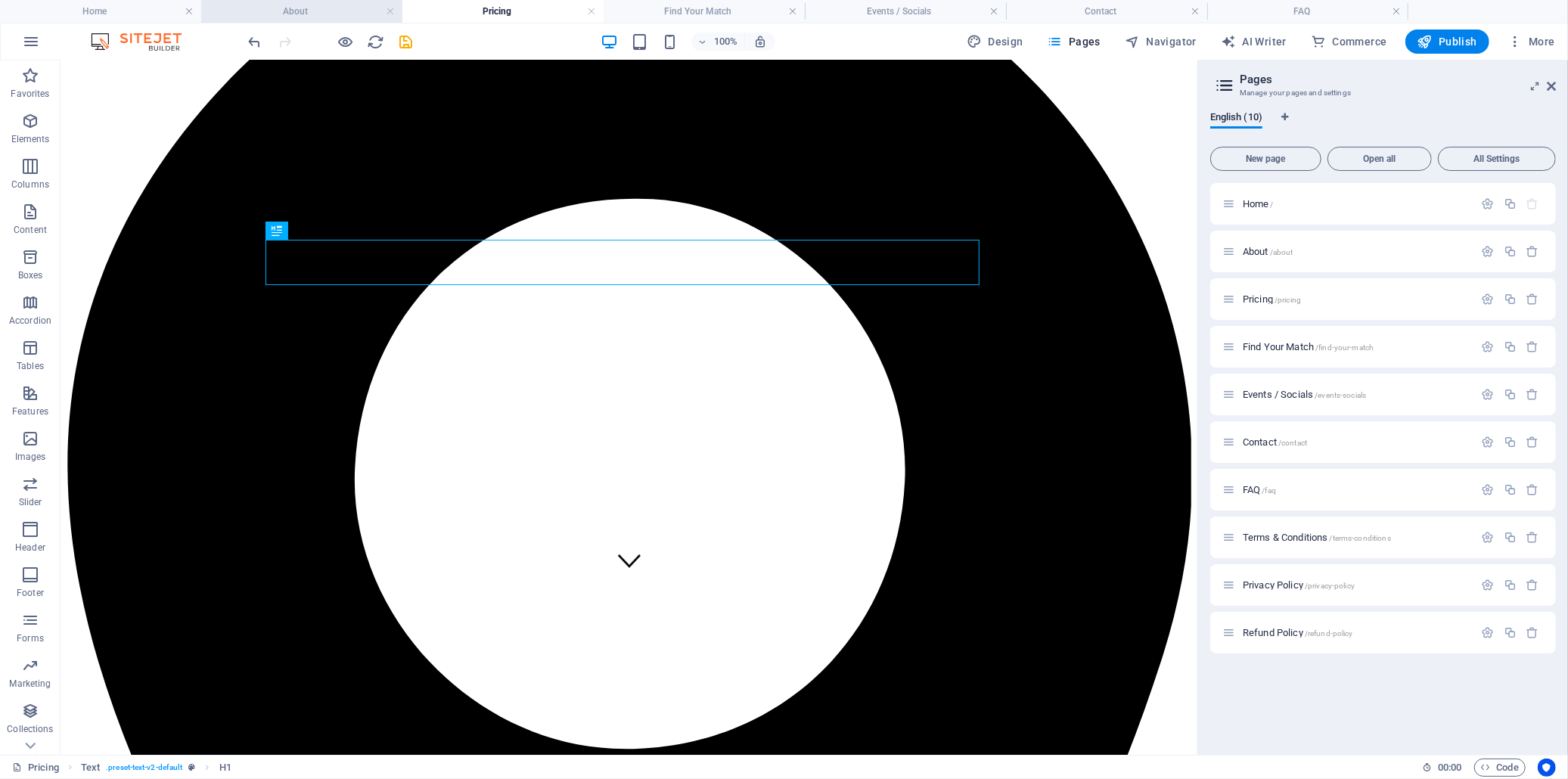
click at [333, 13] on h4 "About" at bounding box center [302, 12] width 201 height 16
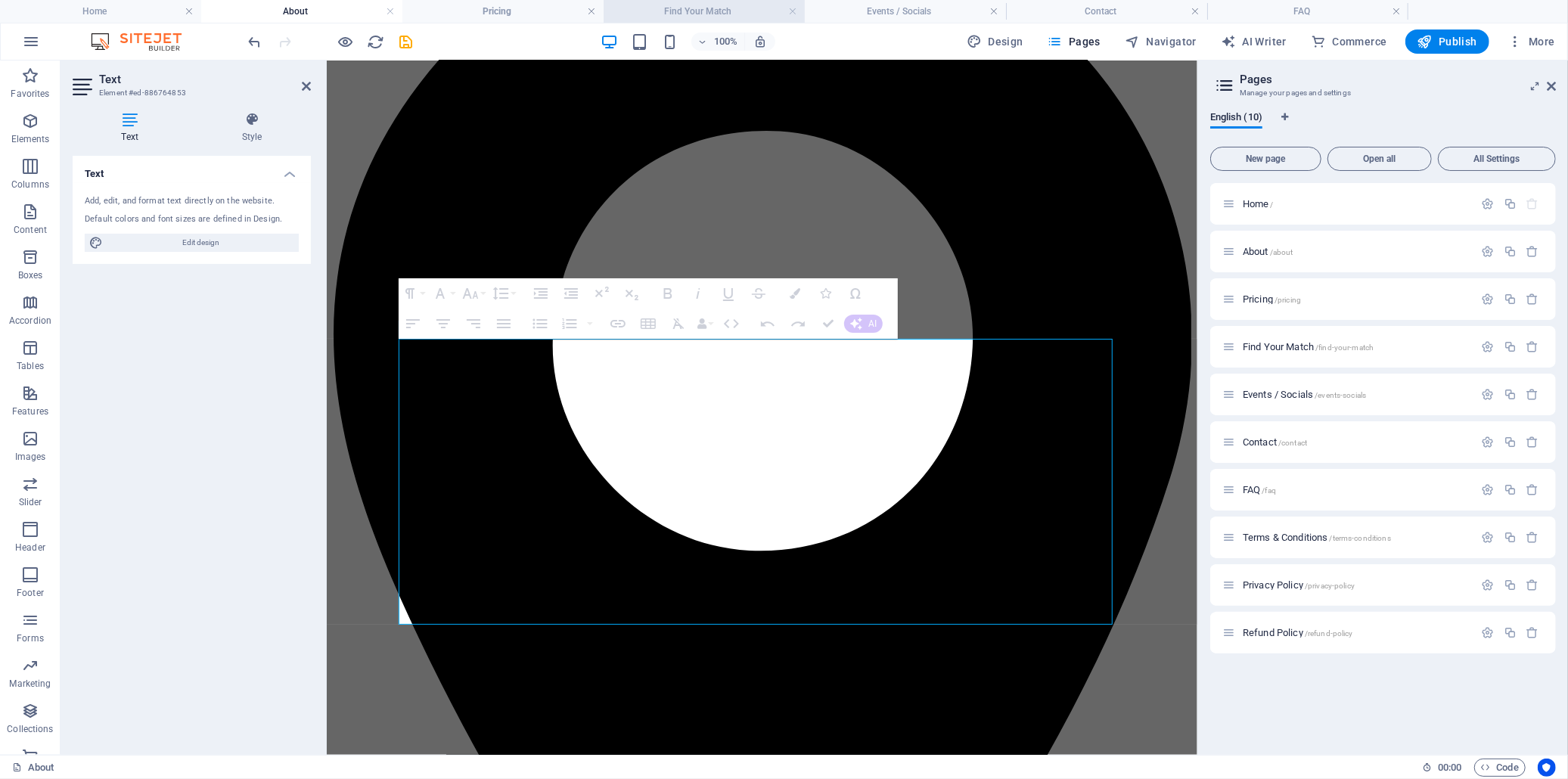
click at [715, 7] on h4 "Find Your Match" at bounding box center [704, 12] width 201 height 16
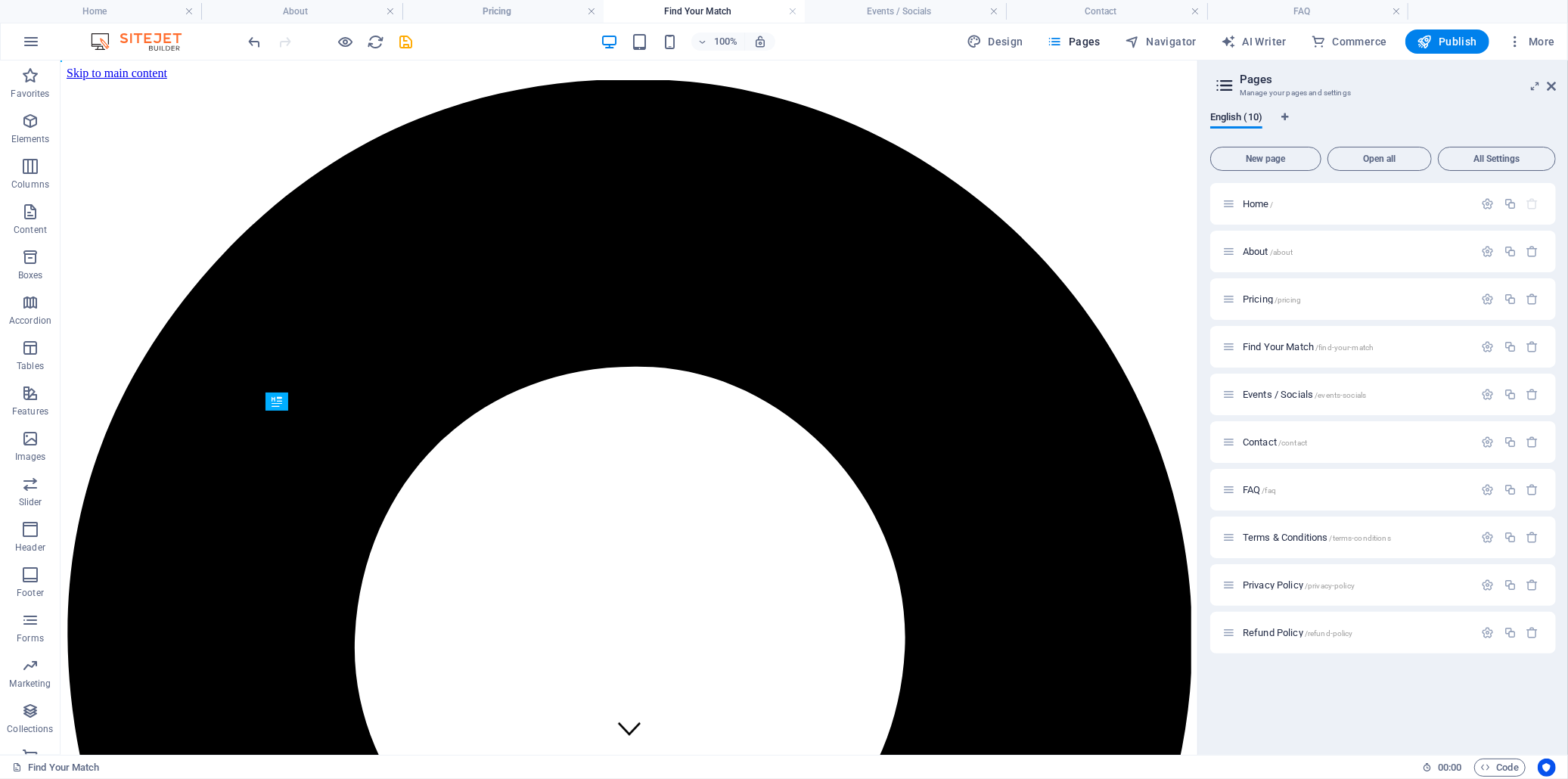
scroll to position [0, 0]
click at [888, 11] on h4 "Events / Socials" at bounding box center [905, 12] width 201 height 16
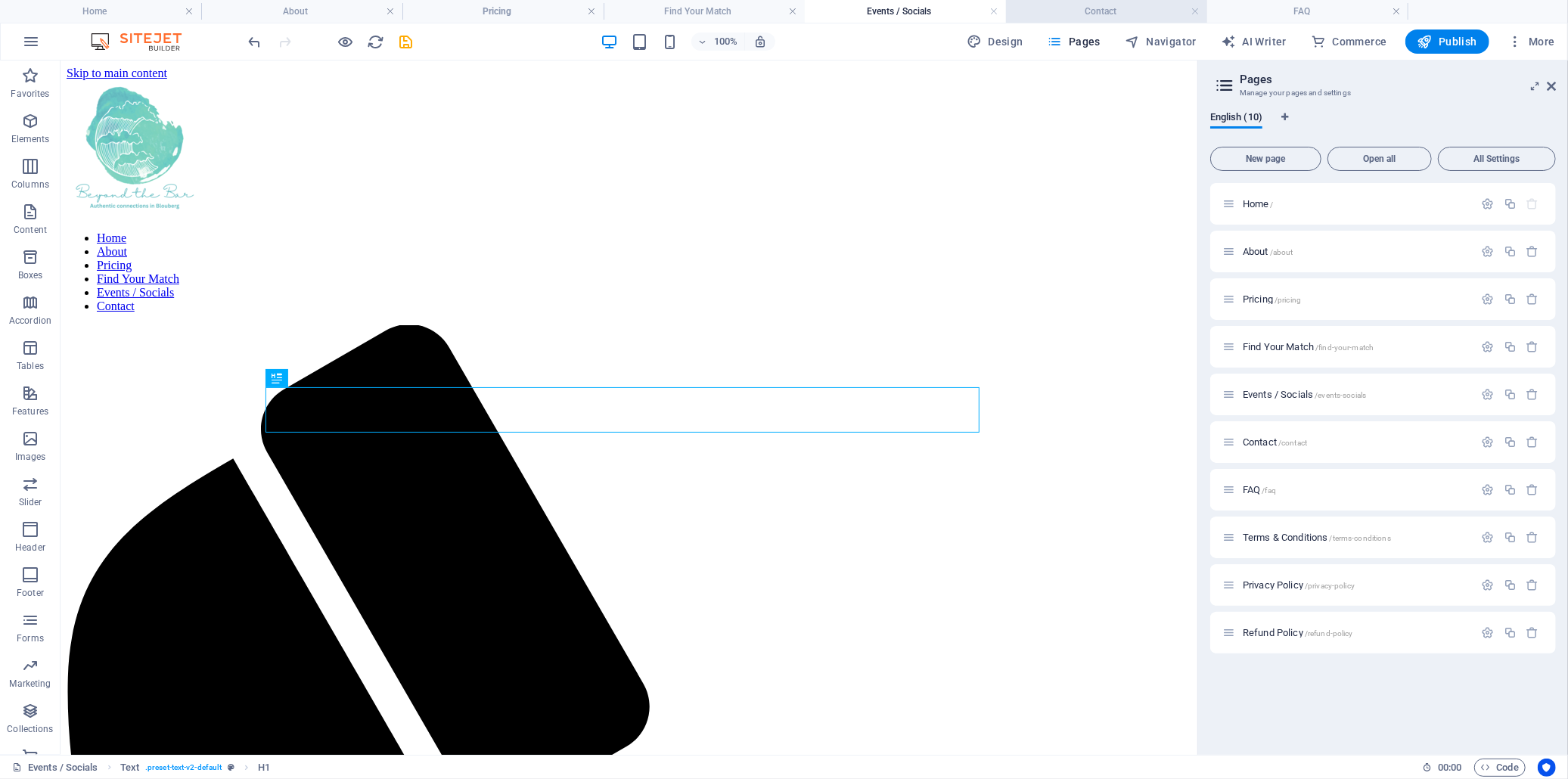
click at [1118, 10] on h4 "Contact" at bounding box center [1106, 12] width 201 height 16
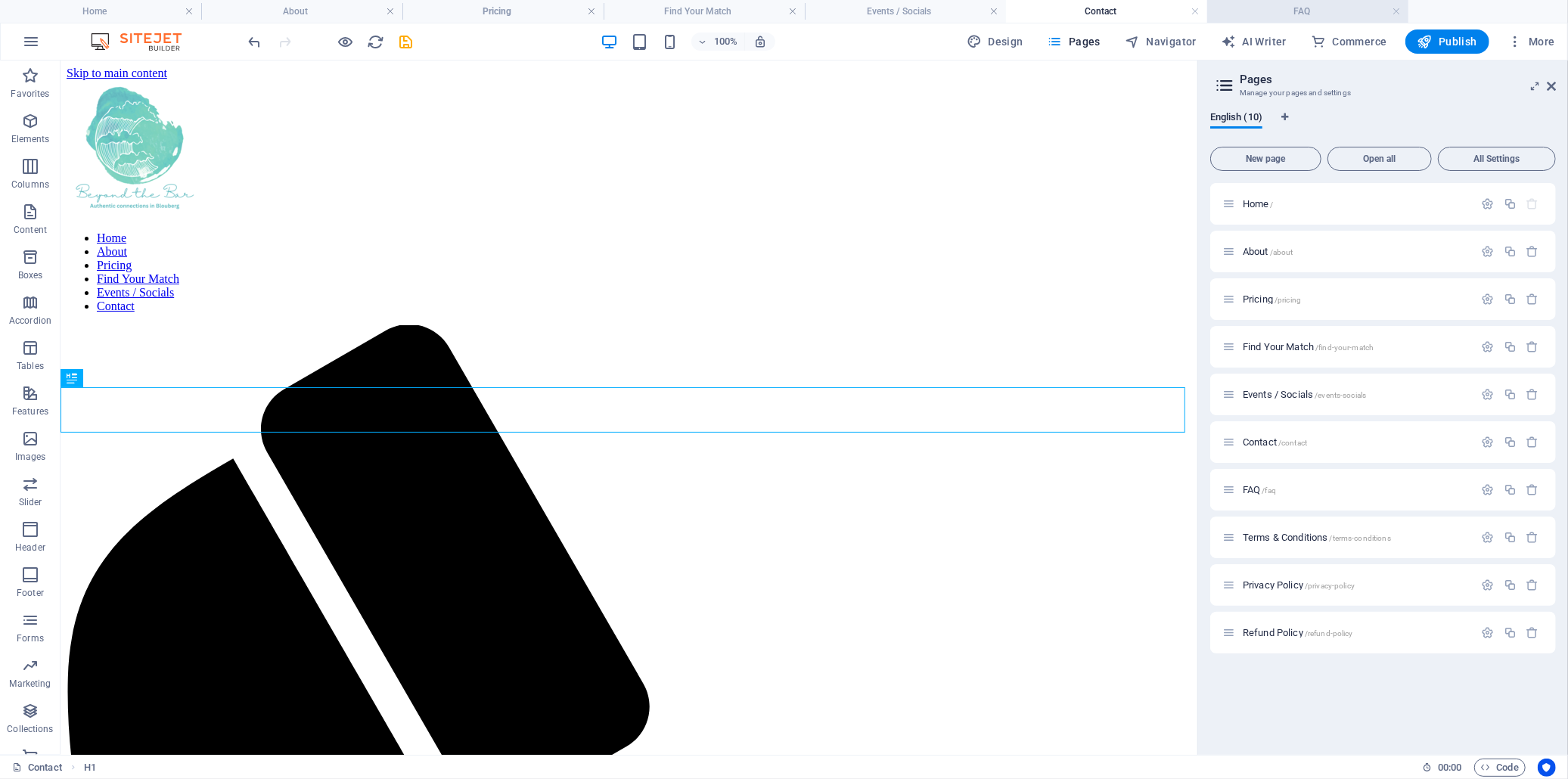
click at [1313, 8] on h4 "FAQ" at bounding box center [1308, 12] width 201 height 16
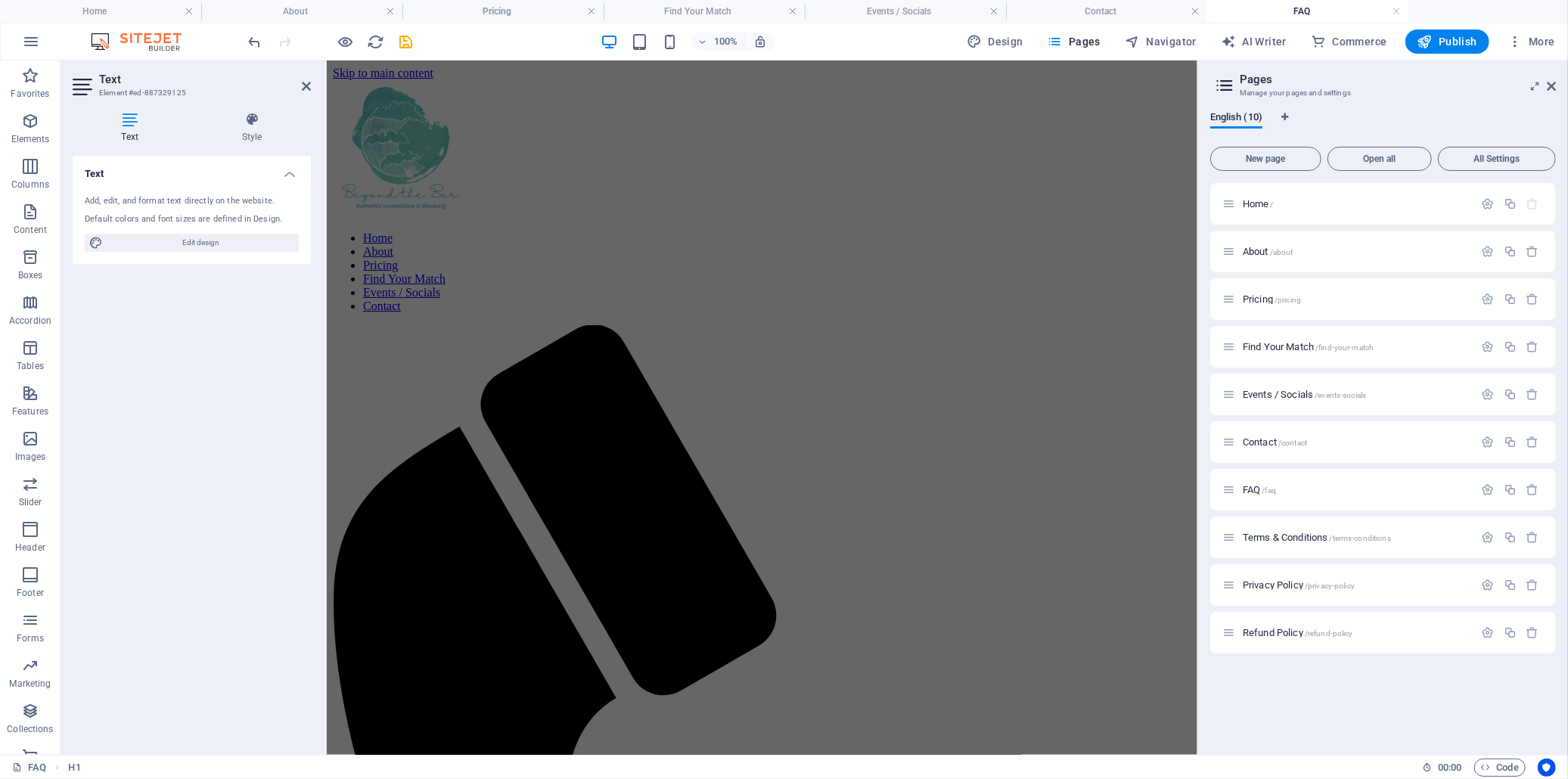
scroll to position [1077, 0]
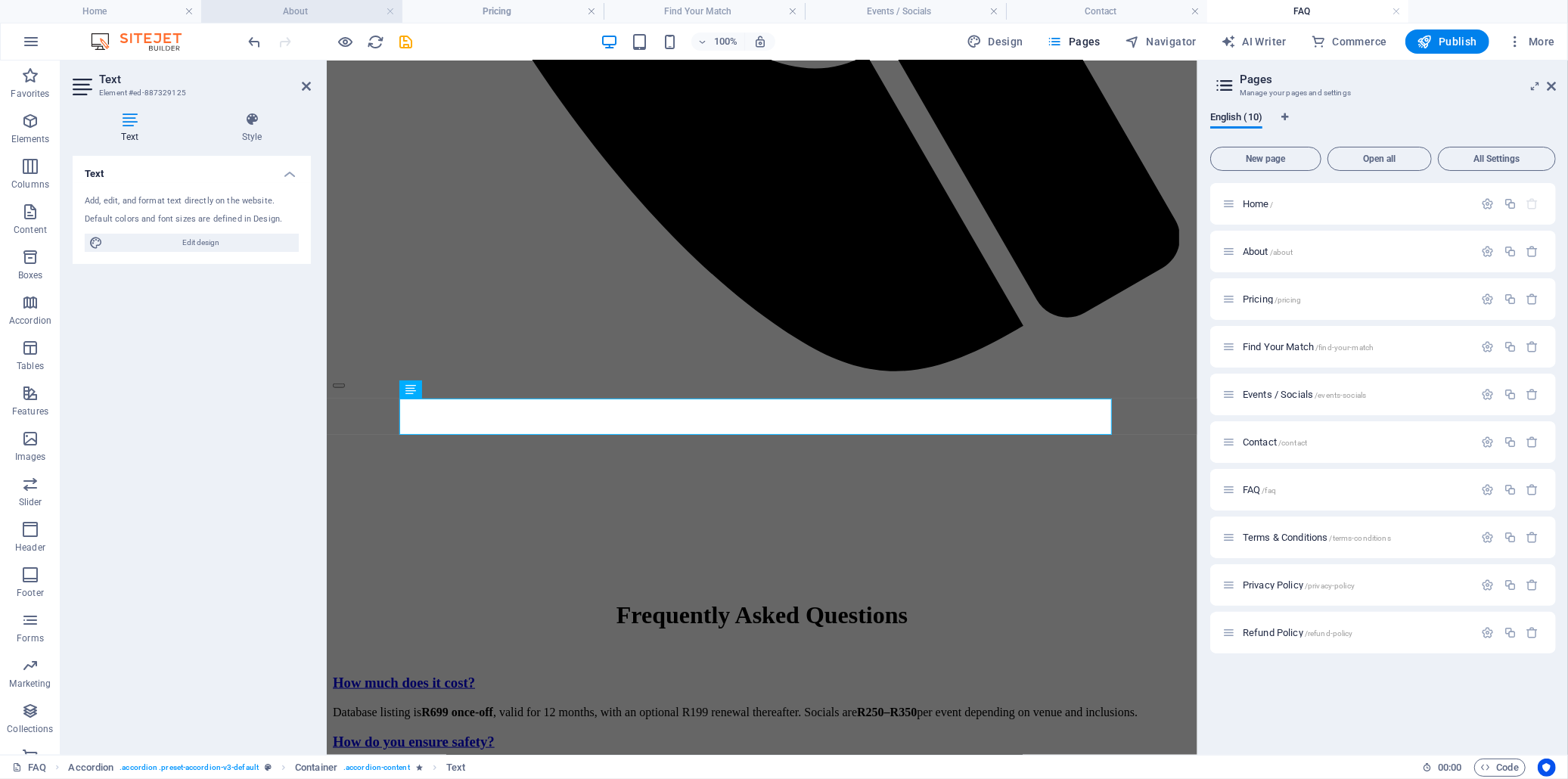
click at [326, 13] on h4 "About" at bounding box center [302, 12] width 201 height 16
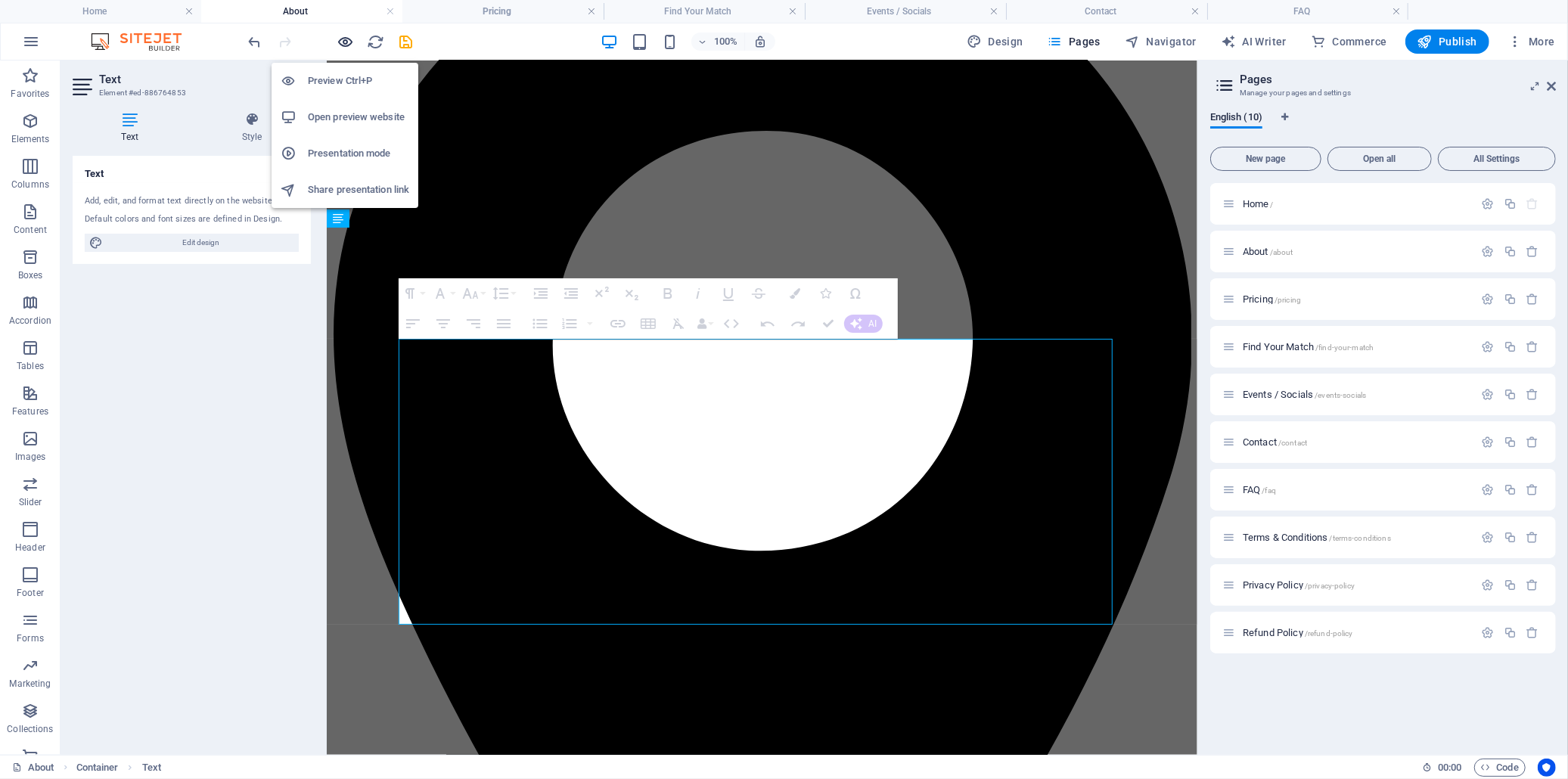
scroll to position [0, 0]
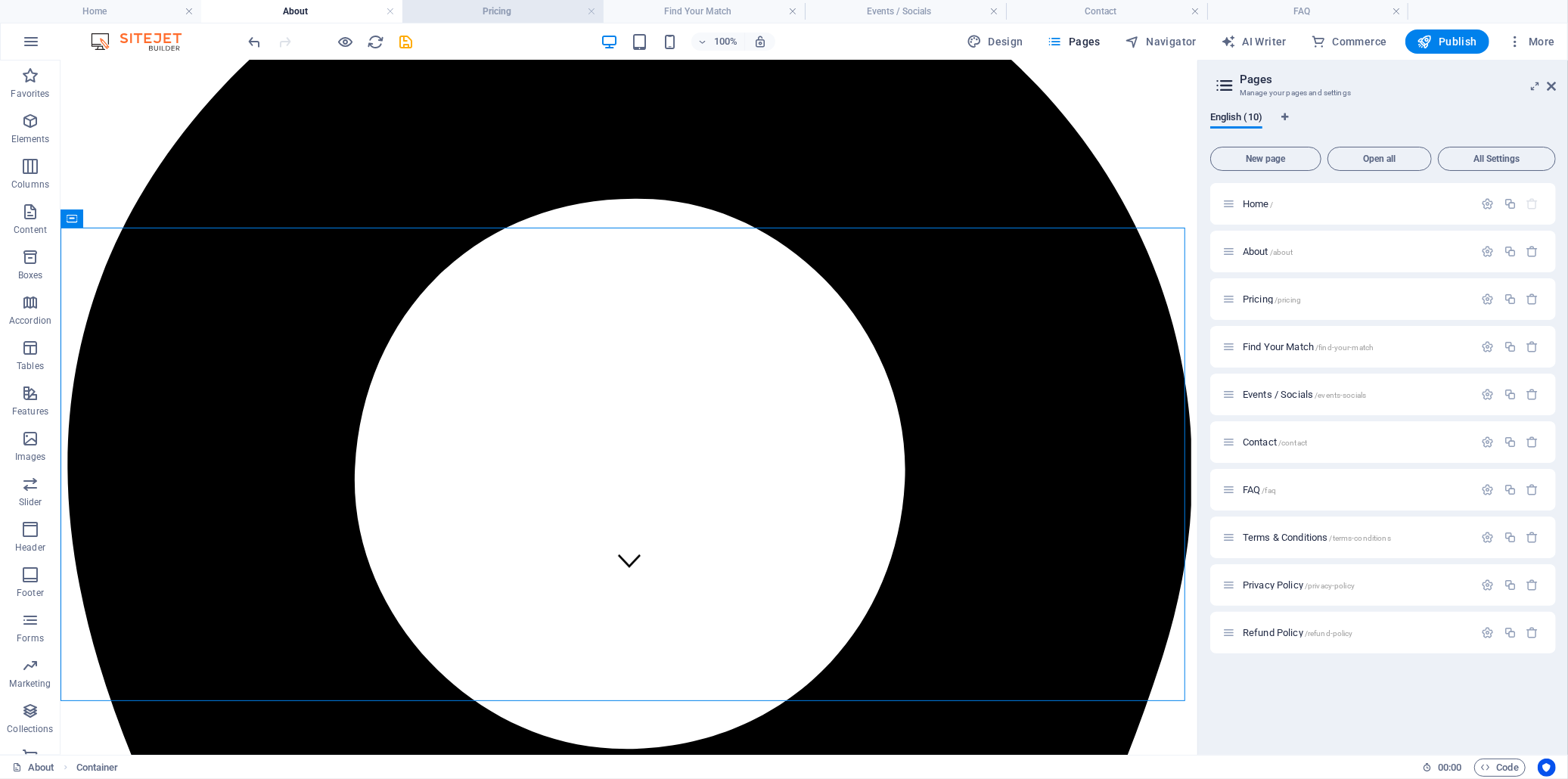
drag, startPoint x: 496, startPoint y: 9, endPoint x: 462, endPoint y: 32, distance: 41.0
click at [496, 9] on h4 "Pricing" at bounding box center [503, 12] width 201 height 16
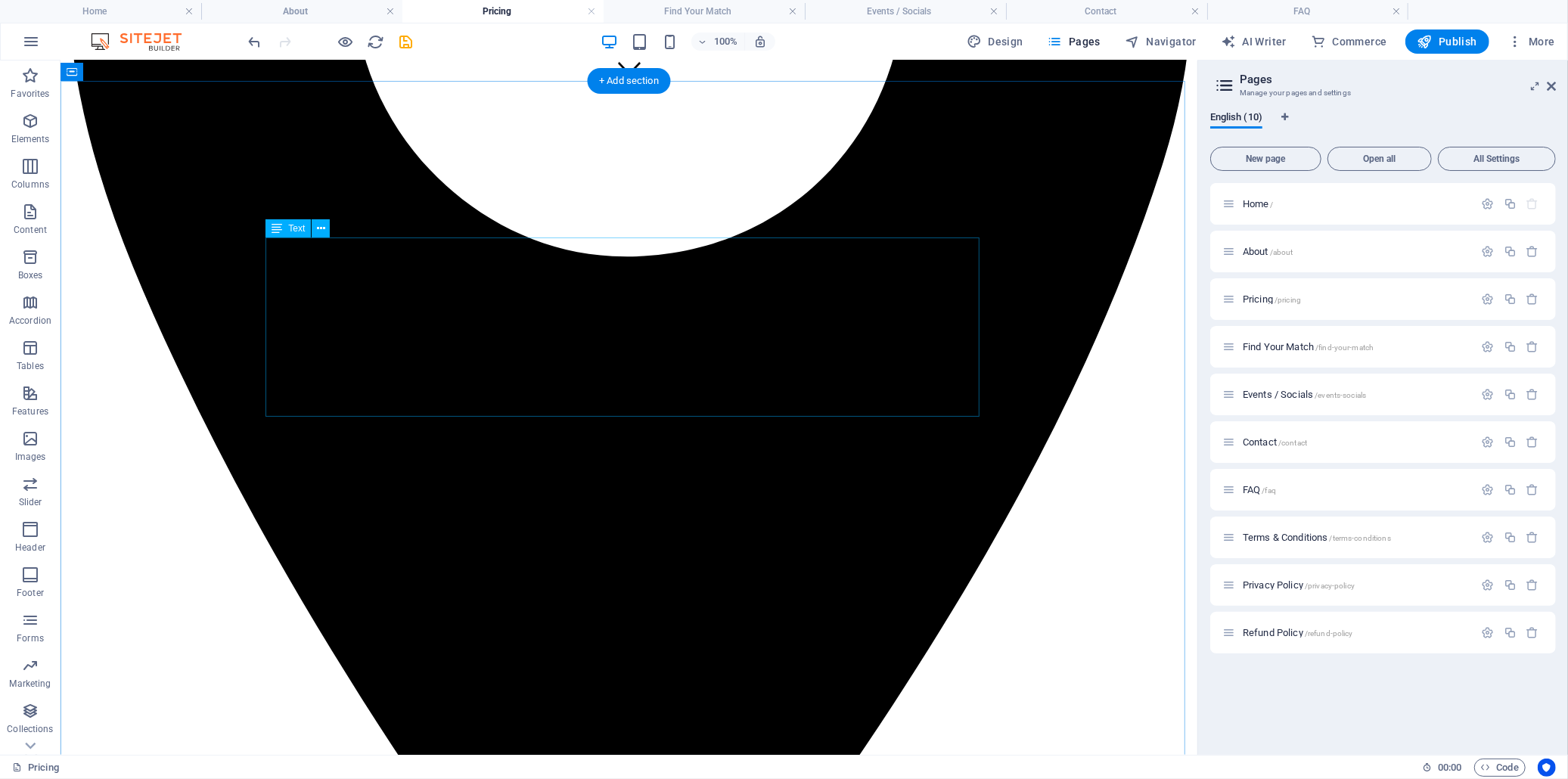
scroll to position [672, 0]
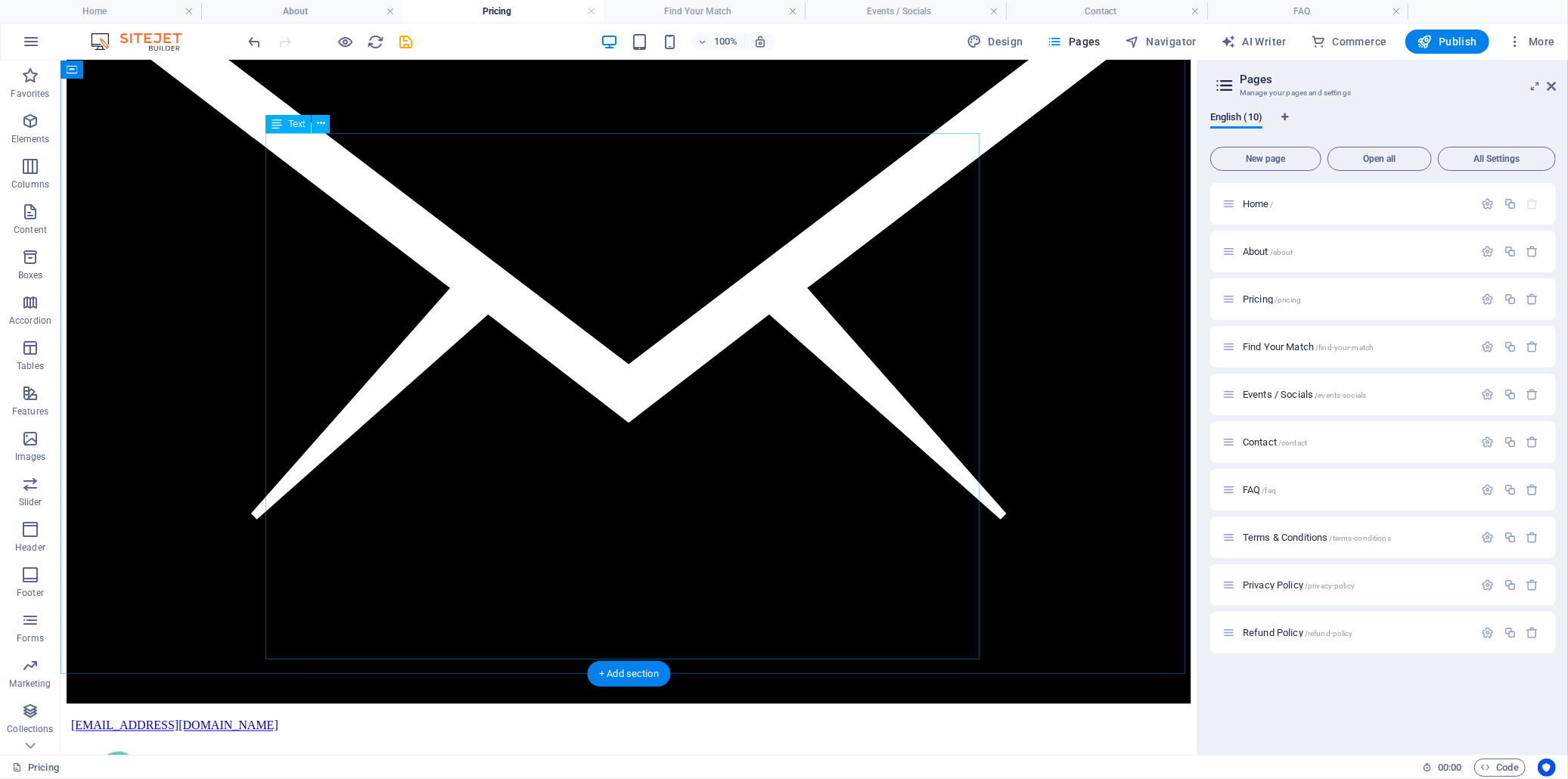
scroll to position [1849, 0]
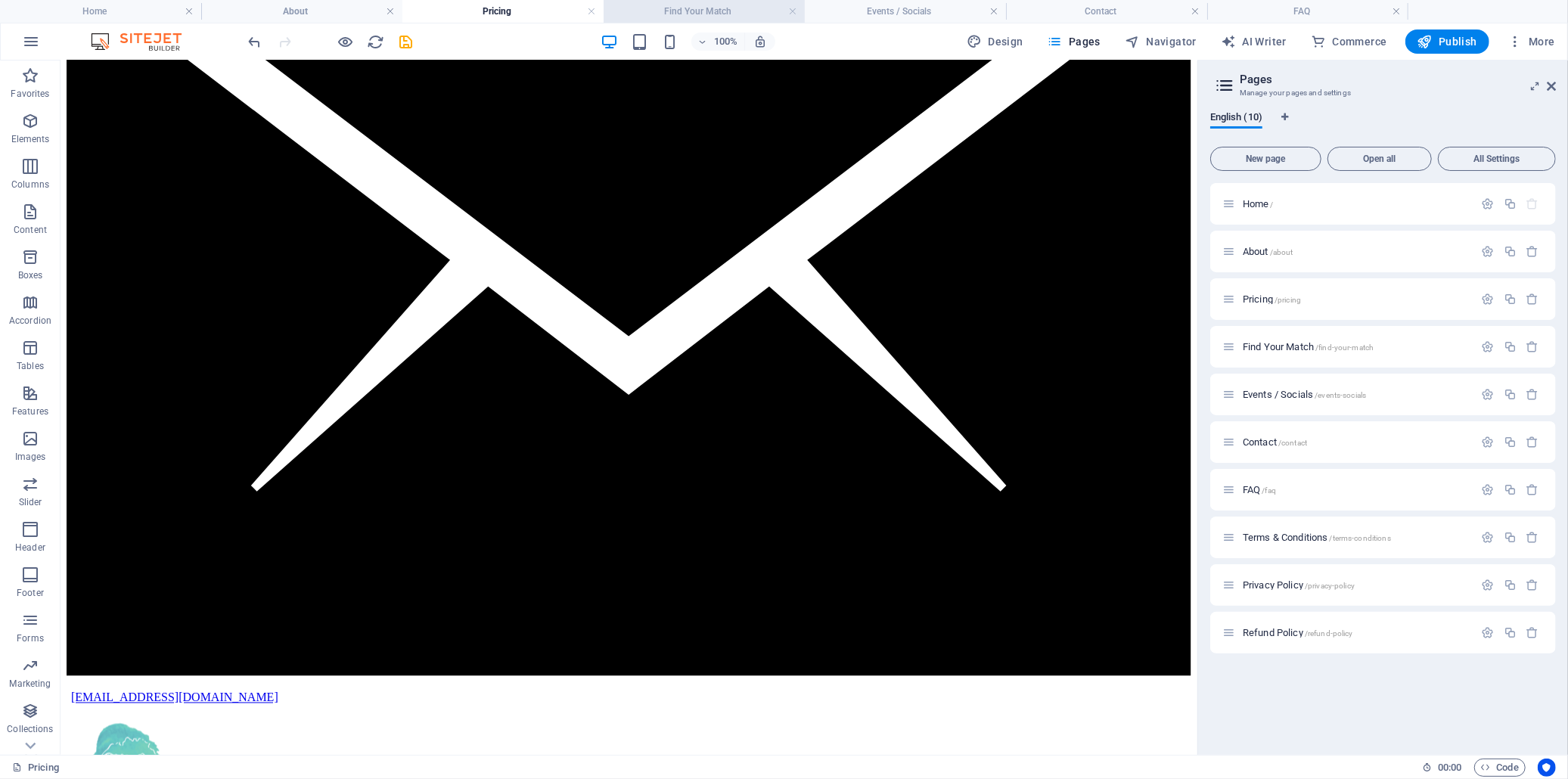
click at [686, 13] on h4 "Find Your Match" at bounding box center [704, 12] width 201 height 16
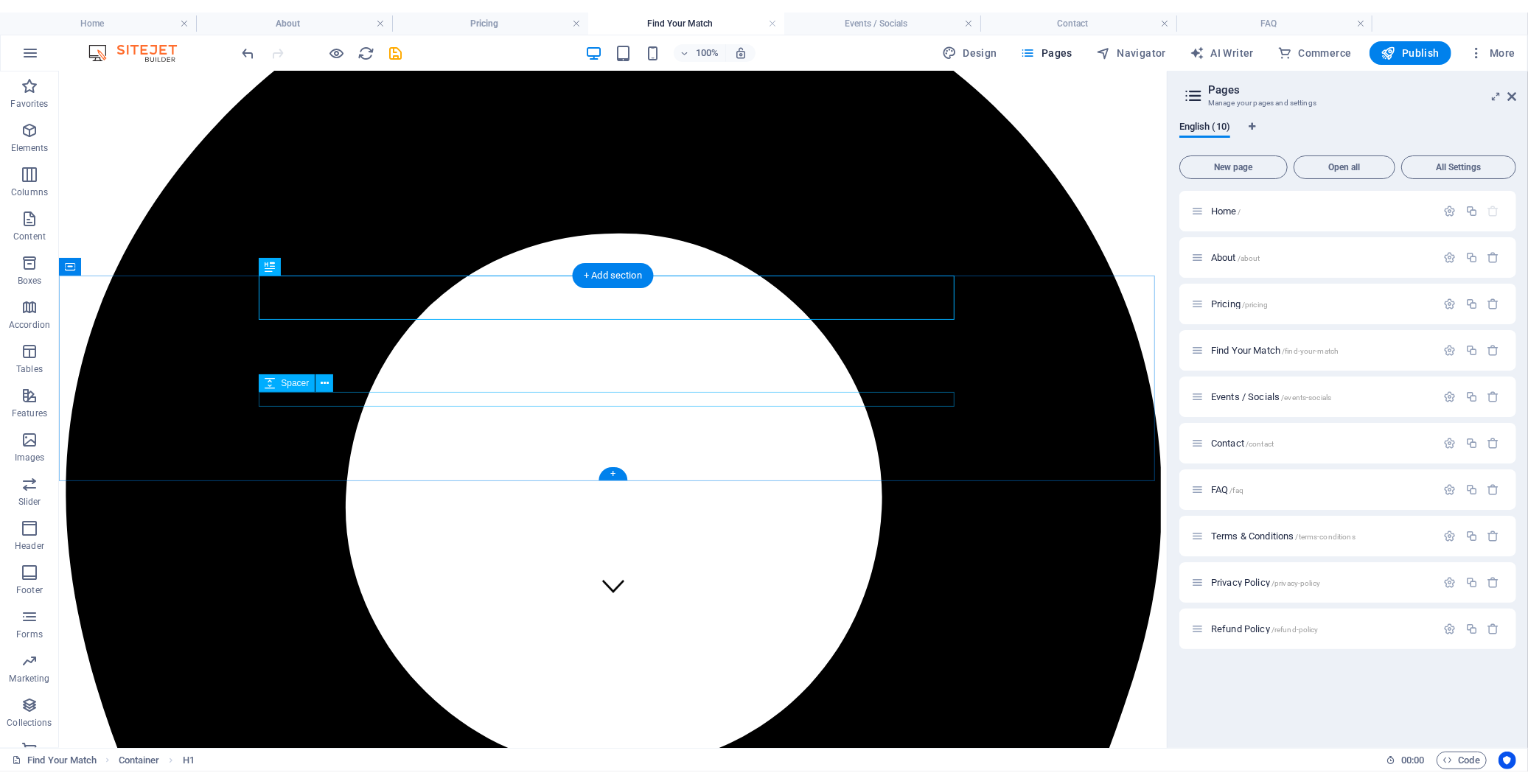
scroll to position [164, 0]
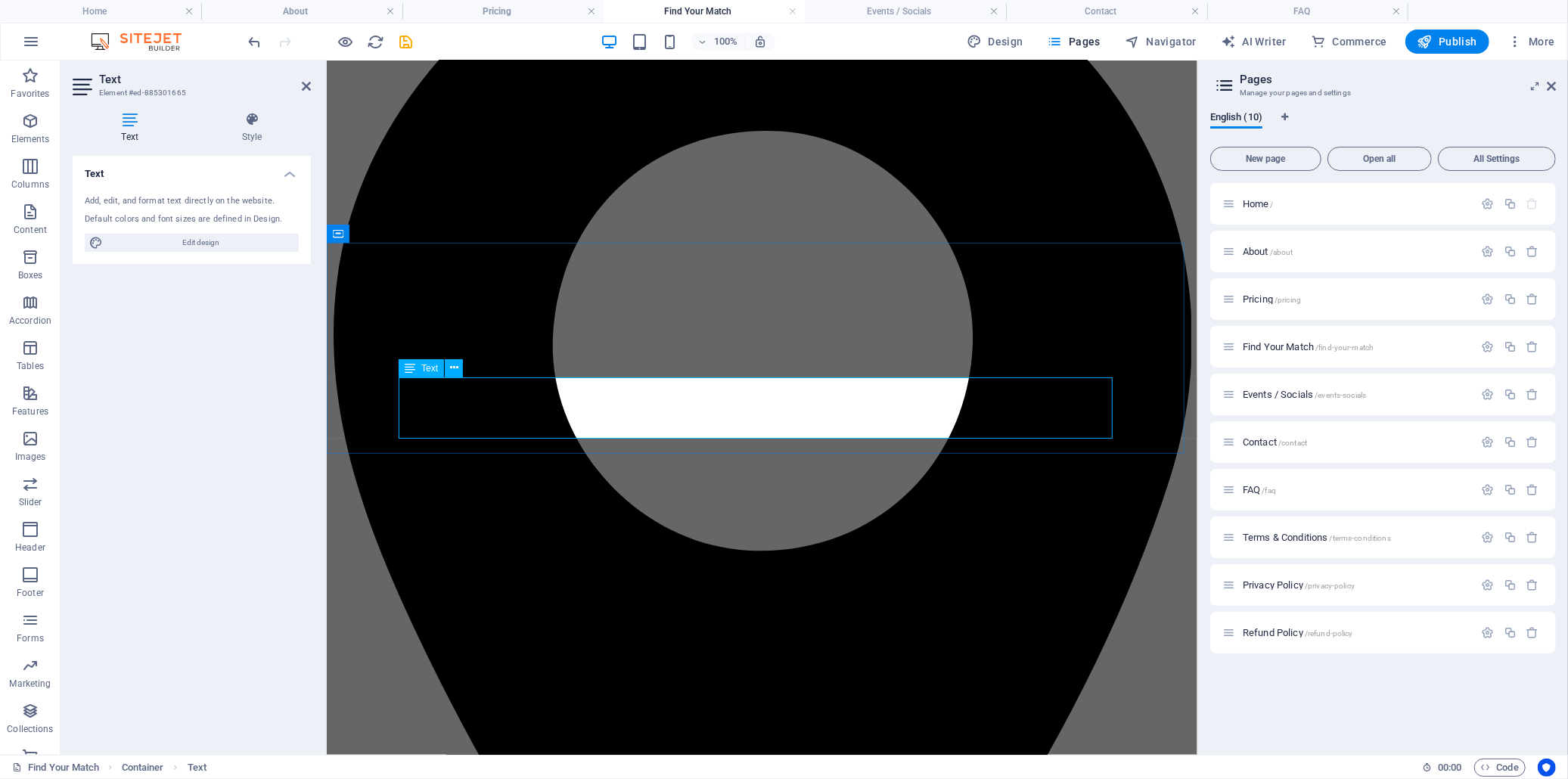
drag, startPoint x: 716, startPoint y: 390, endPoint x: 761, endPoint y: 390, distance: 45.0
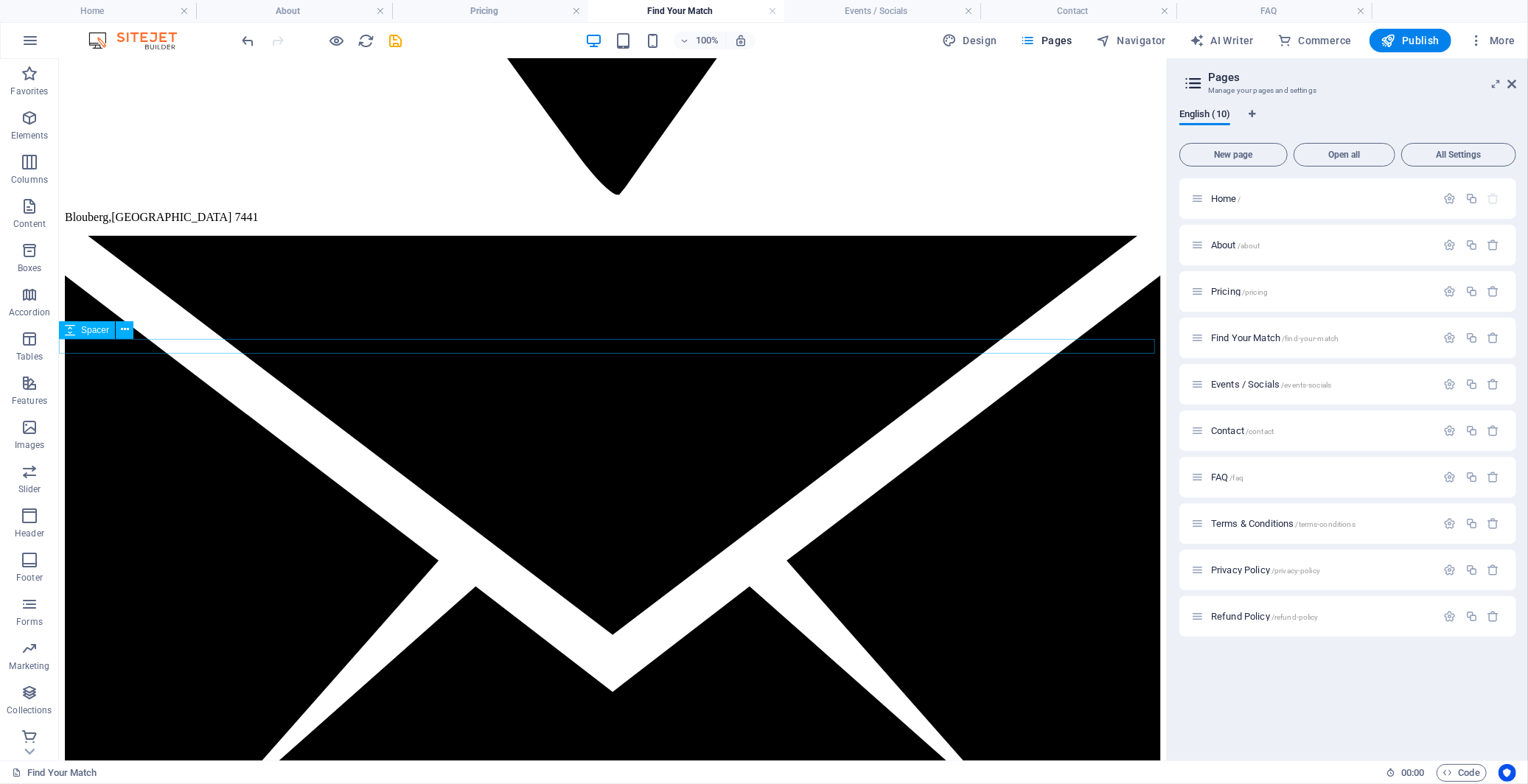
scroll to position [1638, 0]
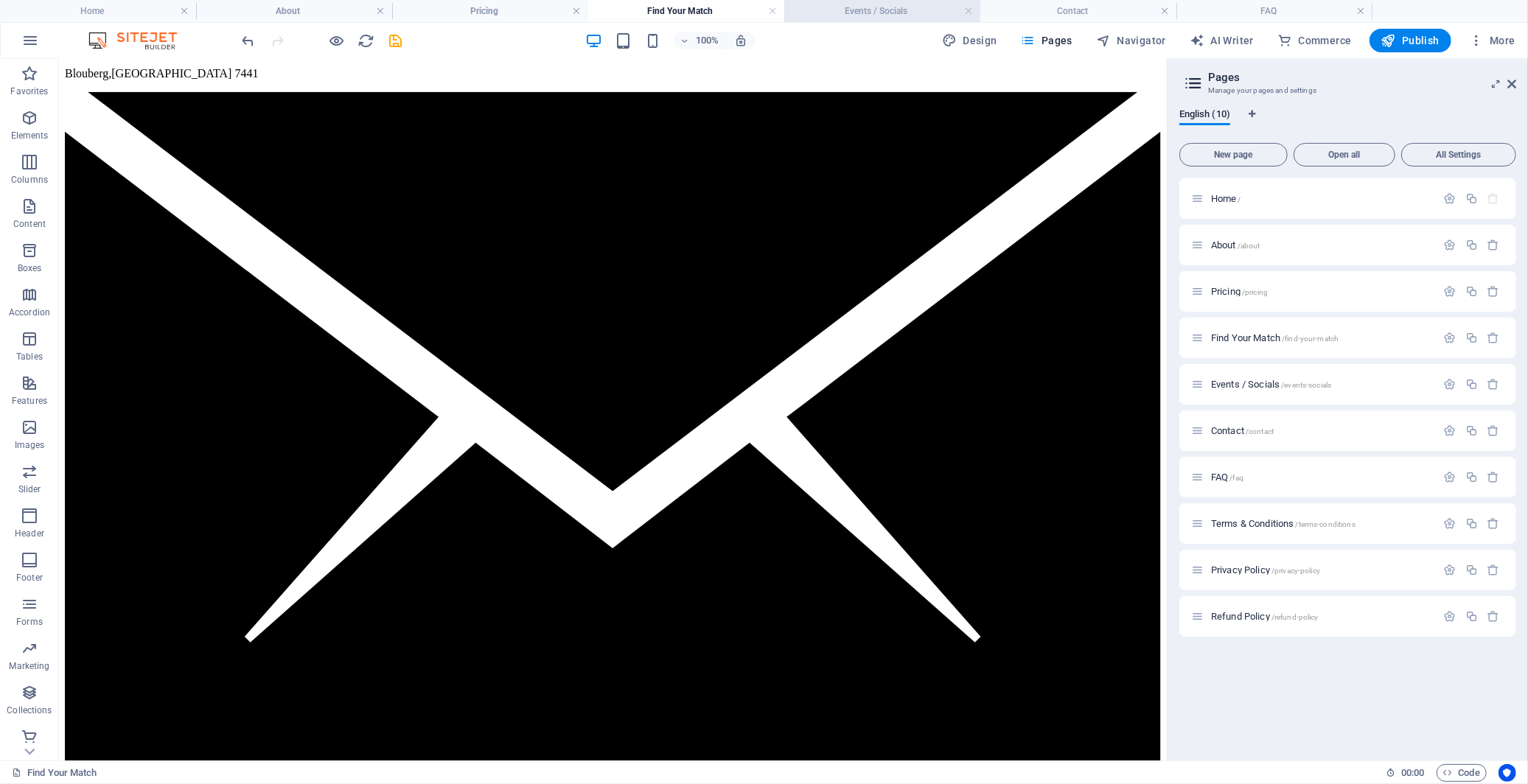
click at [857, 12] on h4 "Events / Socials" at bounding box center [882, 11] width 196 height 16
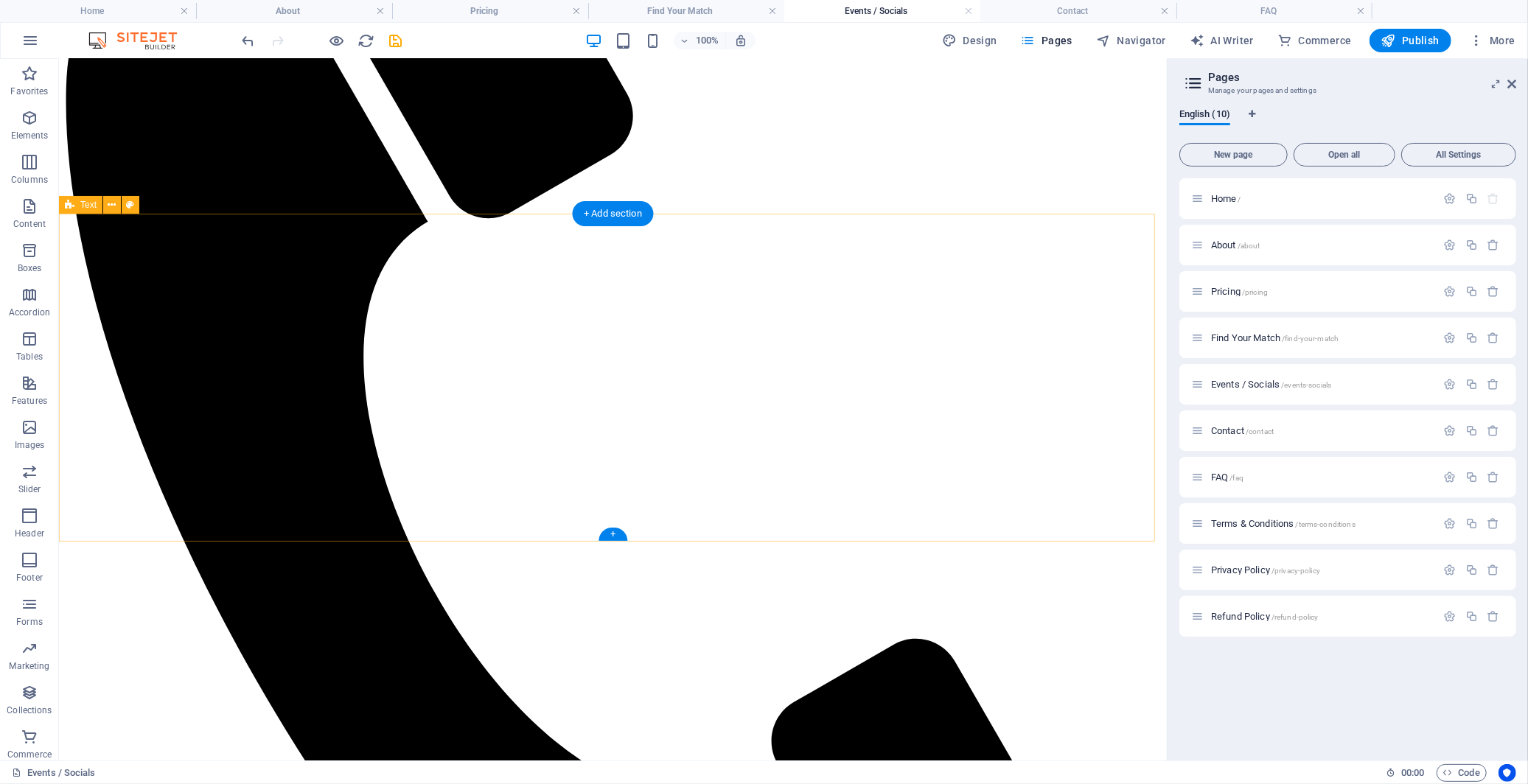
scroll to position [655, 0]
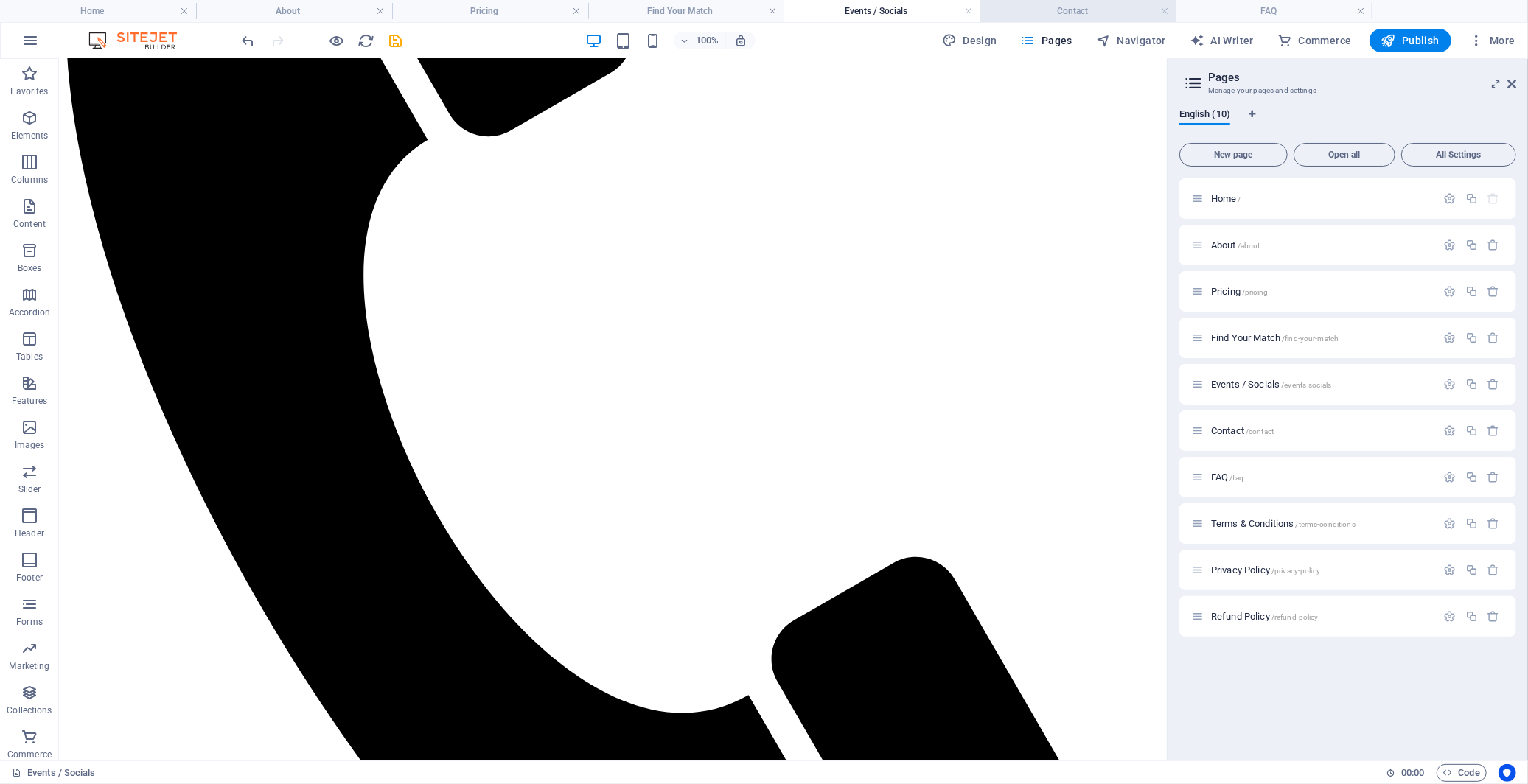
click at [1069, 8] on h4 "Contact" at bounding box center [1078, 11] width 196 height 16
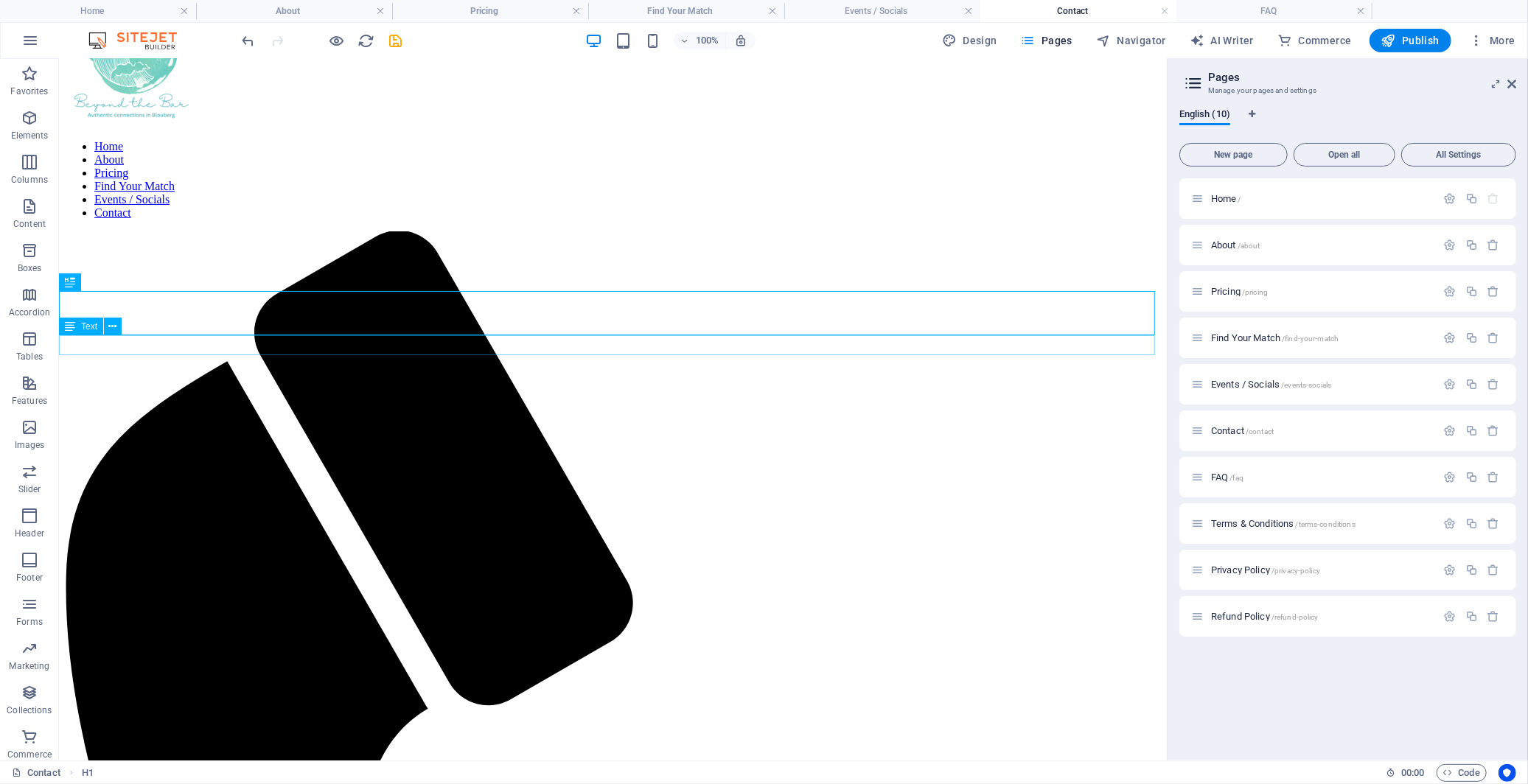
scroll to position [409, 0]
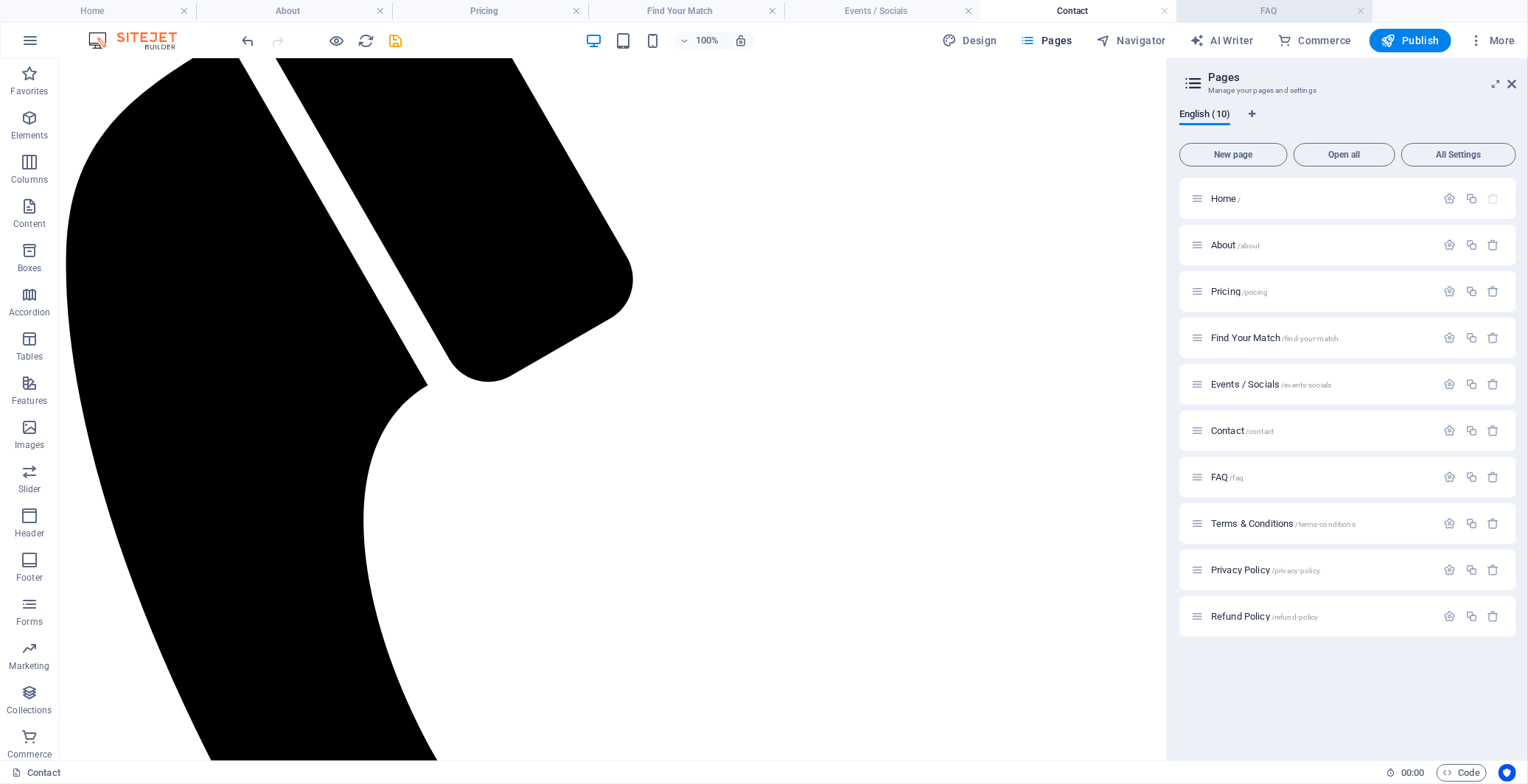
click at [1253, 7] on h4 "FAQ" at bounding box center [1275, 11] width 196 height 16
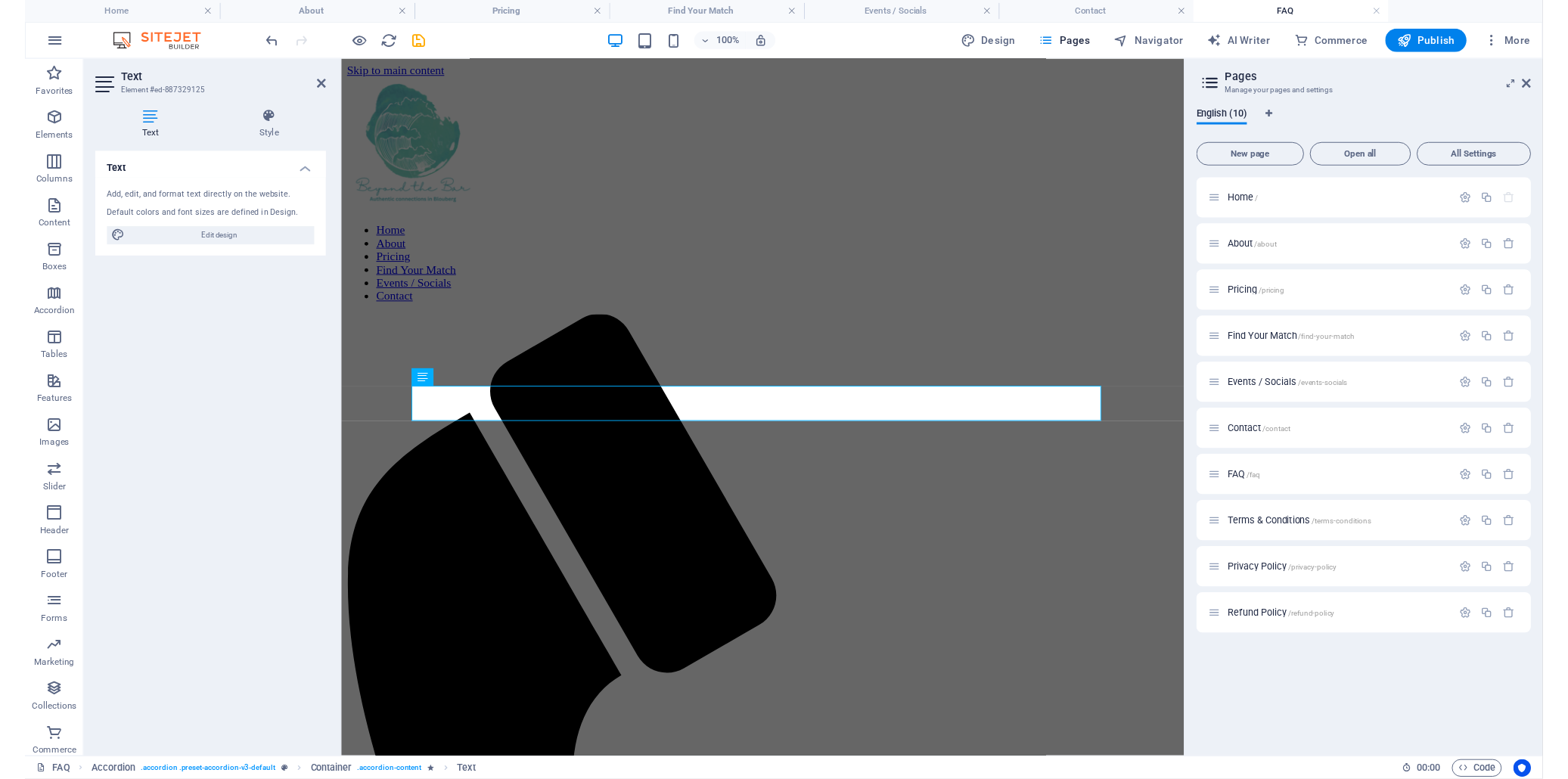
scroll to position [0, 0]
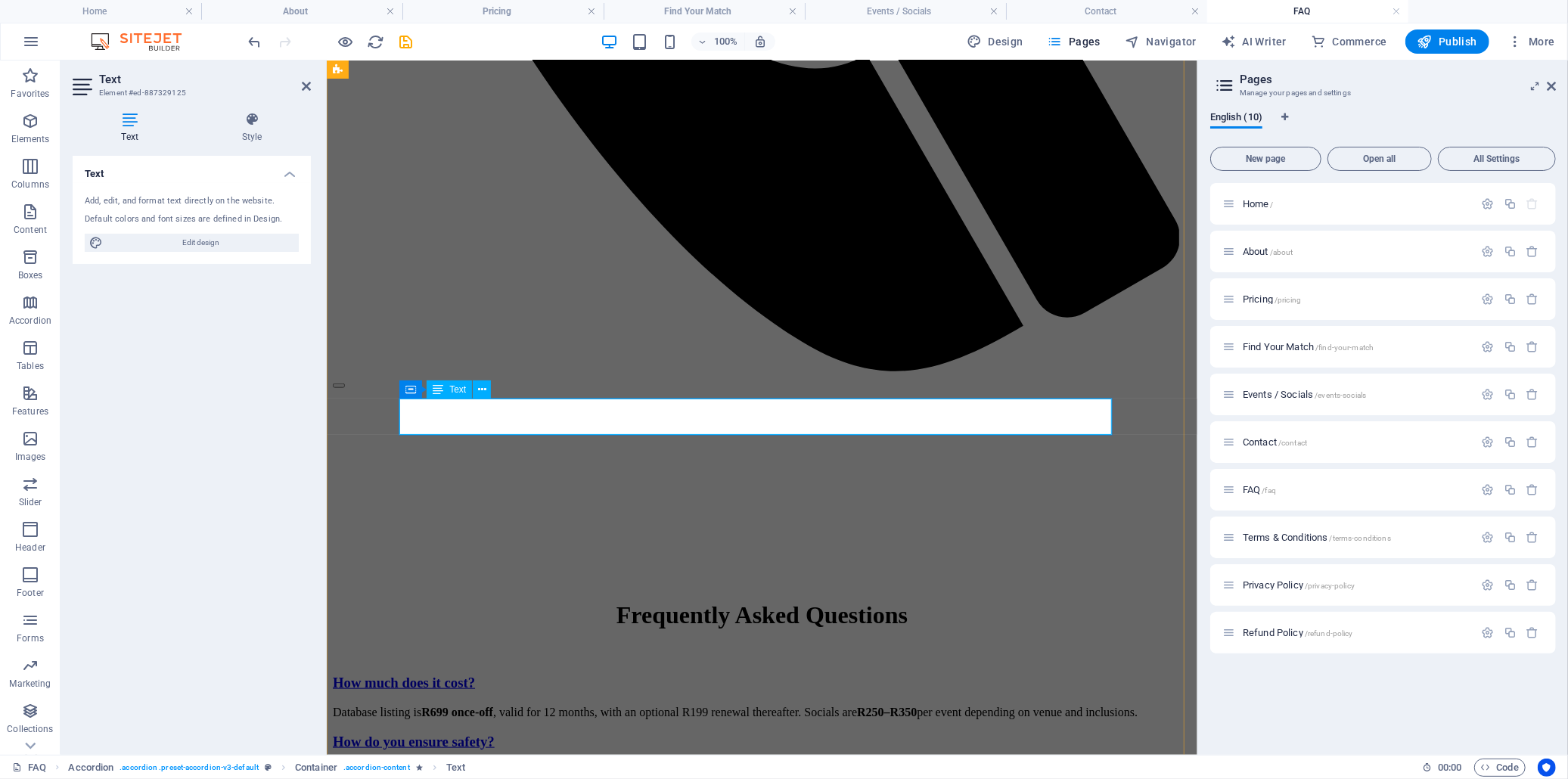
drag, startPoint x: 824, startPoint y: 406, endPoint x: 865, endPoint y: 409, distance: 41.1
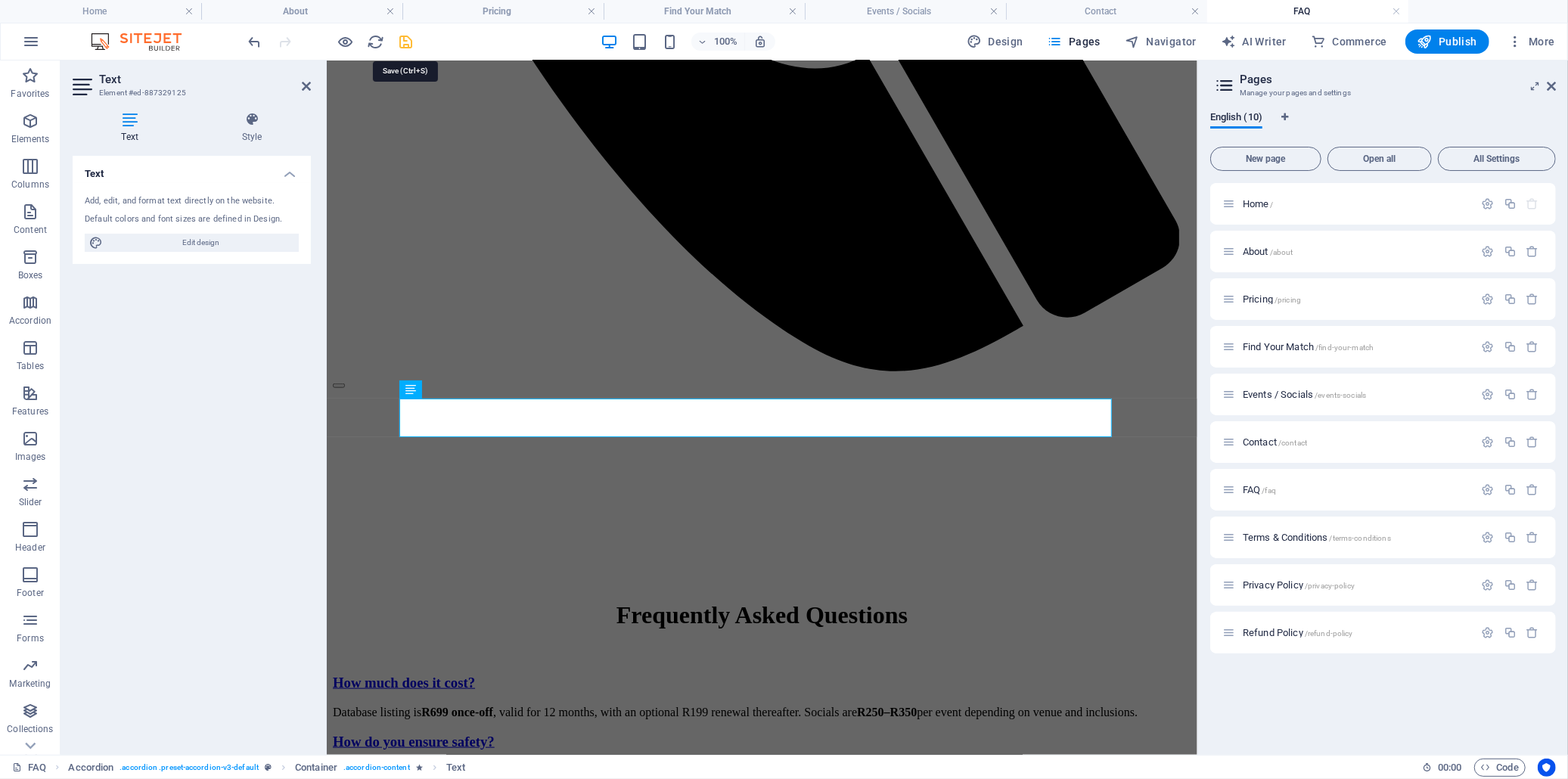
click at [412, 40] on icon "save" at bounding box center [406, 41] width 17 height 17
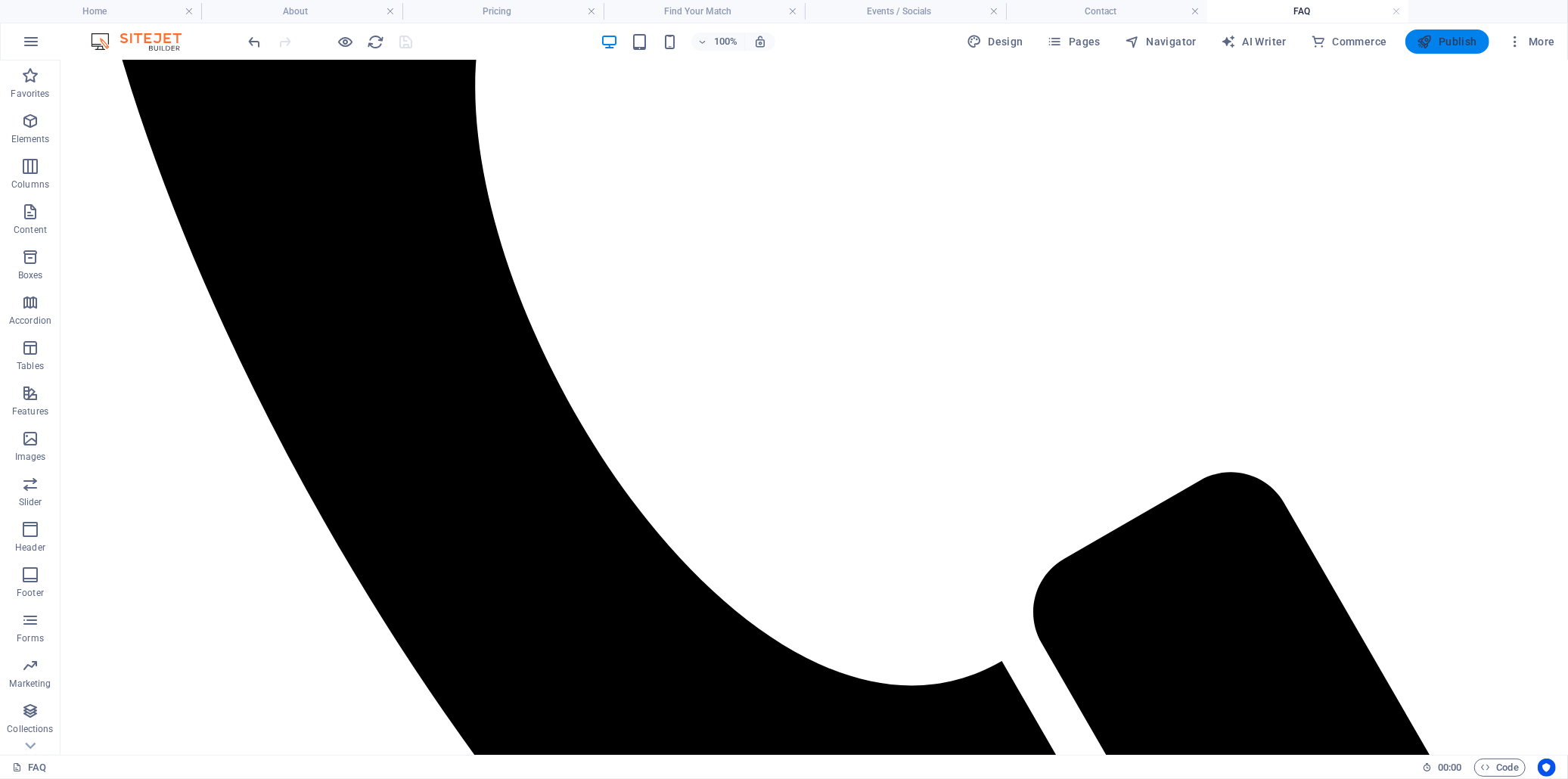
click at [1411, 40] on span "Publish" at bounding box center [1448, 41] width 59 height 15
